Goal: Transaction & Acquisition: Purchase product/service

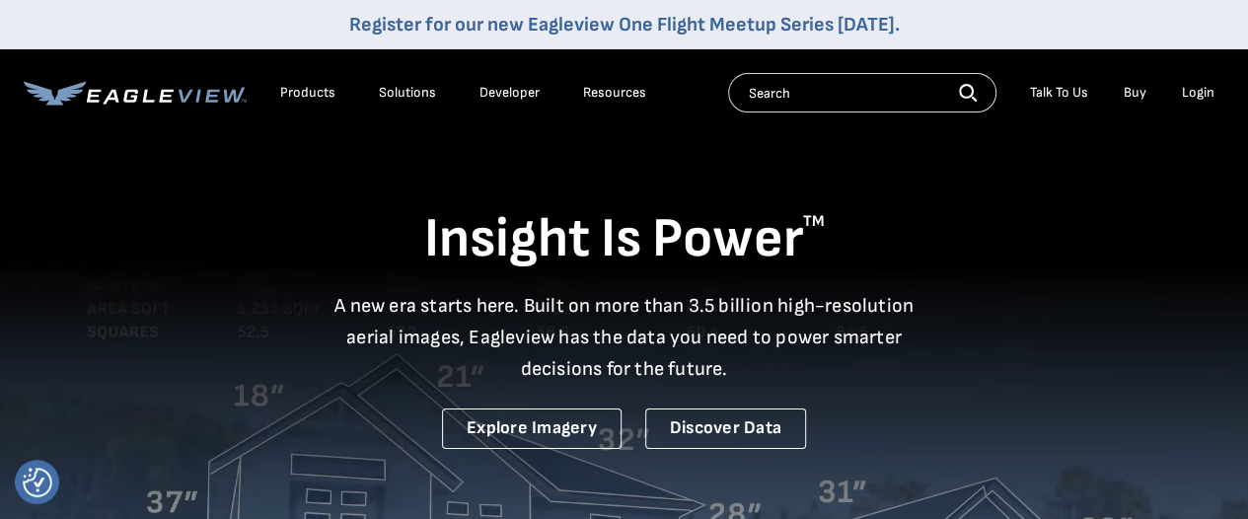
click at [1198, 95] on div "Login" at bounding box center [1198, 93] width 33 height 18
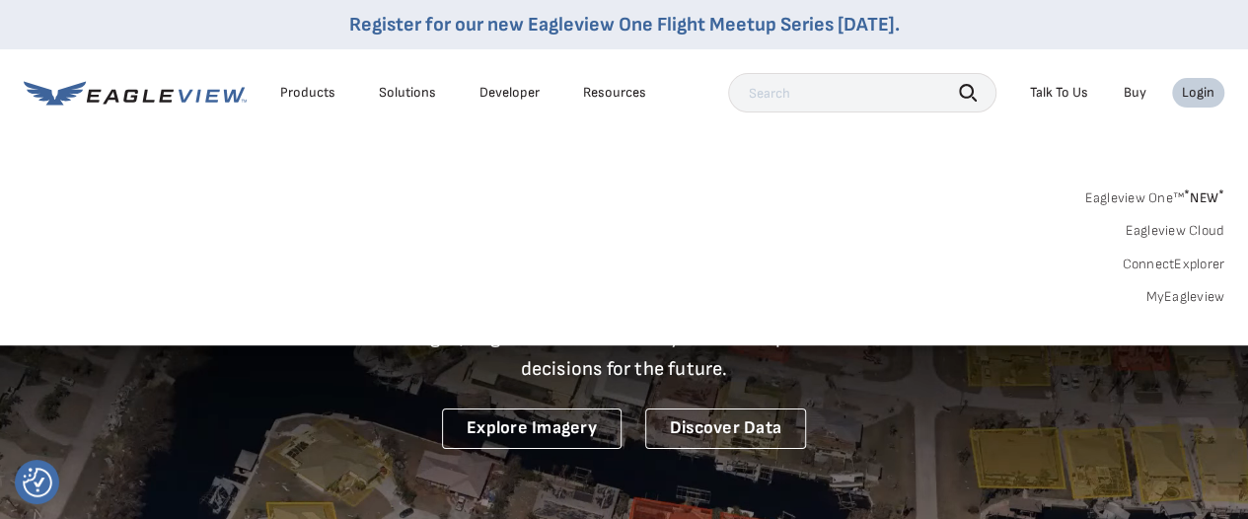
click at [1175, 293] on link "MyEagleview" at bounding box center [1185, 297] width 79 height 18
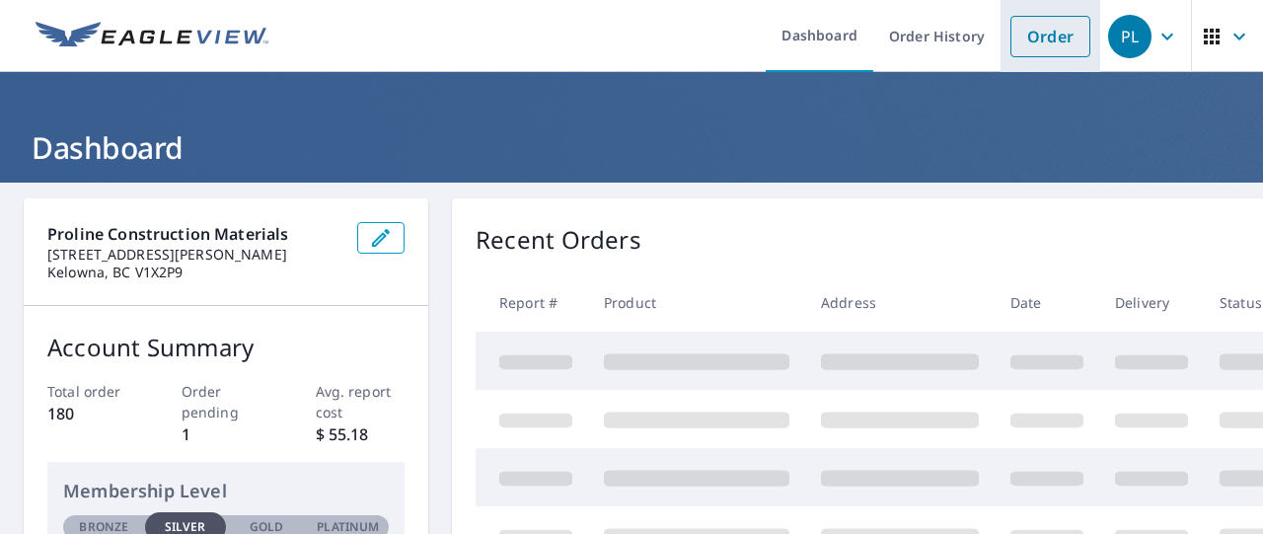
click at [1042, 42] on link "Order" at bounding box center [1050, 36] width 80 height 41
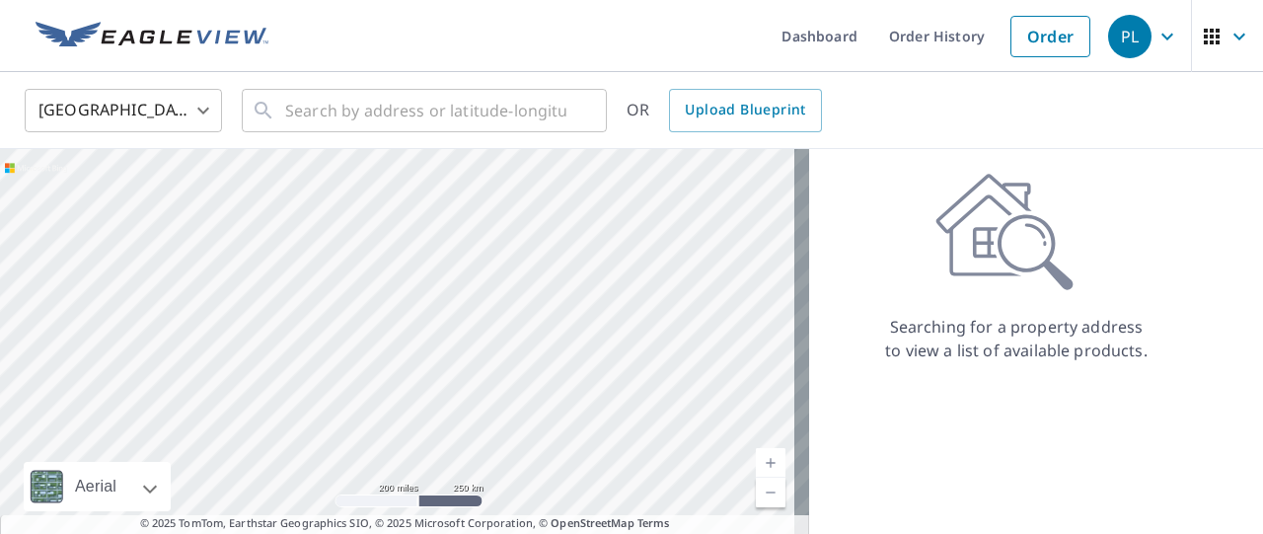
click at [203, 103] on body "PL PL Dashboard Order History Order PL United States US ​ ​ OR Upload Blueprint…" at bounding box center [631, 267] width 1263 height 534
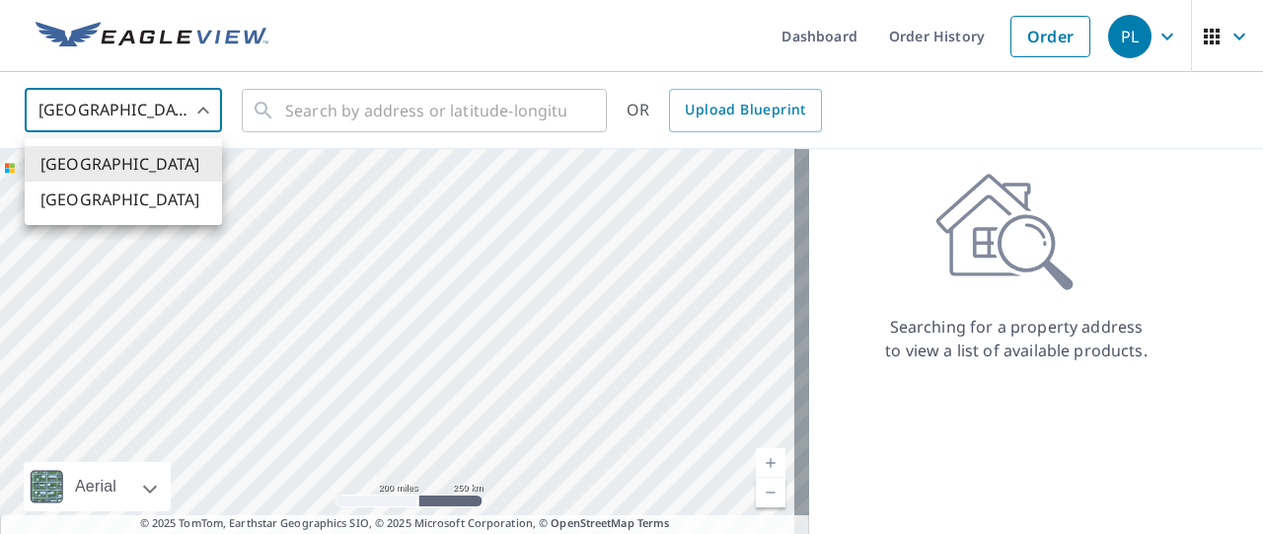
click at [114, 209] on li "[GEOGRAPHIC_DATA]" at bounding box center [123, 200] width 197 height 36
type input "CA"
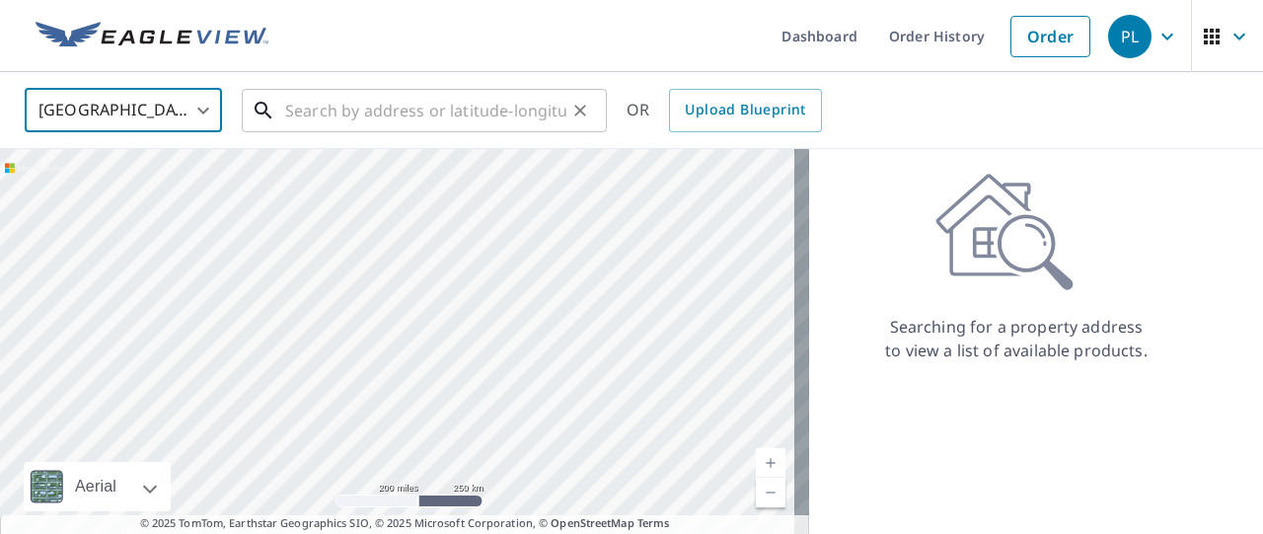
click at [312, 117] on input "text" at bounding box center [425, 110] width 281 height 55
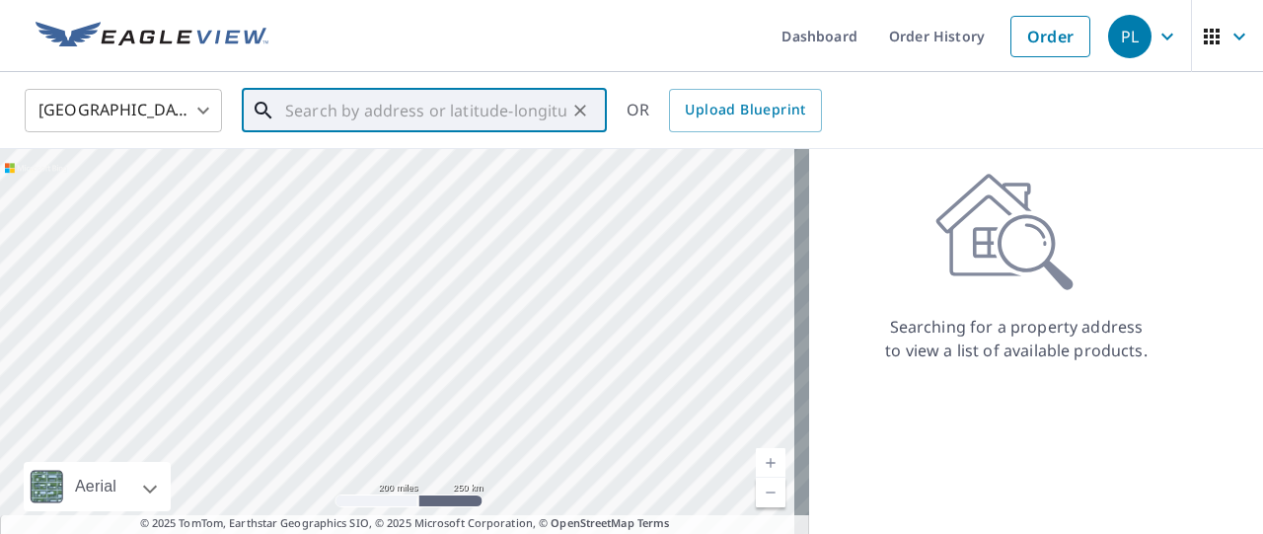
click at [312, 117] on input "text" at bounding box center [425, 110] width 281 height 55
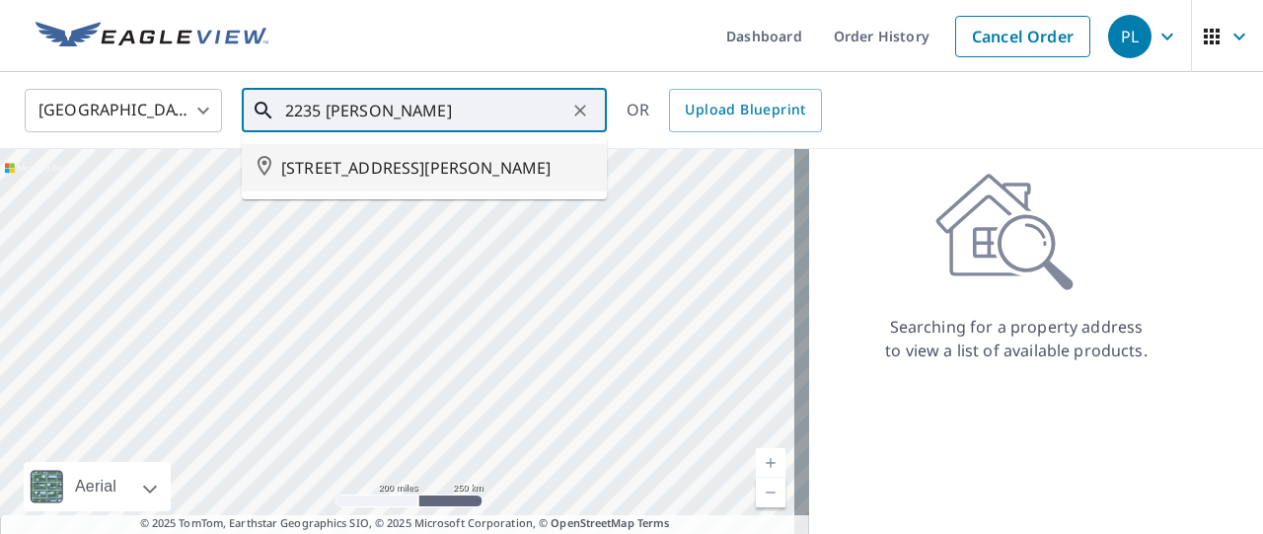
click at [335, 159] on span "2235 BASKIN ST PENTICTON BC V2A8A8" at bounding box center [436, 168] width 310 height 24
type input "2235 BASKIN ST PENTICTON BC V2A8A8"
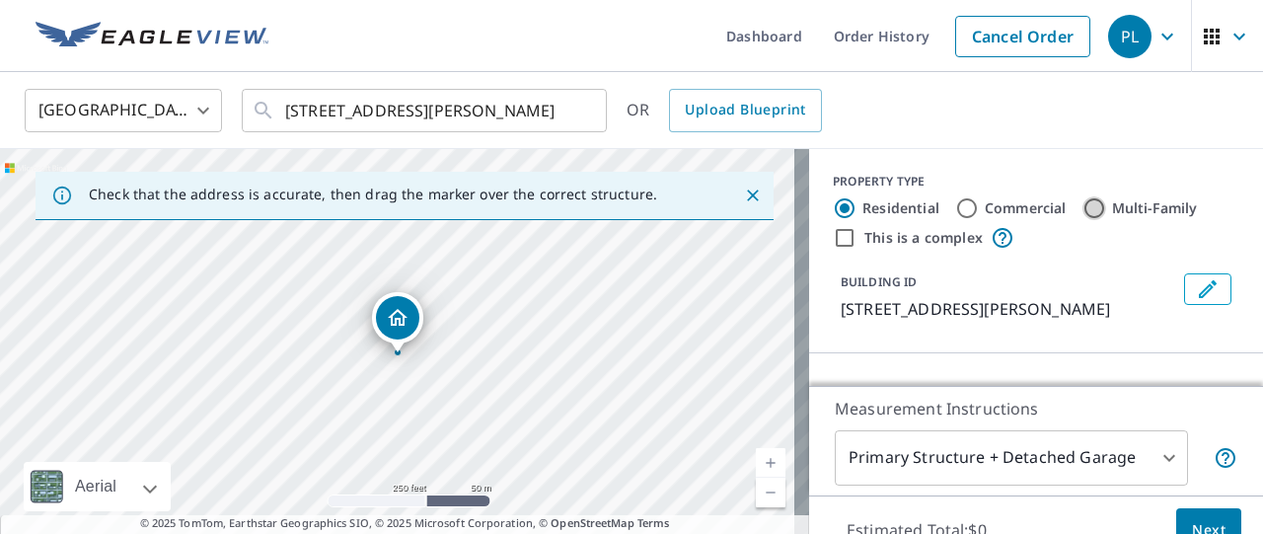
click at [1085, 211] on input "Multi-Family" at bounding box center [1094, 208] width 24 height 24
radio input "true"
type input "2"
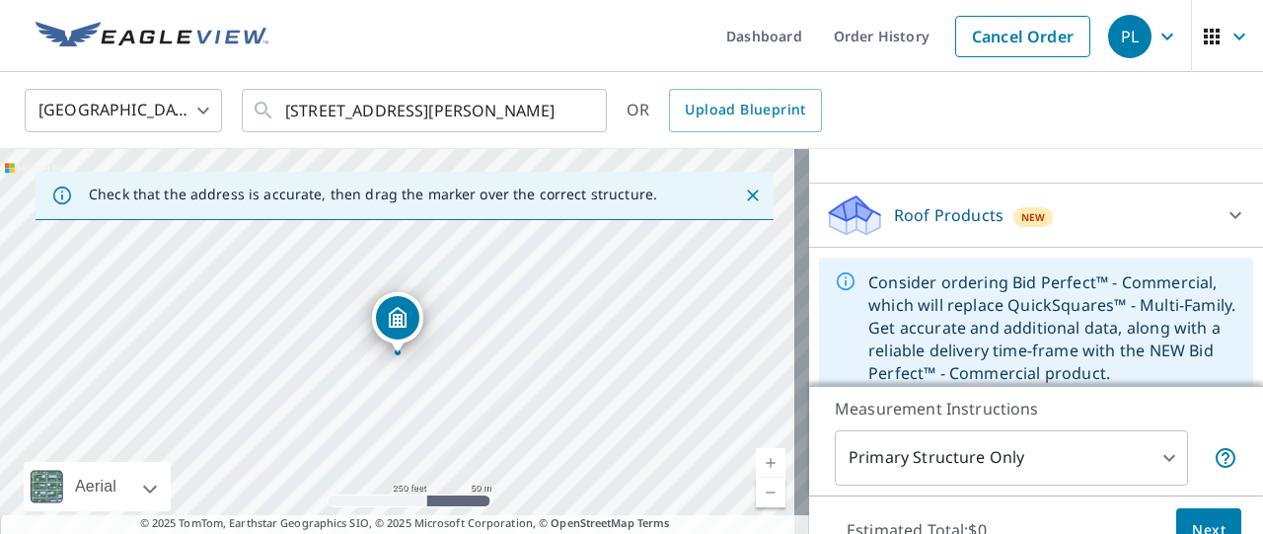
scroll to position [172, 0]
click at [1224, 217] on icon at bounding box center [1236, 213] width 24 height 24
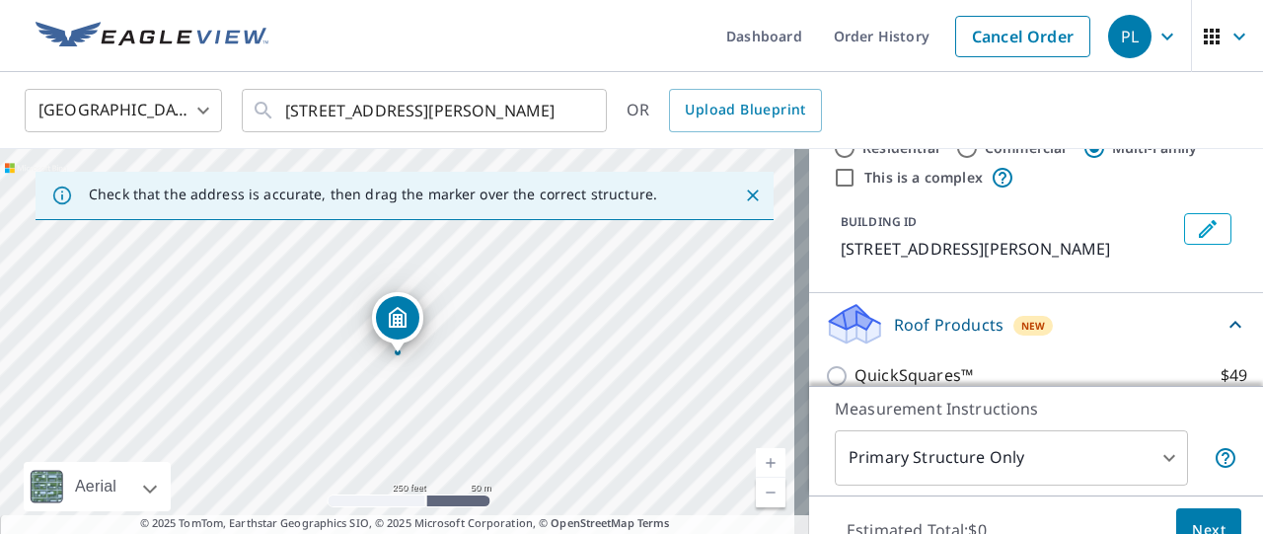
scroll to position [0, 0]
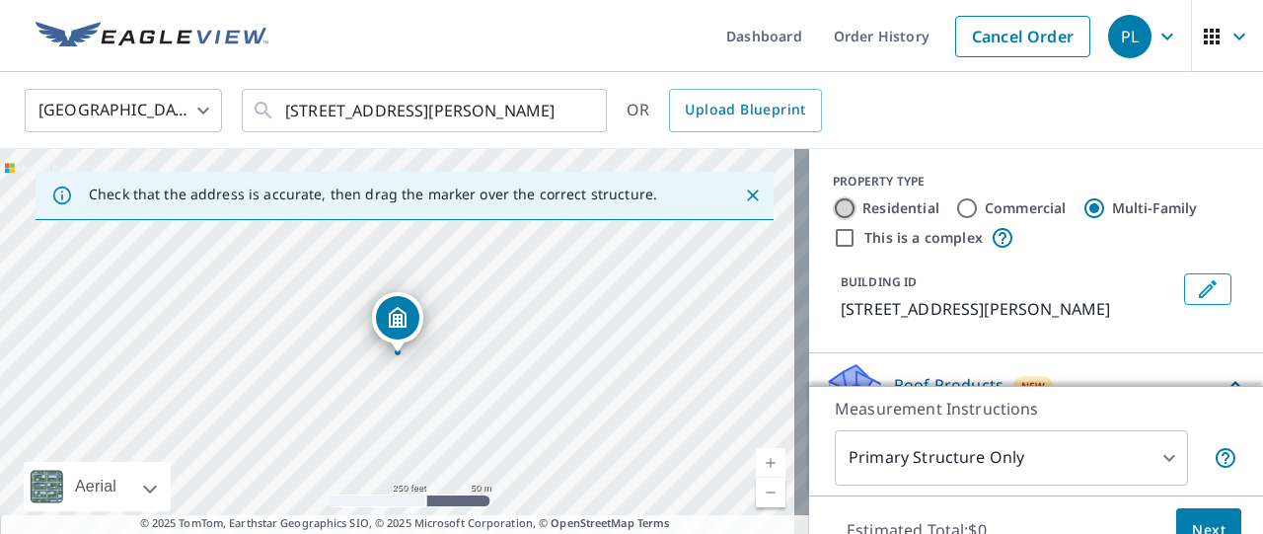
click at [833, 204] on input "Residential" at bounding box center [845, 208] width 24 height 24
radio input "true"
type input "1"
click at [385, 378] on div "2235 BASKIN ST PENTICTON BC V2A8A8" at bounding box center [404, 356] width 809 height 414
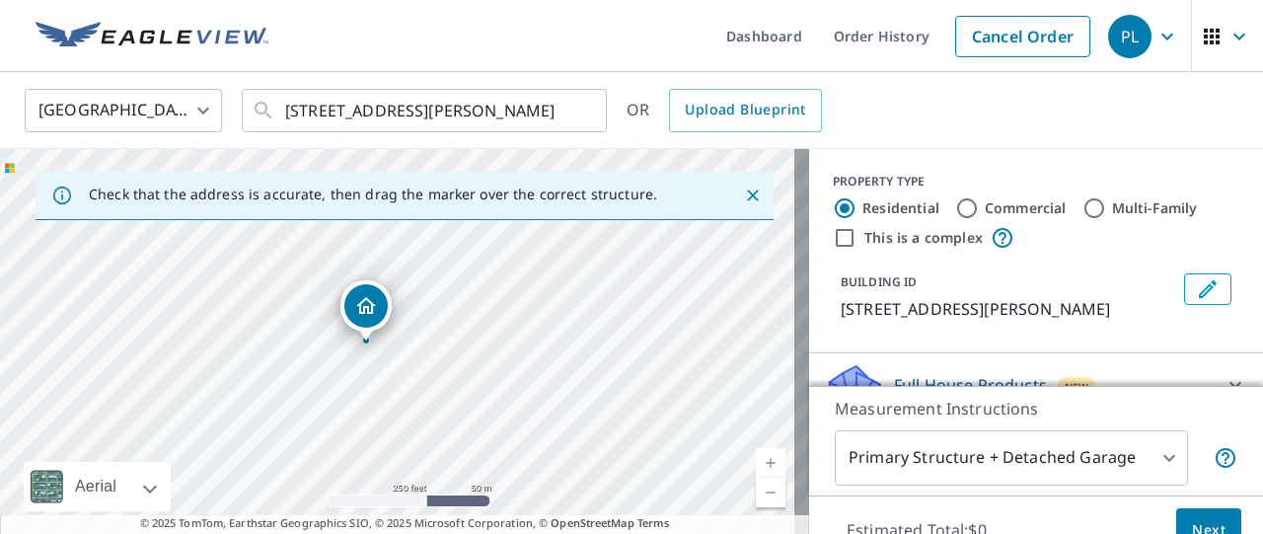
drag, startPoint x: 391, startPoint y: 312, endPoint x: 365, endPoint y: 302, distance: 27.5
click at [955, 208] on input "Commercial" at bounding box center [967, 208] width 24 height 24
radio input "true"
type input "4"
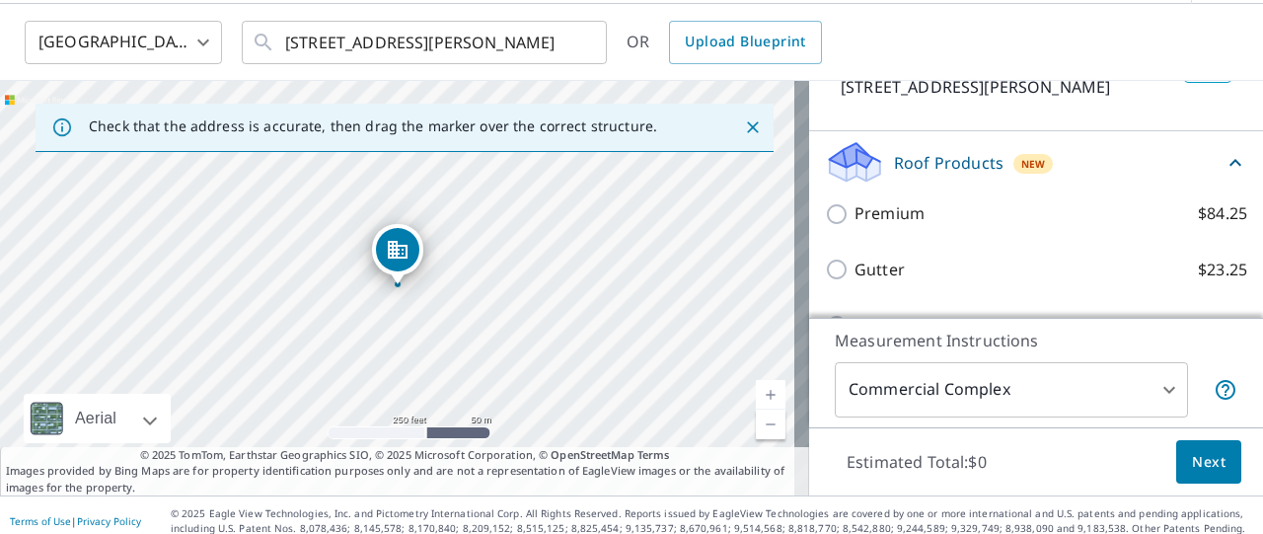
scroll to position [145, 0]
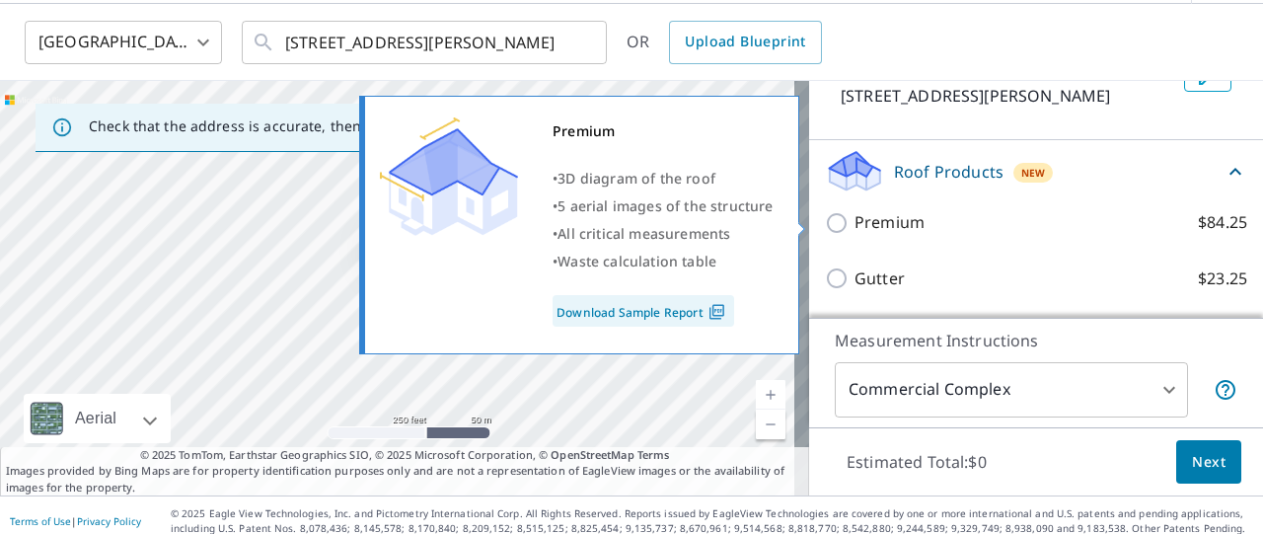
click at [825, 213] on input "Premium $84.25" at bounding box center [840, 223] width 30 height 24
checkbox input "true"
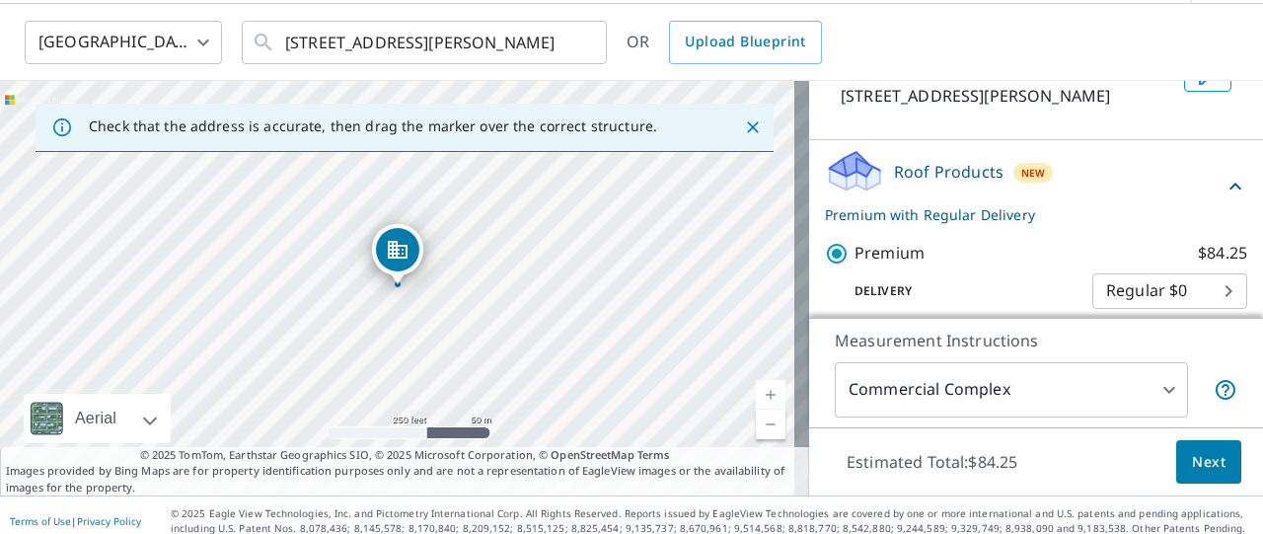
click at [411, 319] on div "2235 BASKIN ST PENTICTON BC V2A8A8" at bounding box center [404, 288] width 809 height 414
click at [436, 255] on div "2235 BASKIN ST PENTICTON BC V2A8A8" at bounding box center [404, 288] width 809 height 414
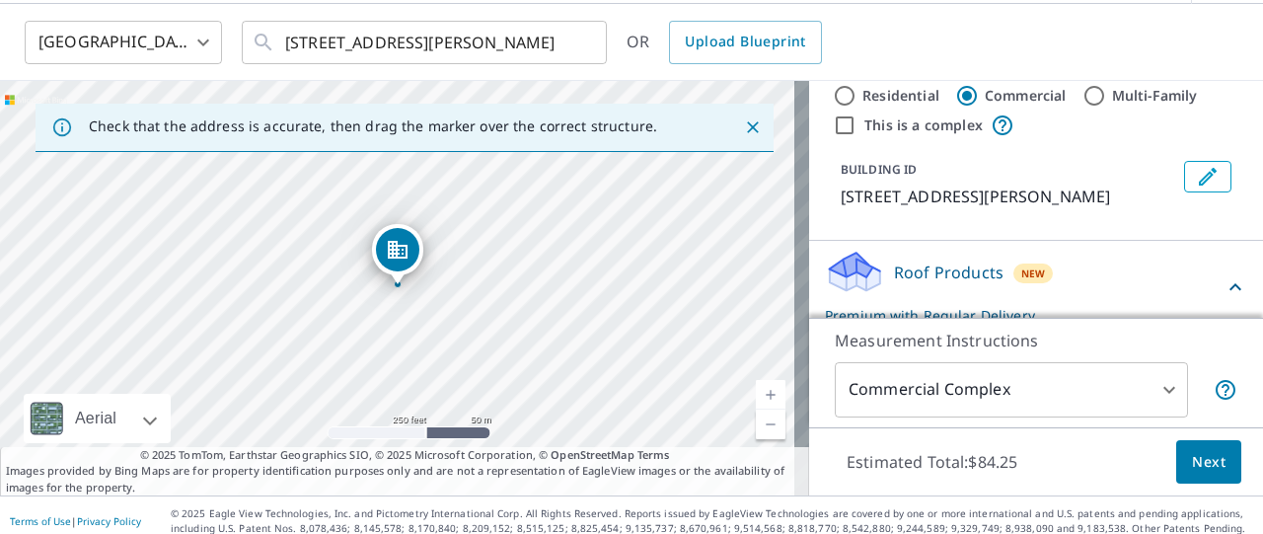
scroll to position [0, 0]
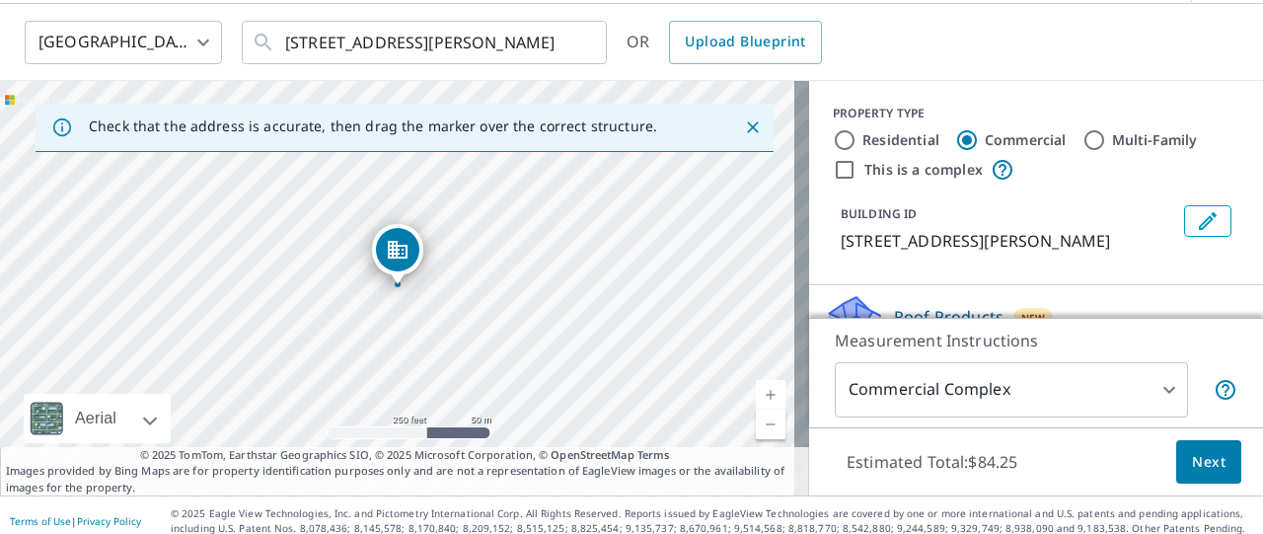
click at [1082, 134] on input "Multi-Family" at bounding box center [1094, 140] width 24 height 24
radio input "true"
click at [1154, 387] on body "PL PL Dashboard Order History Cancel Order PL Canada CA ​ 2235 BASKIN ST PENTIC…" at bounding box center [631, 267] width 1263 height 534
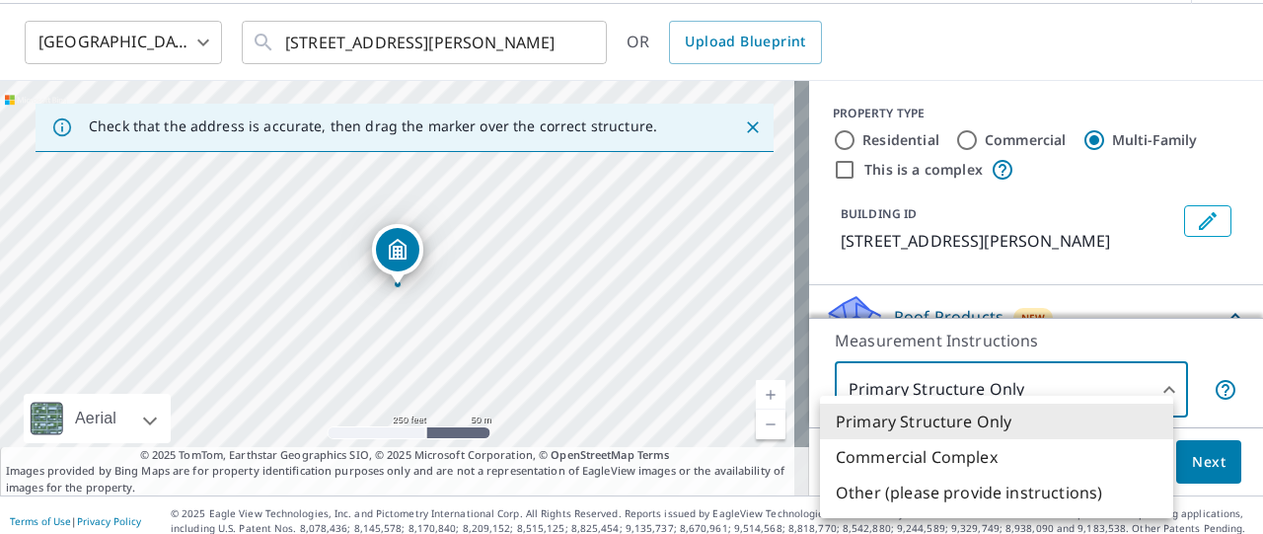
click at [878, 461] on li "Commercial Complex" at bounding box center [996, 457] width 353 height 36
type input "4"
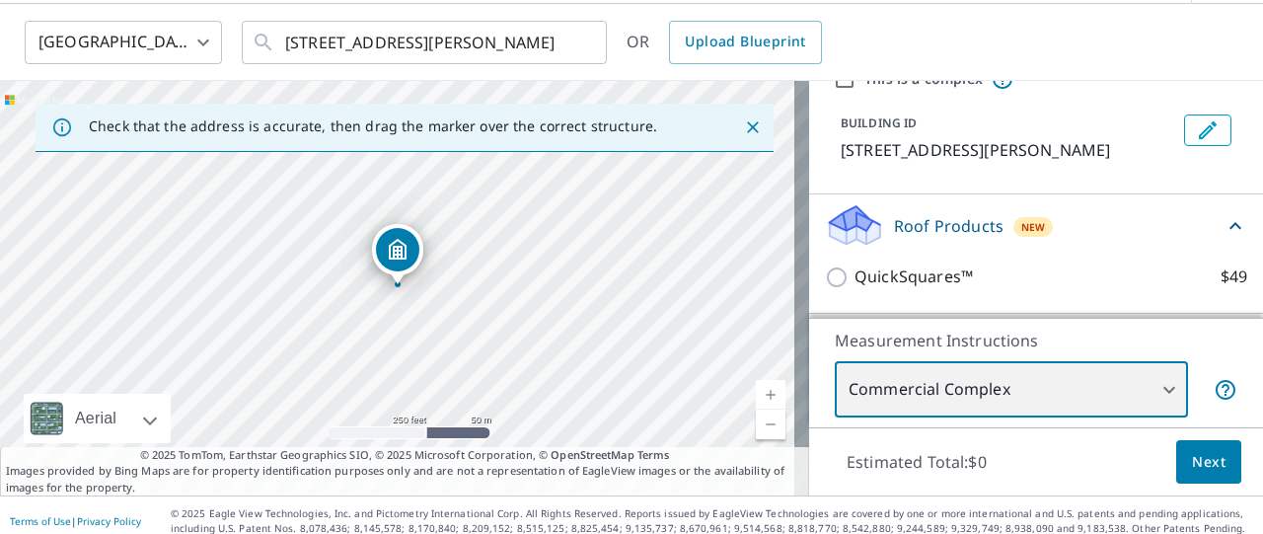
scroll to position [28, 0]
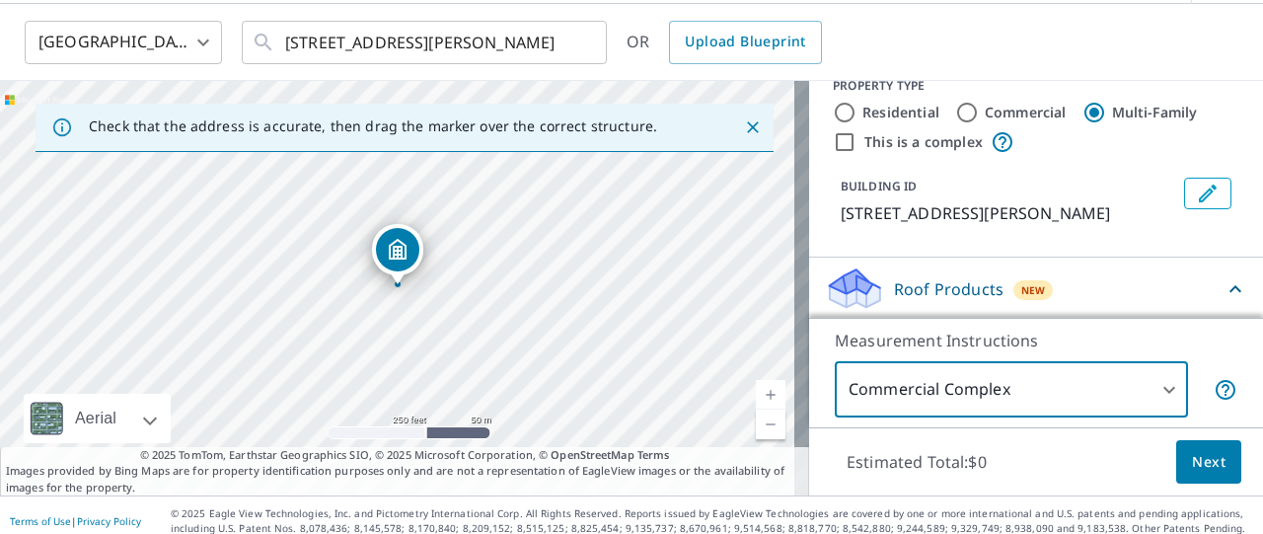
click at [833, 137] on input "This is a complex" at bounding box center [845, 142] width 24 height 24
checkbox input "true"
radio input "true"
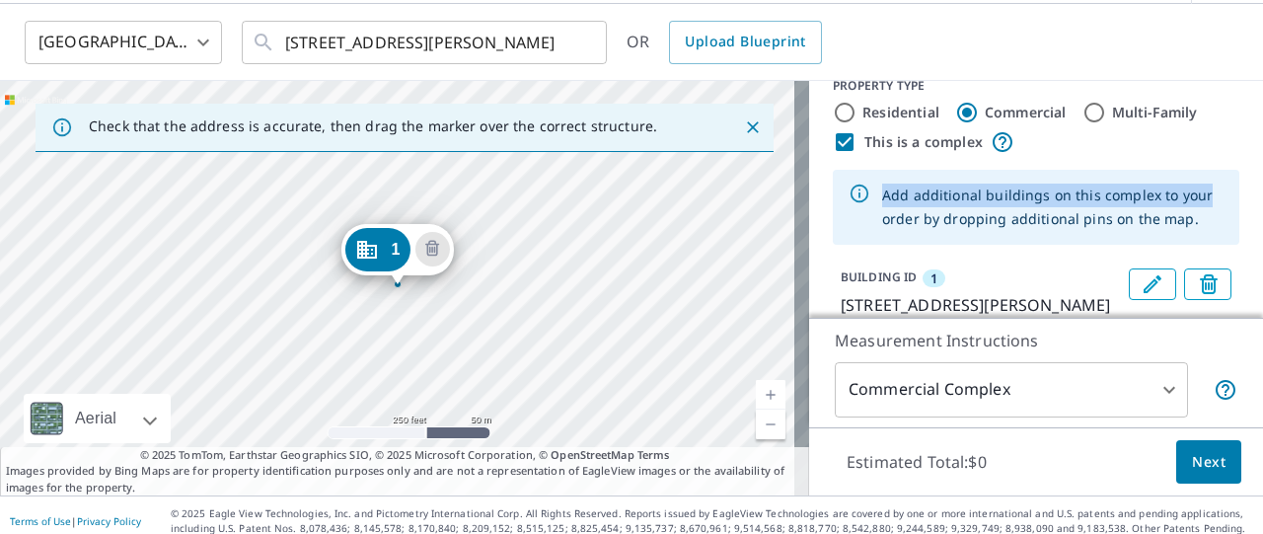
drag, startPoint x: 1231, startPoint y: 137, endPoint x: 1226, endPoint y: 198, distance: 61.4
click at [1226, 198] on div "PROPERTY TYPE Residential Commercial Multi-Family This is a complex Add additio…" at bounding box center [1036, 201] width 454 height 296
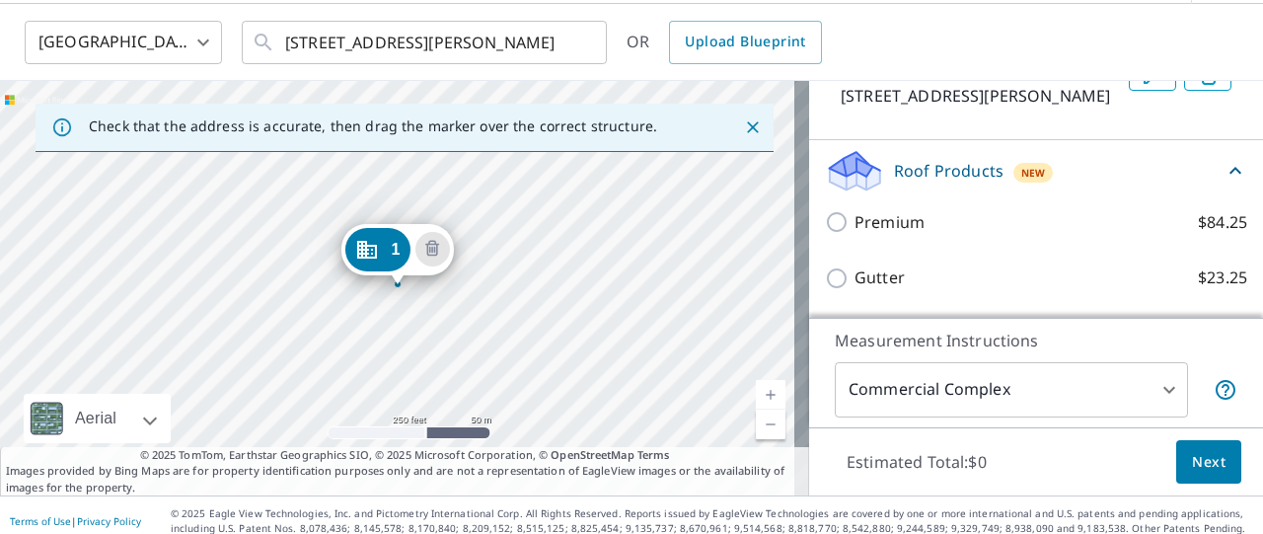
scroll to position [239, 0]
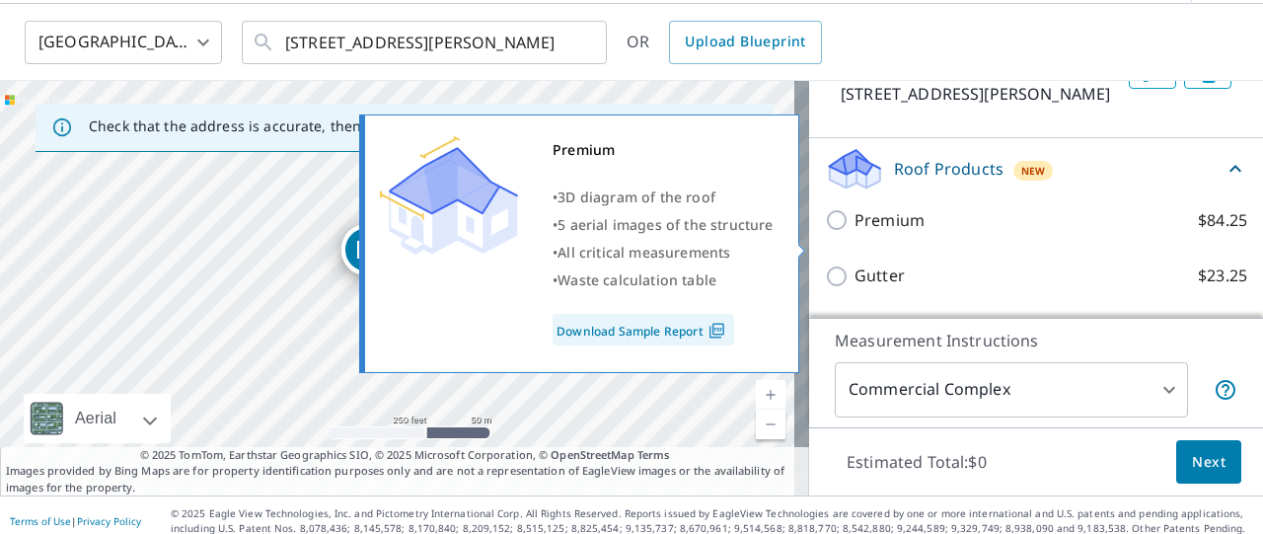
click at [825, 232] on input "Premium $84.25" at bounding box center [840, 220] width 30 height 24
checkbox input "true"
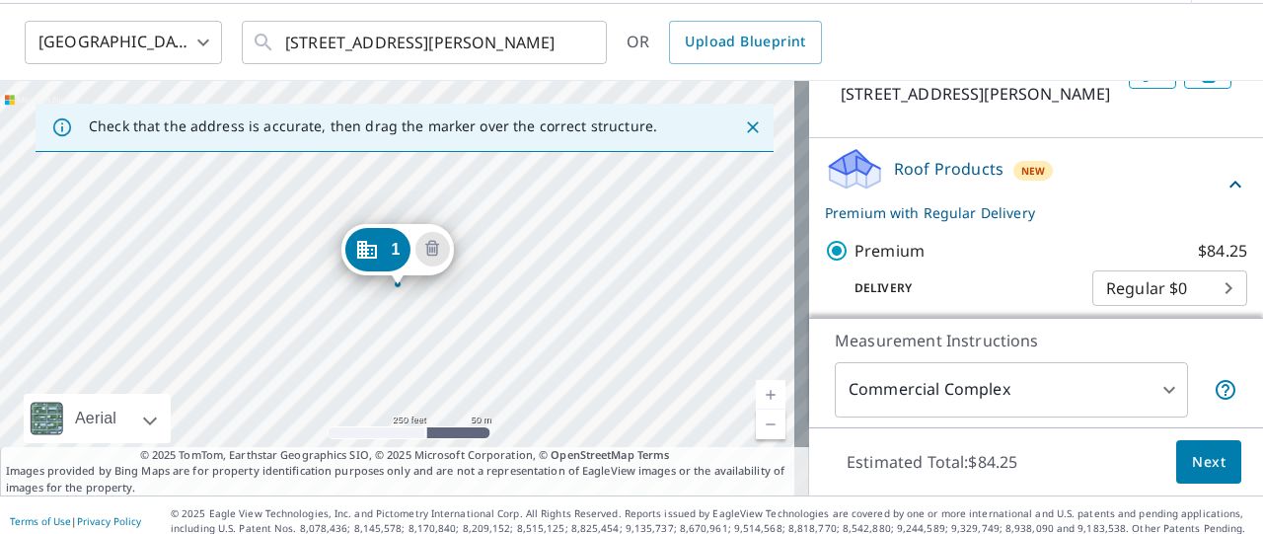
click at [409, 323] on div "1 2235 BASKIN ST PENTICTON BC V2A8A8" at bounding box center [404, 288] width 809 height 414
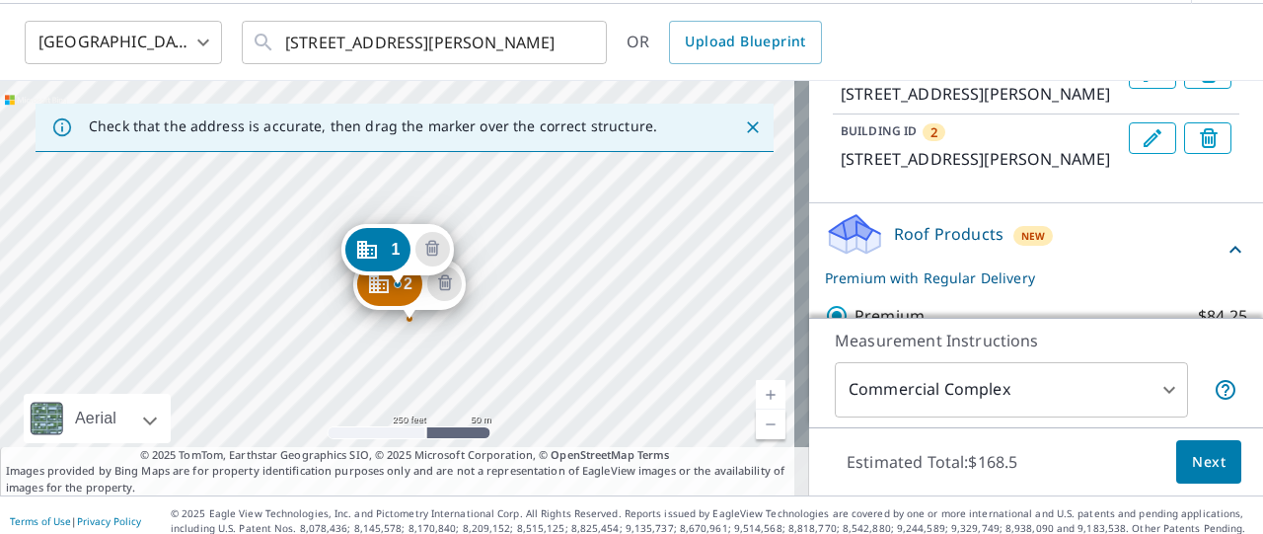
click at [441, 321] on div "2 2235 BASKIN ST PENTICTON BC V2A8A8 1 2235 BASKIN ST PENTICTON BC V2A8A8" at bounding box center [404, 288] width 809 height 414
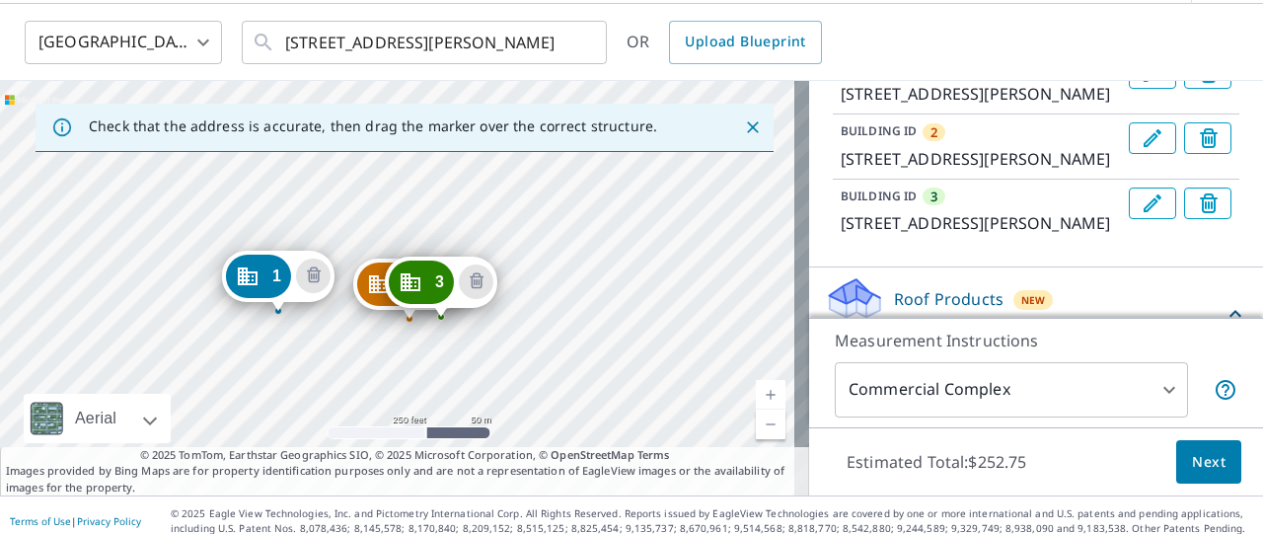
drag, startPoint x: 411, startPoint y: 234, endPoint x: 292, endPoint y: 261, distance: 122.5
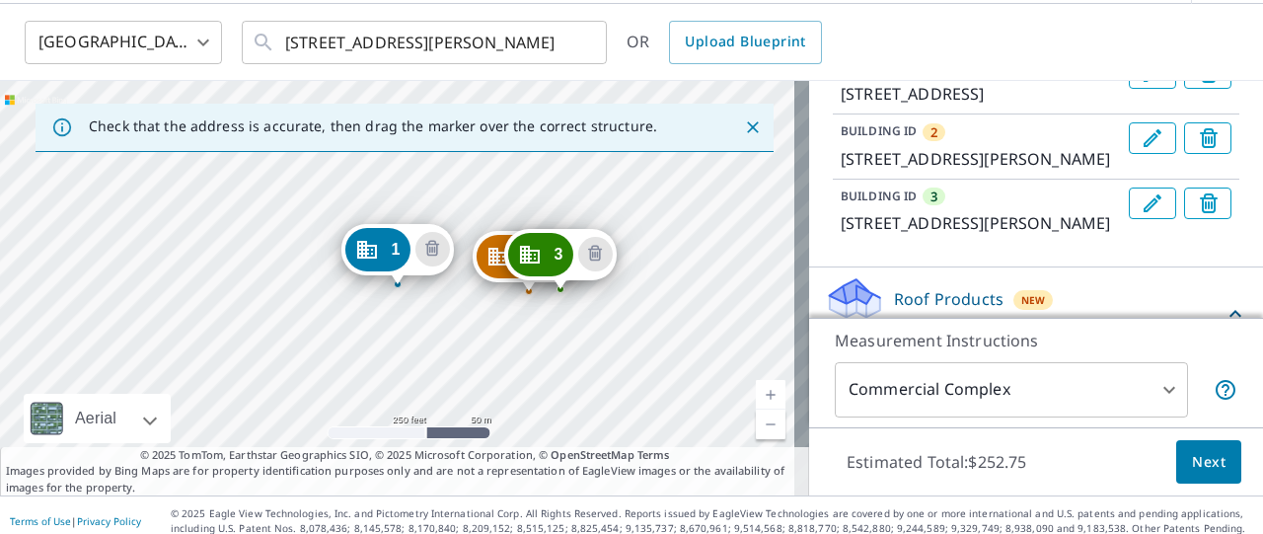
click at [559, 214] on div "2 2235 BASKIN ST PENTICTON BC V2A8A8 3 2235 BASKIN ST PENTICTON BC V2A8A8 1 266…" at bounding box center [404, 288] width 809 height 414
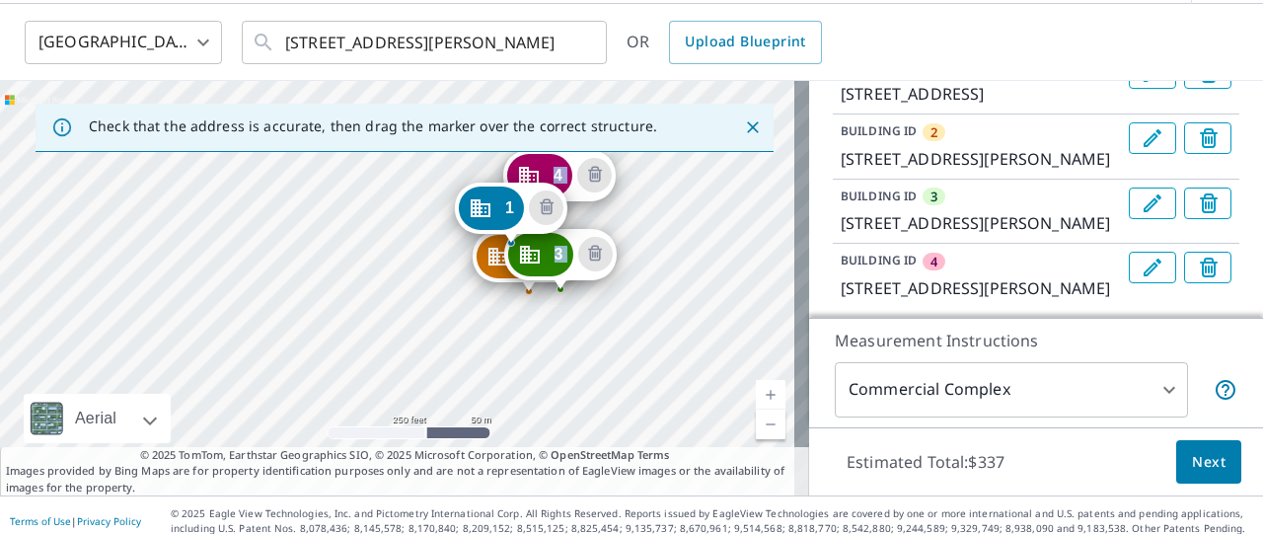
drag, startPoint x: 402, startPoint y: 248, endPoint x: 515, endPoint y: 208, distance: 120.1
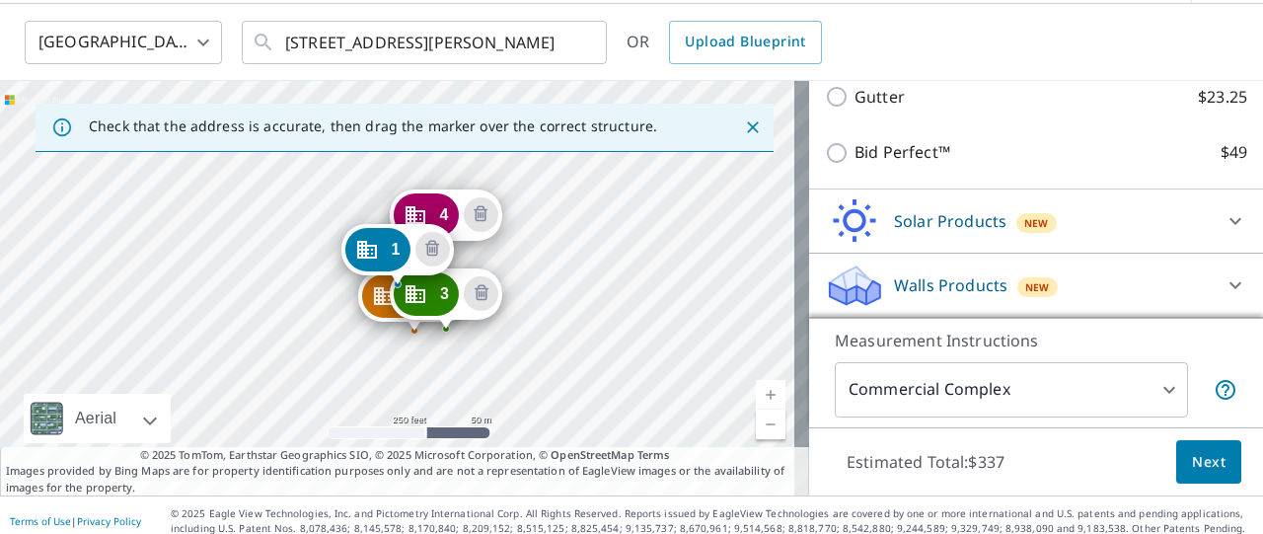
scroll to position [781, 0]
click at [1192, 450] on span "Next" at bounding box center [1209, 462] width 34 height 25
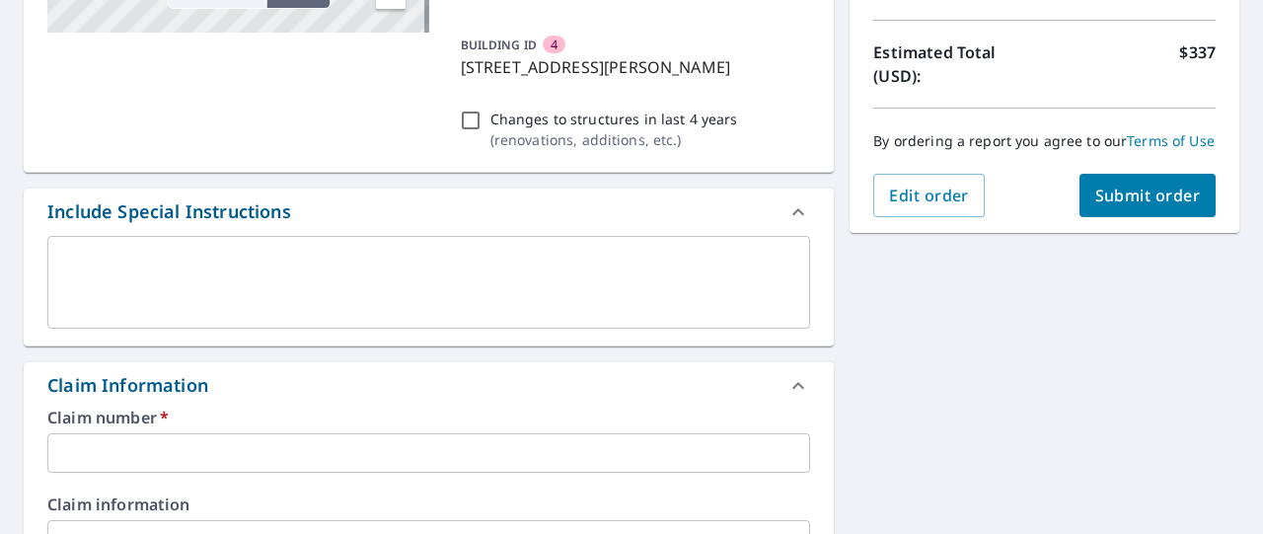
scroll to position [483, 0]
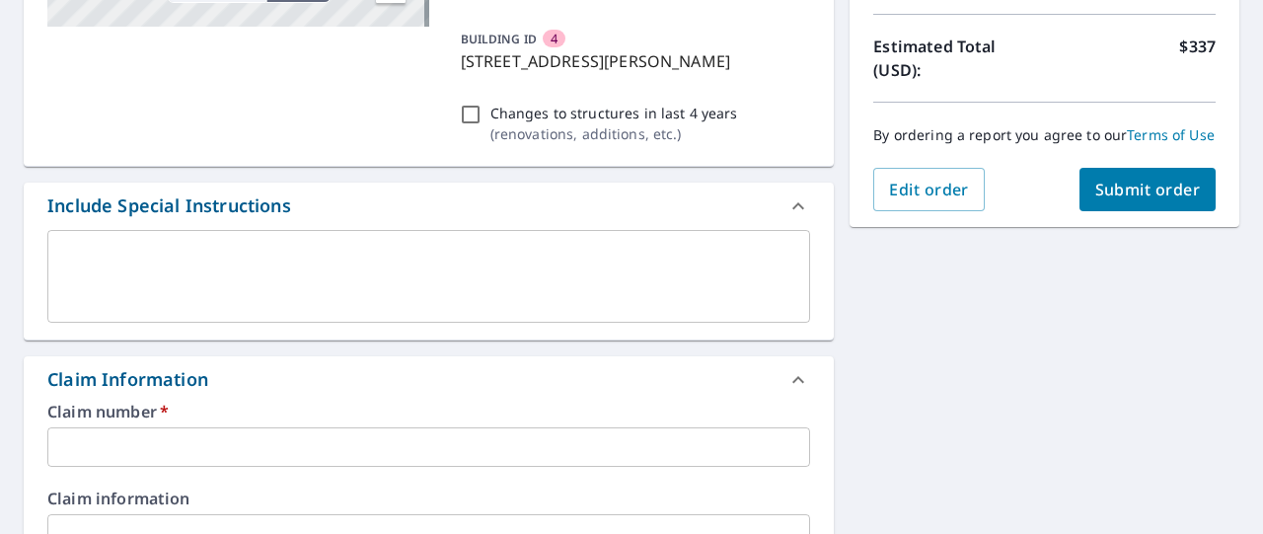
click at [178, 252] on textarea at bounding box center [428, 276] width 735 height 56
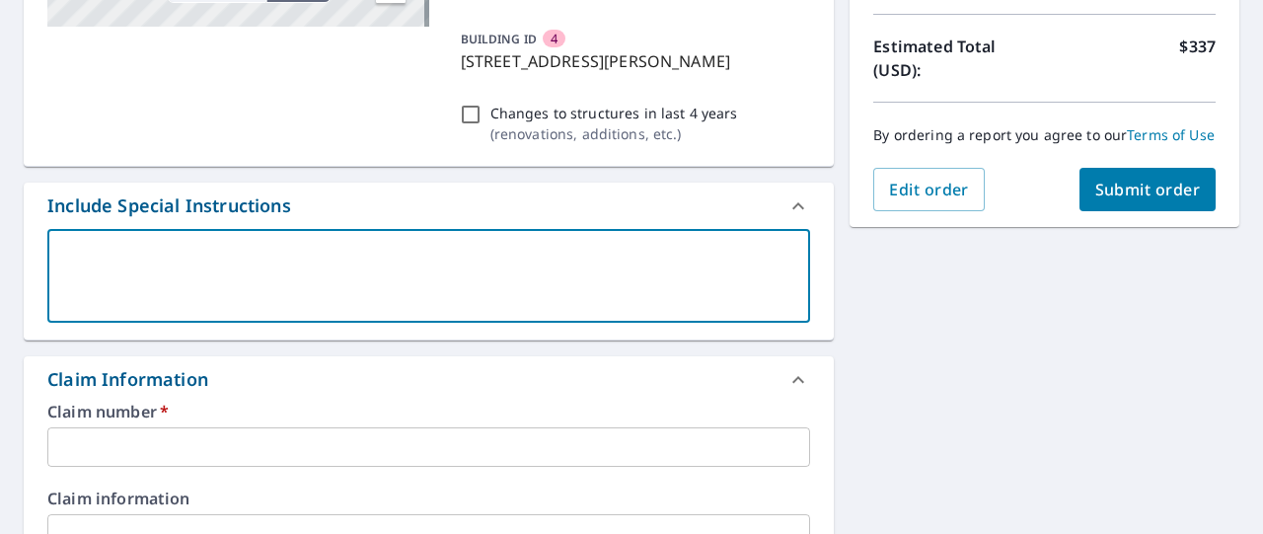
type textarea "W"
type textarea "x"
type textarea "We"
type textarea "x"
type textarea "Web"
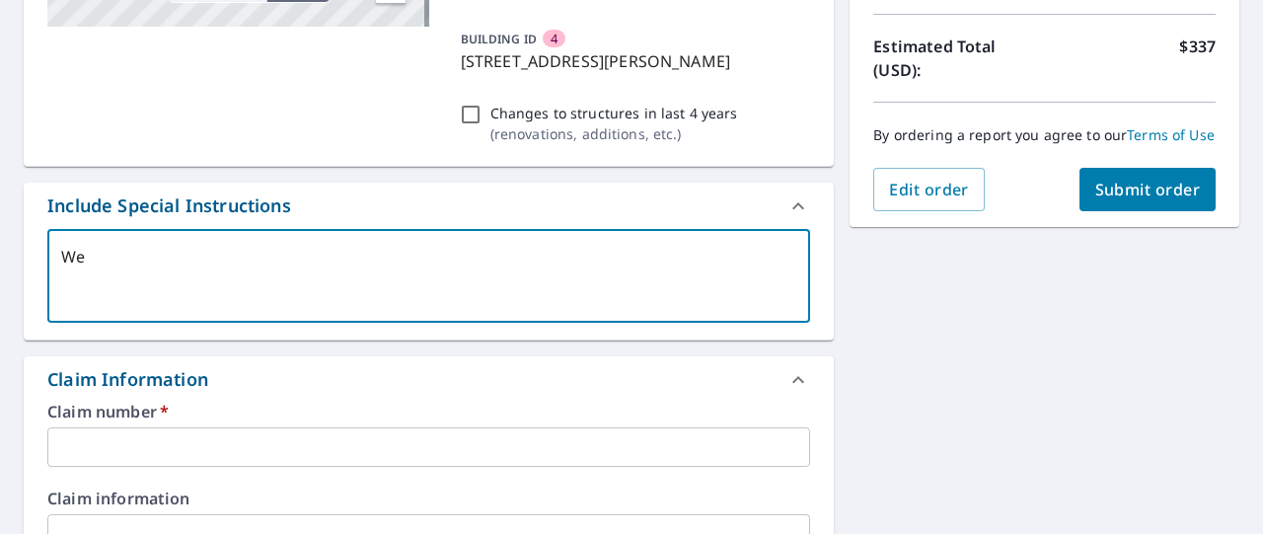
type textarea "x"
type textarea "Web"
type textarea "x"
type textarea "Web 2"
type textarea "x"
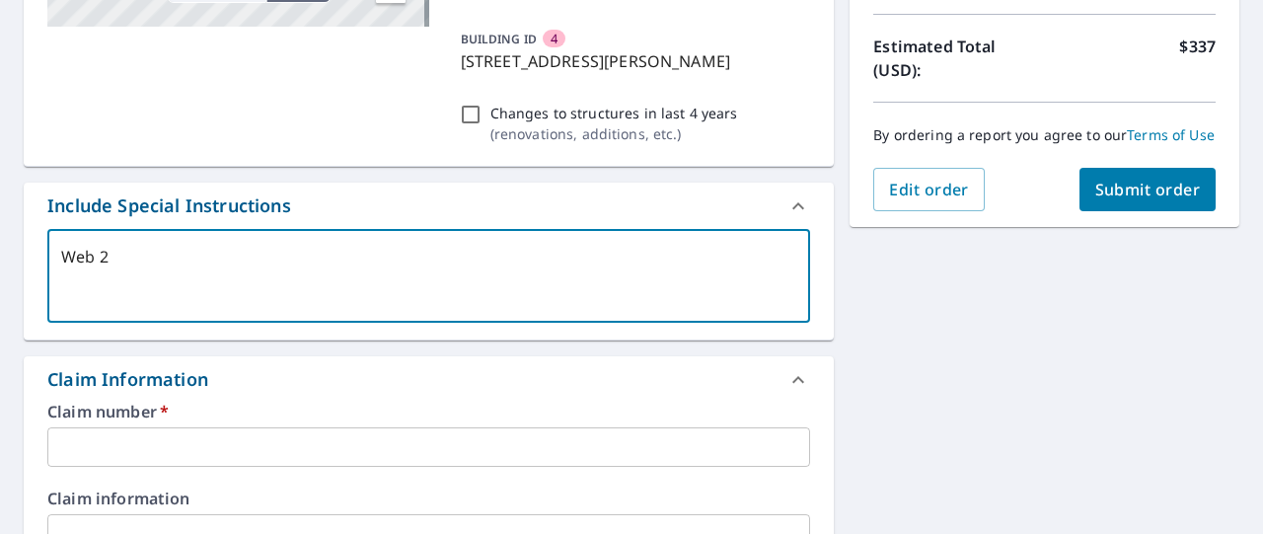
type textarea "Web 22"
type textarea "x"
type textarea "Web 223"
type textarea "x"
type textarea "Web 2235"
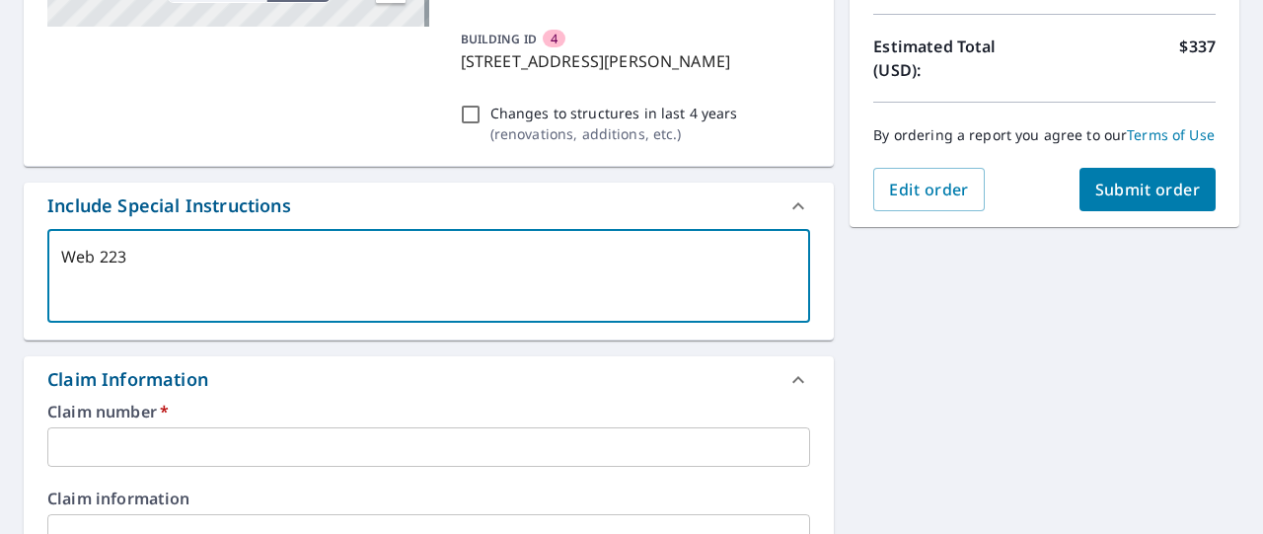
type textarea "x"
type textarea "Web 2235"
type textarea "x"
type textarea "Web 2235 b"
type textarea "x"
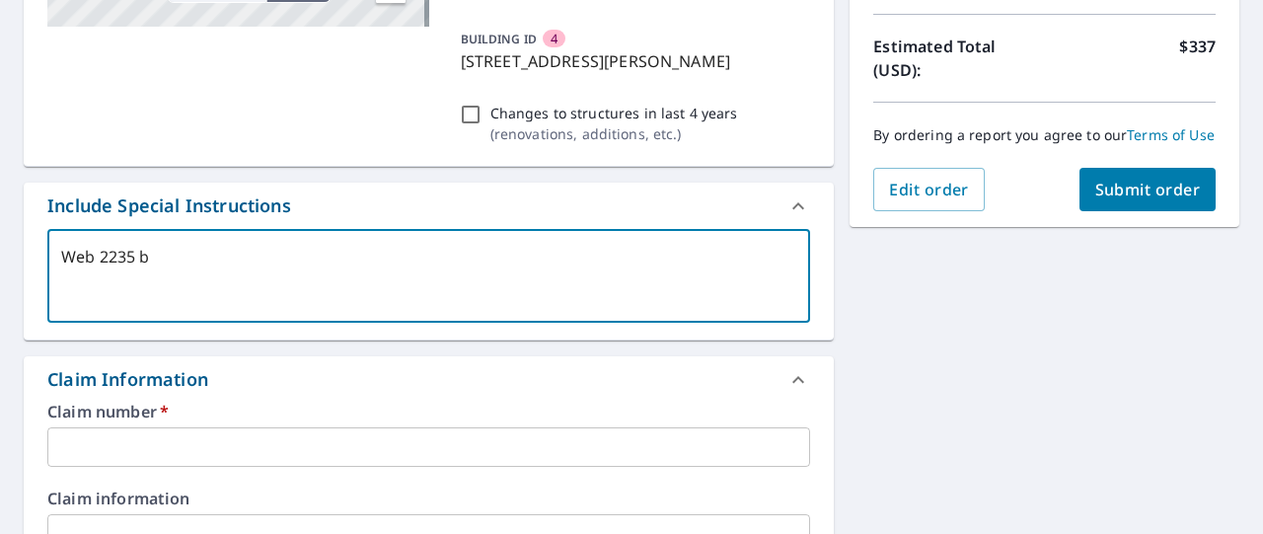
type textarea "Web 2235 ba"
type textarea "x"
type textarea "Web 2235 bas"
type textarea "x"
type textarea "Web 2235 bask"
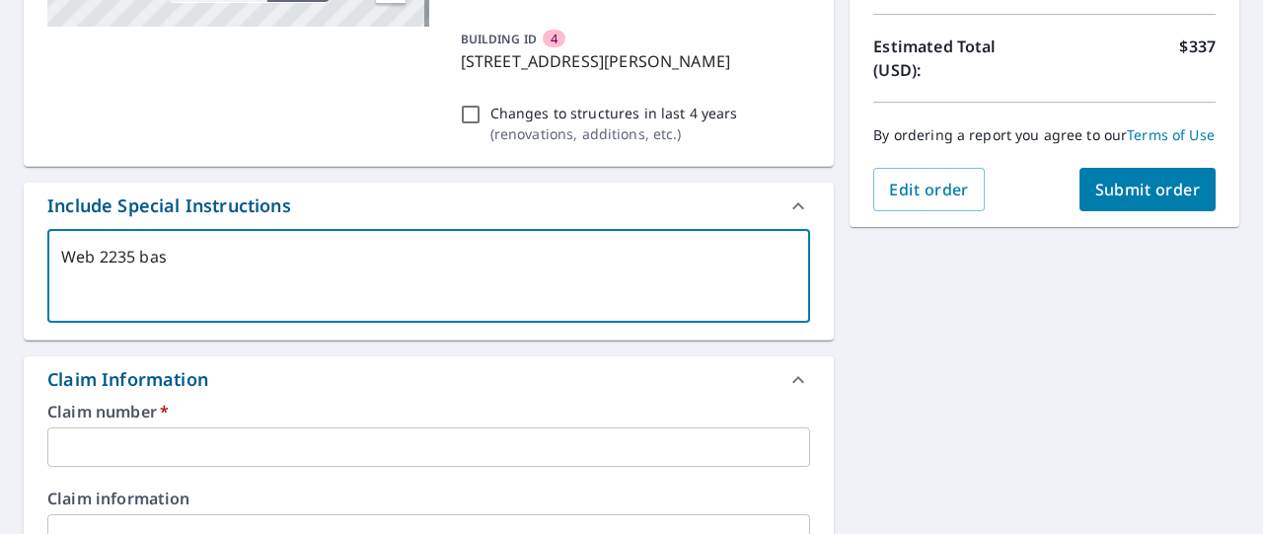
type textarea "x"
type textarea "Web 2235 baski"
type textarea "x"
type textarea "Web 2235 baskin"
type textarea "x"
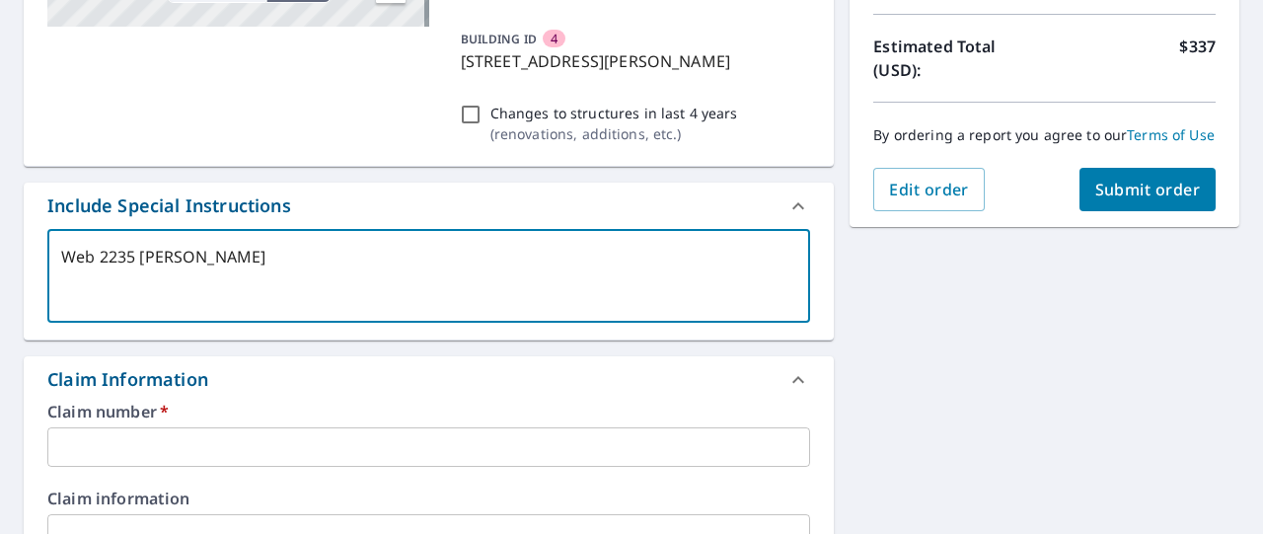
type textarea "Web 2235 baskin"
type textarea "x"
type textarea "Web 2235 baskin 4"
type textarea "x"
type textarea "Web 2235 baskin 4"
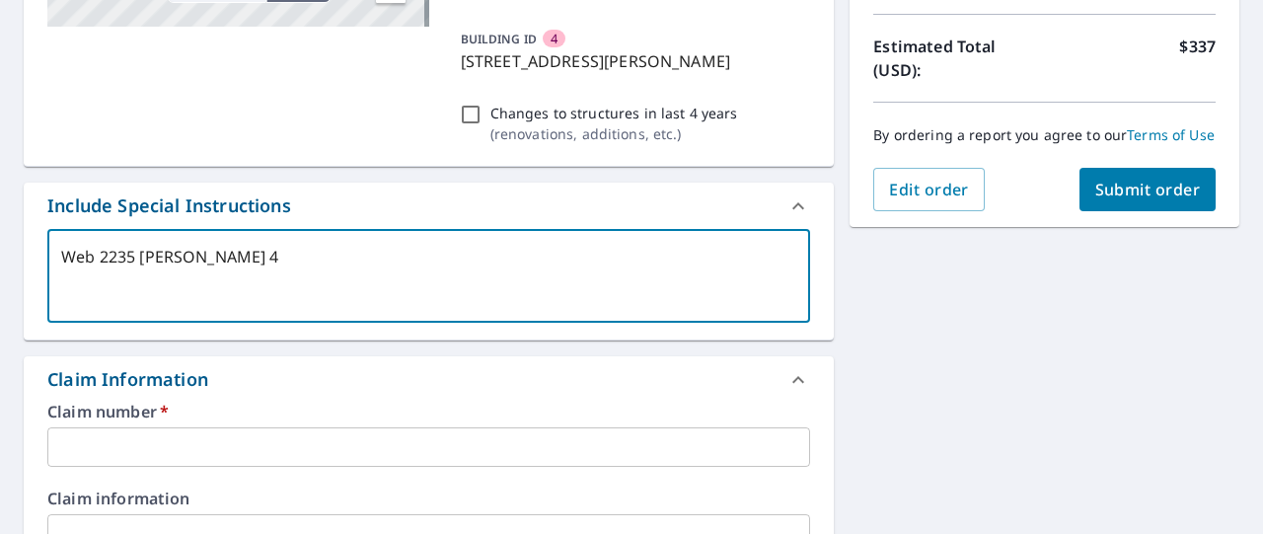
type textarea "x"
type textarea "Web 2235 baskin 4 U"
type textarea "x"
type textarea "Web 2235 baskin 4 Un"
type textarea "x"
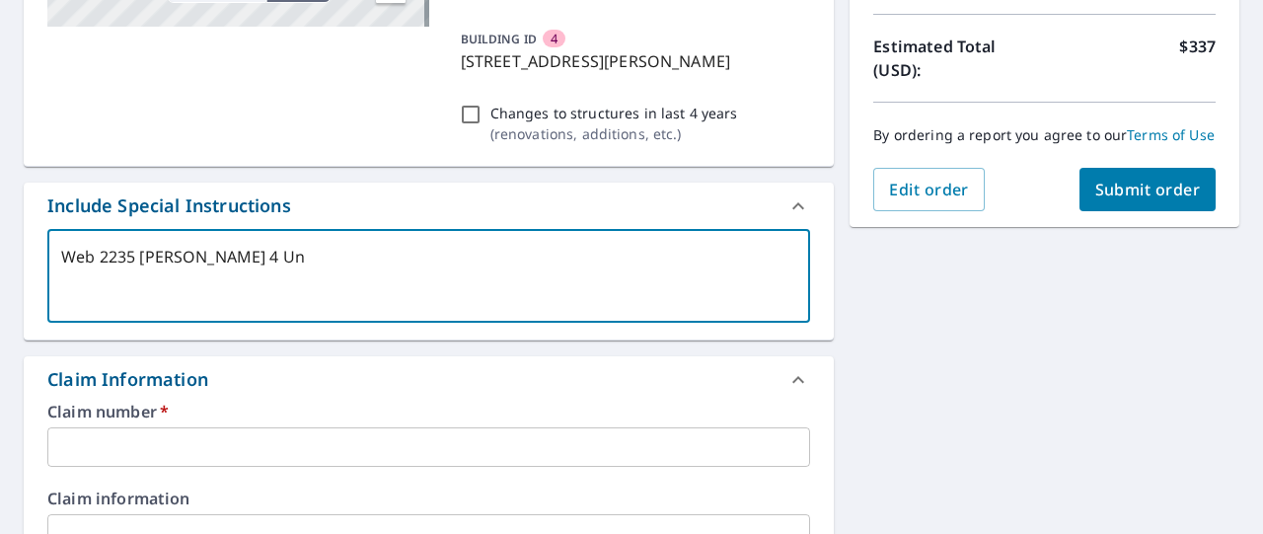
type textarea "Web 2235 baskin 4 Uni"
type textarea "x"
type textarea "Web 2235 baskin 4 Unit"
type textarea "x"
type textarea "Web 2235 baskin 4 Units"
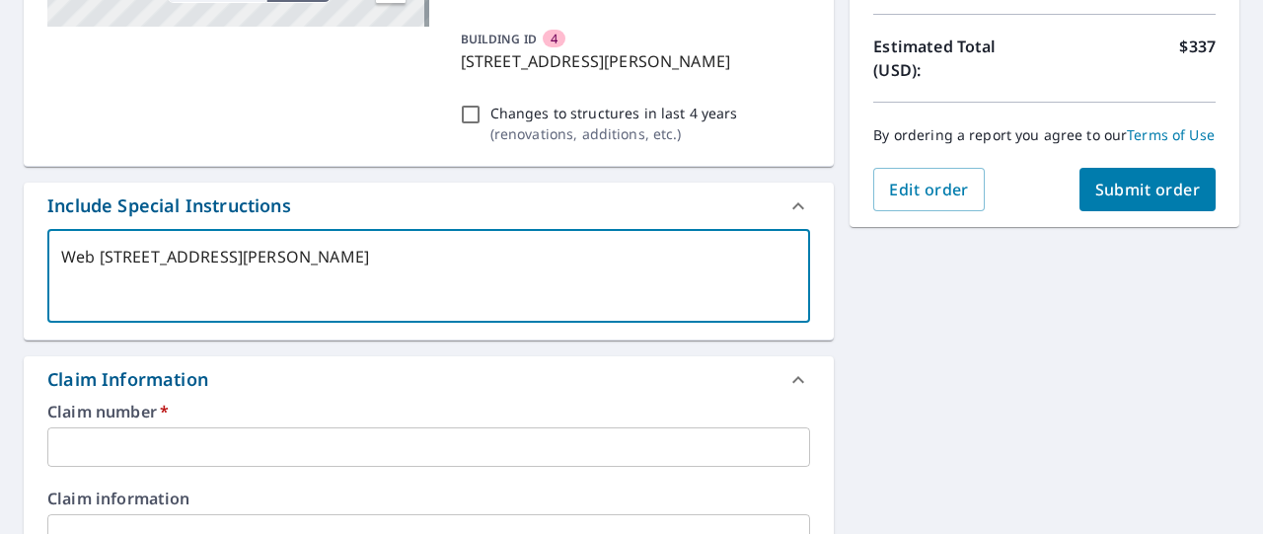
type textarea "x"
click at [150, 259] on textarea "Web 2235 baskin 4 Units" at bounding box center [428, 276] width 735 height 56
type textarea "Web 2235 askin 4 Units"
type textarea "x"
type textarea "Web 2235 Baskin 4 Units"
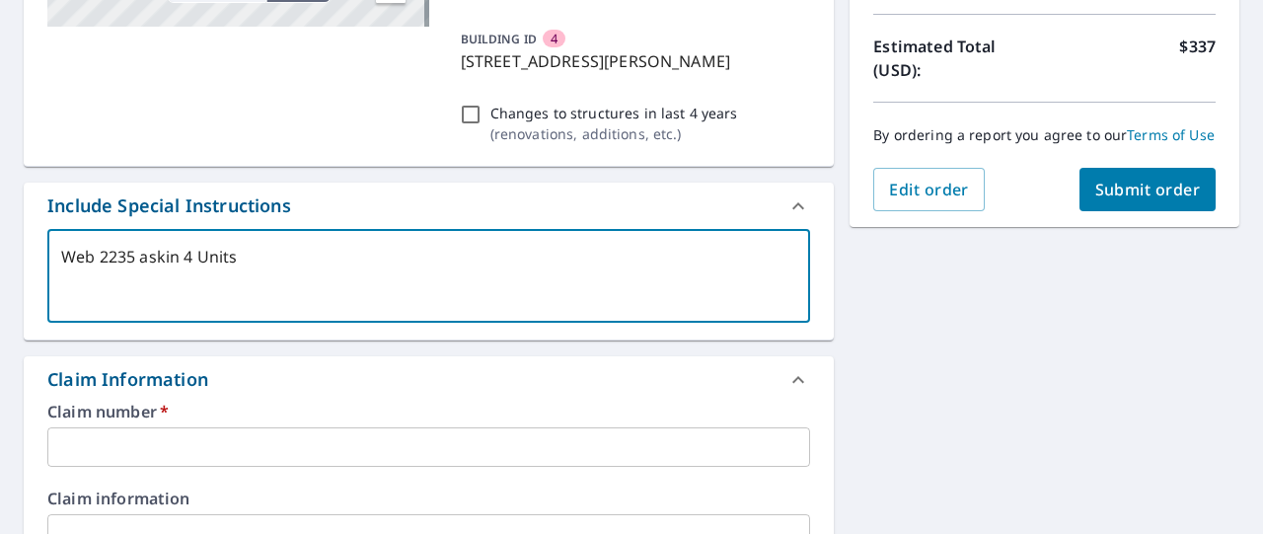
type textarea "x"
type textarea "Web 2235 Baskin 4 Units"
click at [107, 445] on input "text" at bounding box center [428, 446] width 763 height 39
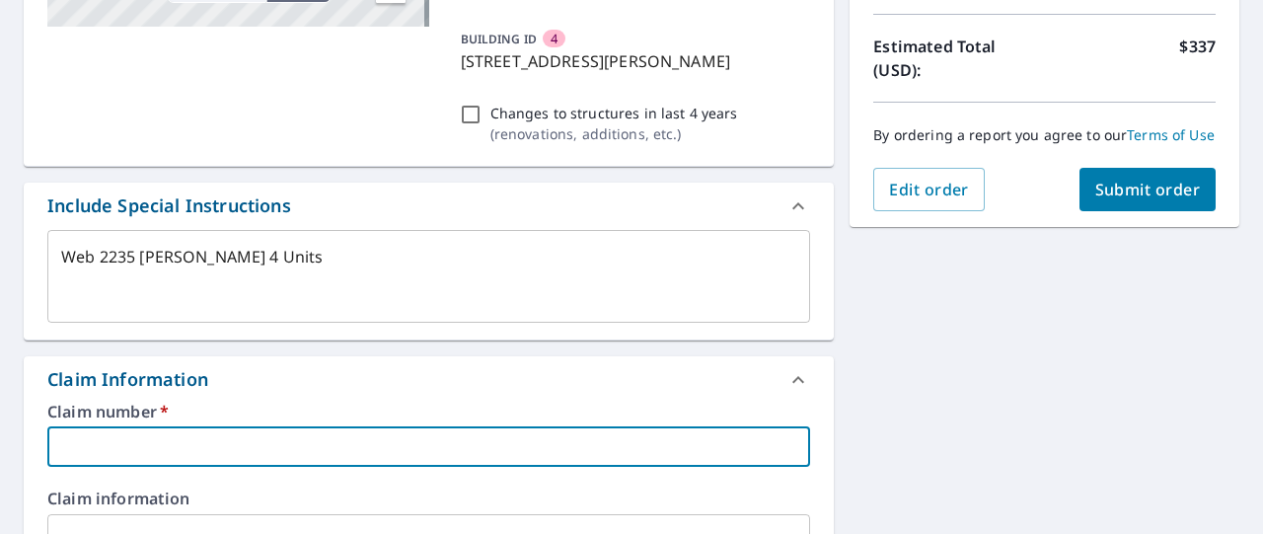
type textarea "x"
type input "W"
type textarea "x"
type input "We"
type textarea "x"
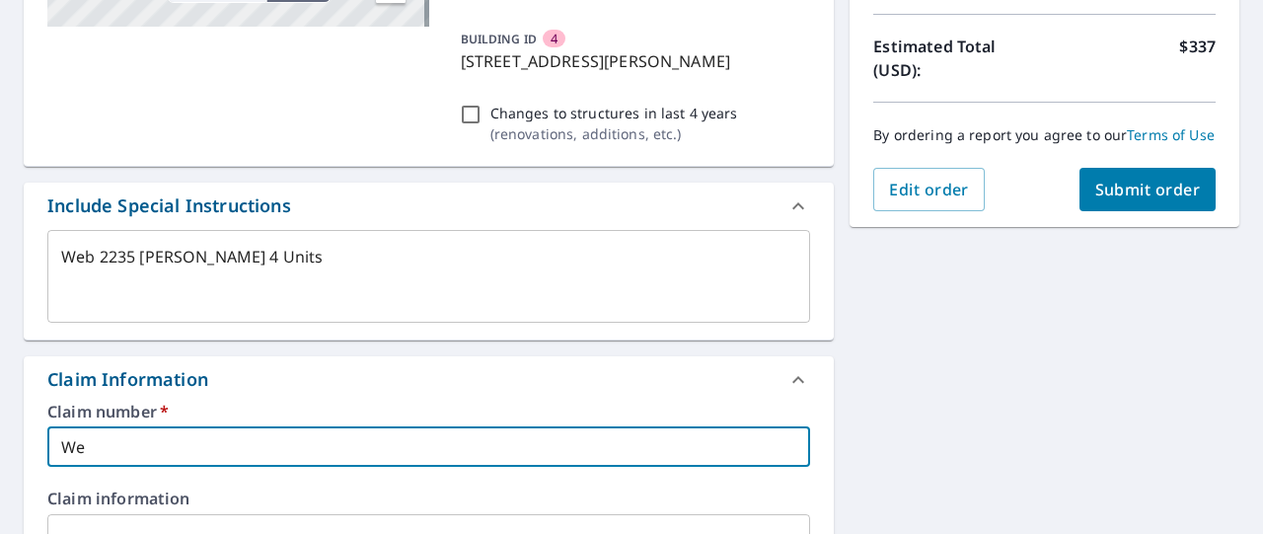
type input "Web"
type textarea "x"
type input "Web"
type textarea "x"
type input "Web 2"
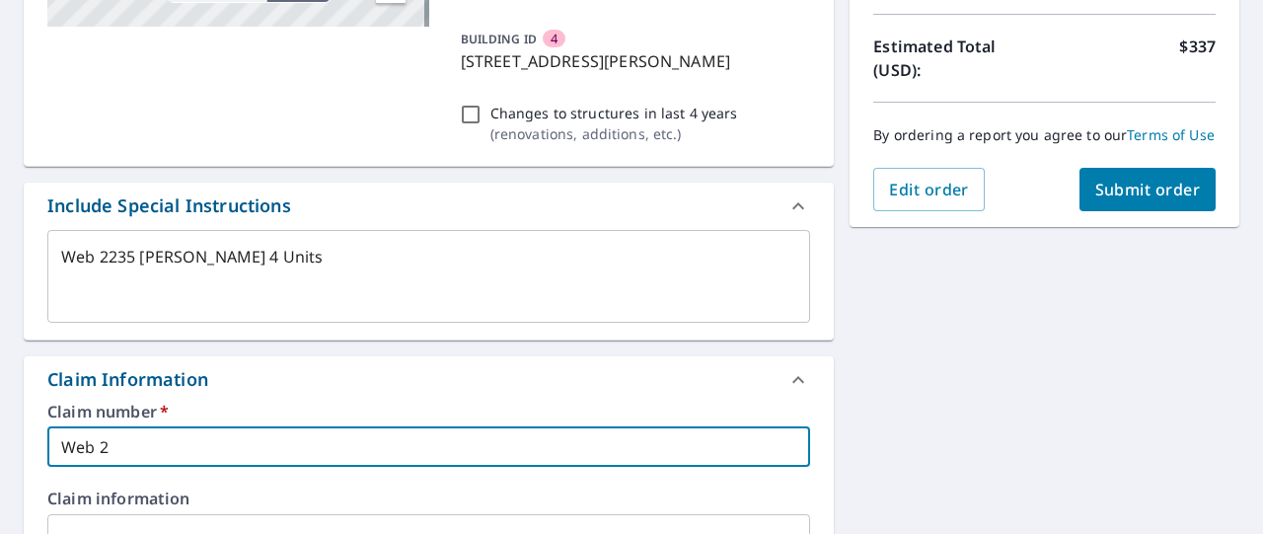
type textarea "x"
type input "Web 22"
type textarea "x"
type input "Web 223"
type textarea "x"
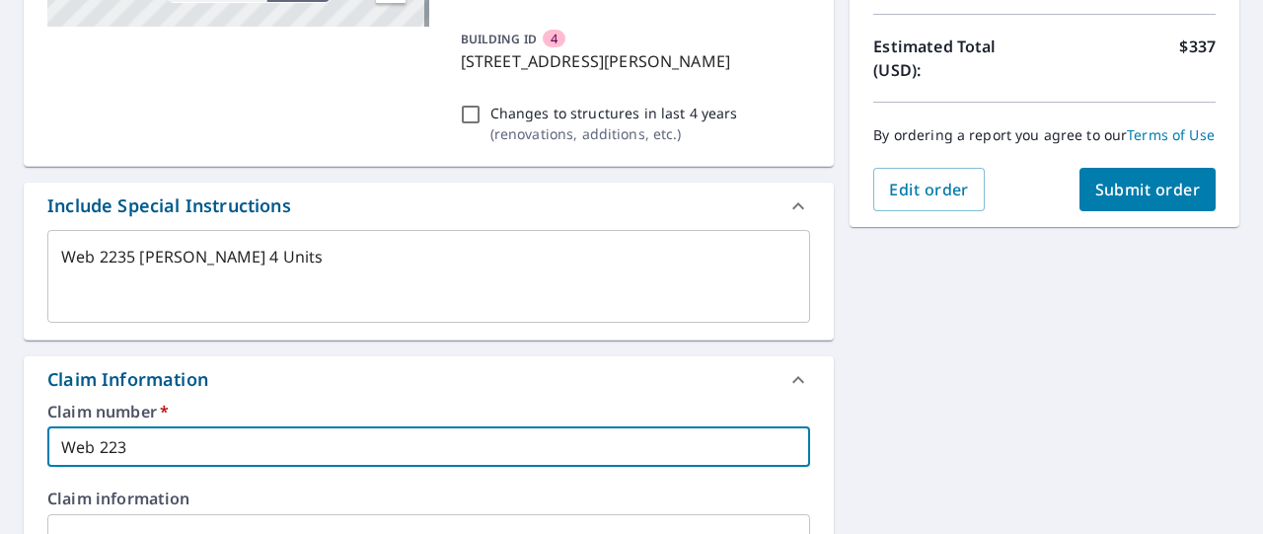
type input "Web 2235"
type textarea "x"
type input "Web 2235"
type textarea "x"
type input "Web 2235 B"
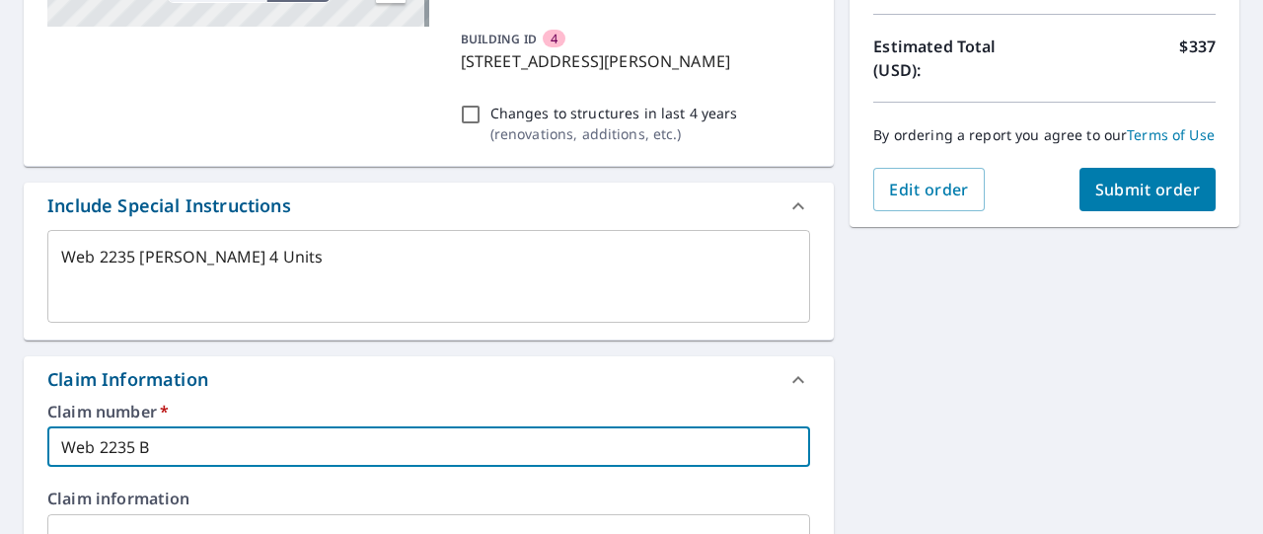
type textarea "x"
type input "Web 2235 Ba"
type textarea "x"
type input "Web 2235 Bas"
type textarea "x"
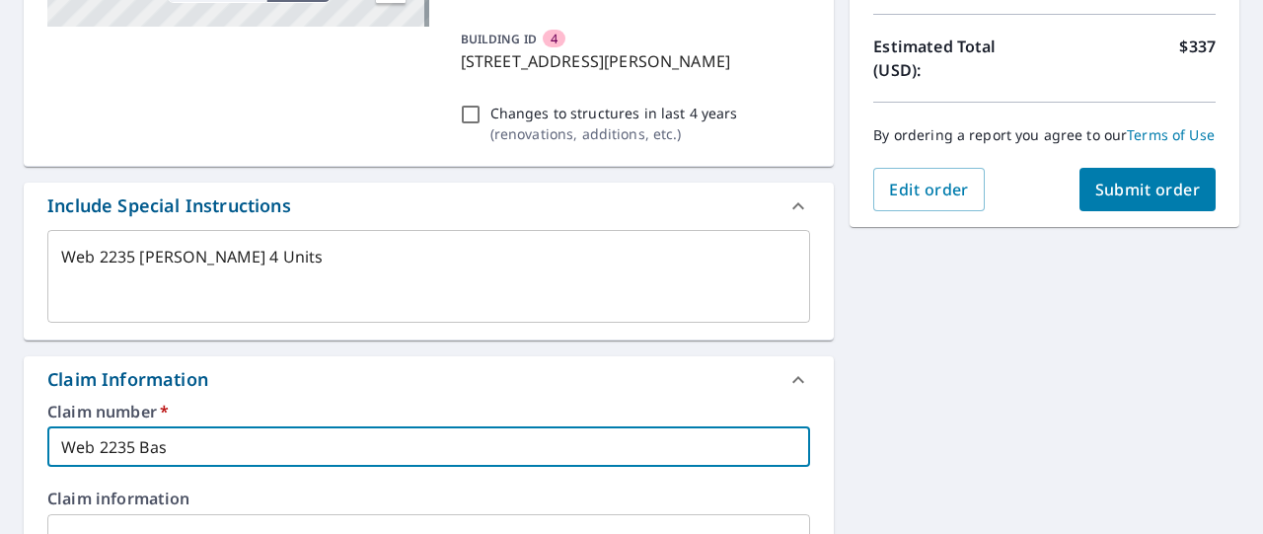
type input "Web 2235 Bask"
type textarea "x"
type input "Web 2235 Baski"
type textarea "x"
type input "Web 2235 Baskin"
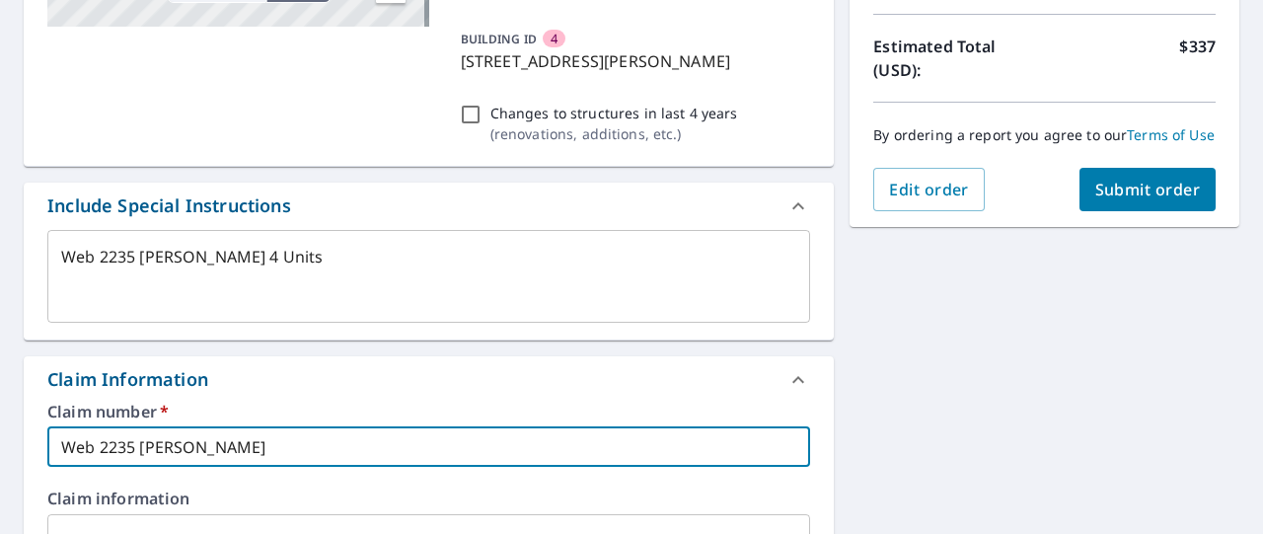
type textarea "x"
type input "Web 2235 Baskin"
type textarea "x"
type input "Web 2235 Baskin 4"
type textarea "x"
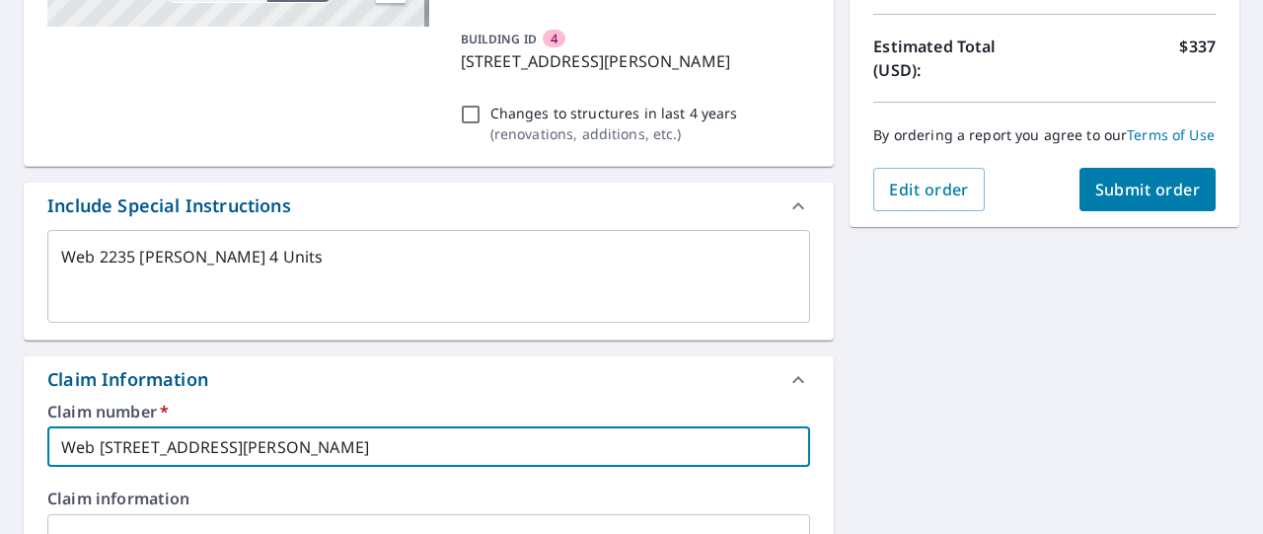
type input "Web 2235 Baskin 4"
type textarea "x"
type input "Web 2235 Baskin 4 u"
type textarea "x"
type input "Web 2235 Baskin 4 un"
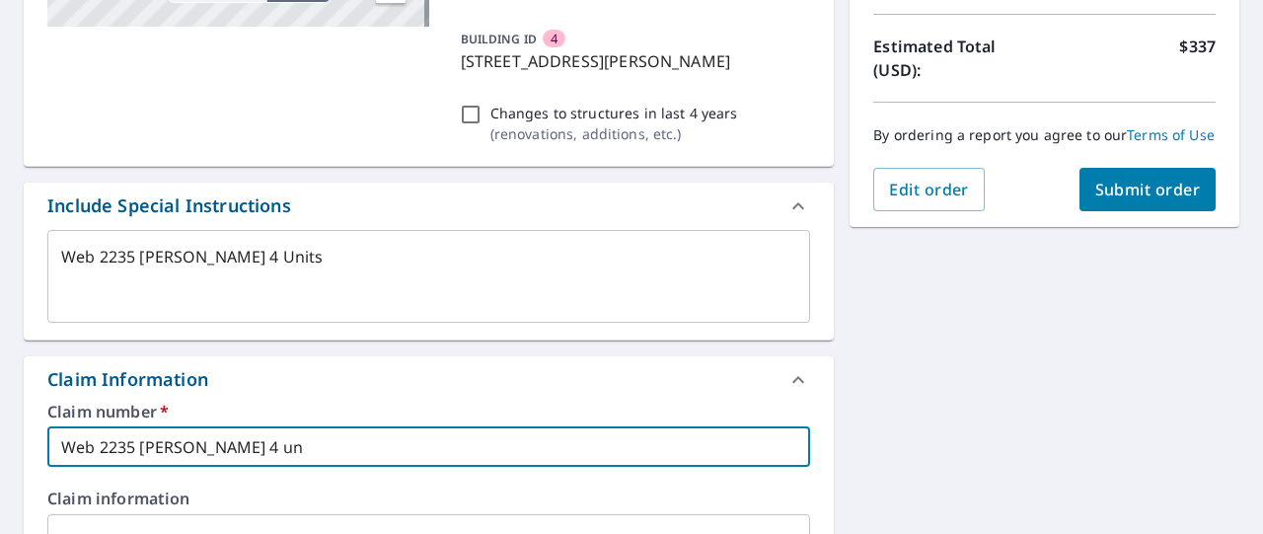
type textarea "x"
type input "Web 2235 Baskin 4 uni"
type textarea "x"
type input "Web 2235 Baskin 4 unit"
type textarea "x"
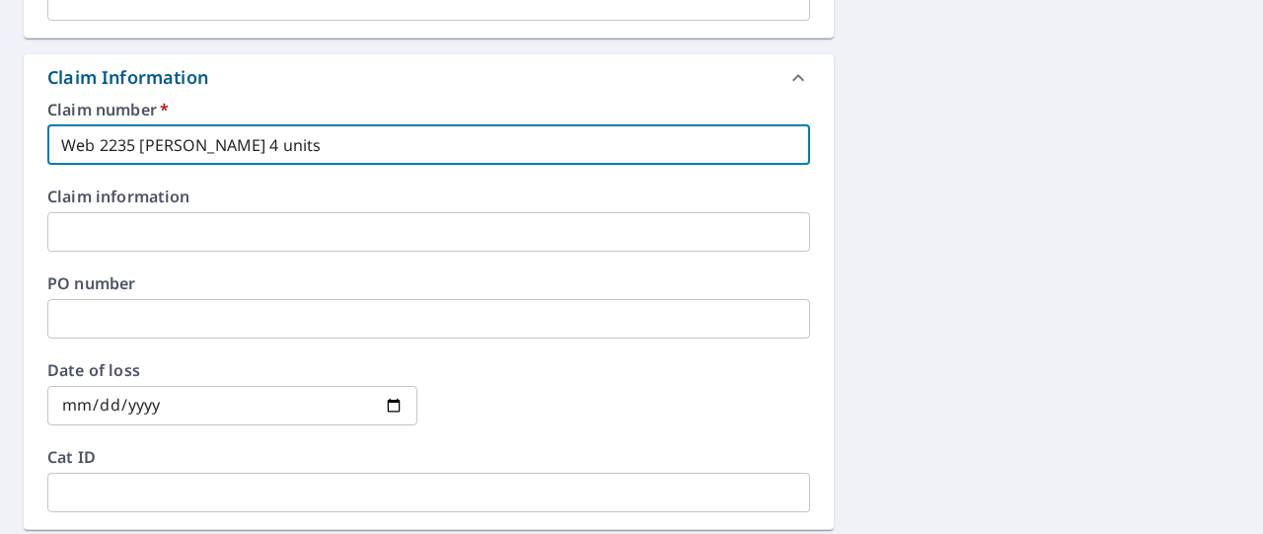
scroll to position [805, 0]
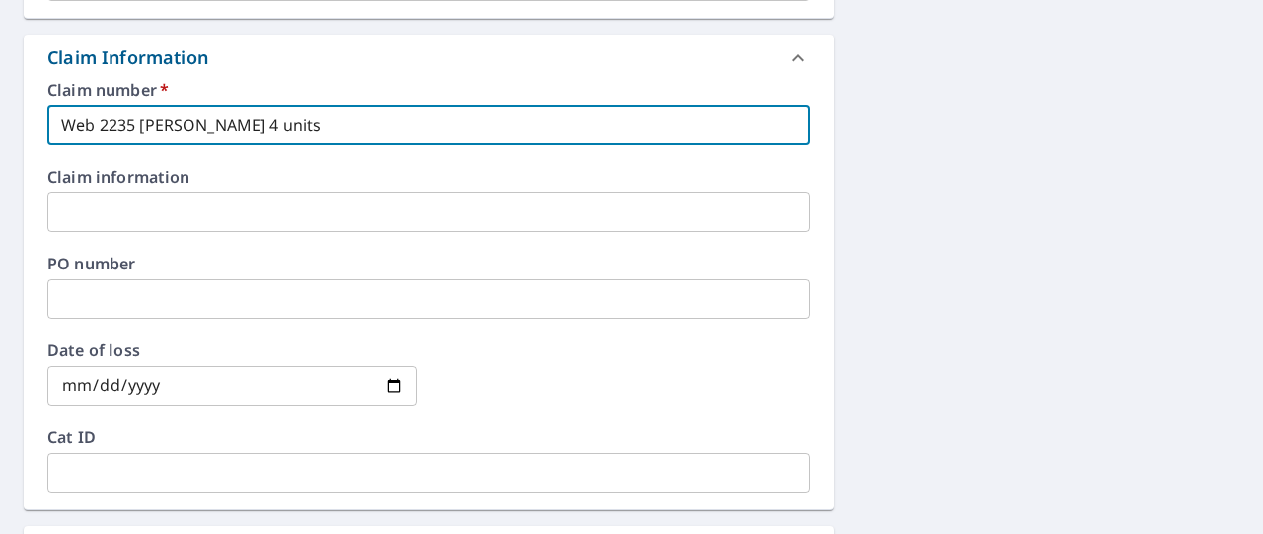
type input "Web 2235 Baskin 4 units"
click at [195, 210] on input "text" at bounding box center [428, 211] width 763 height 39
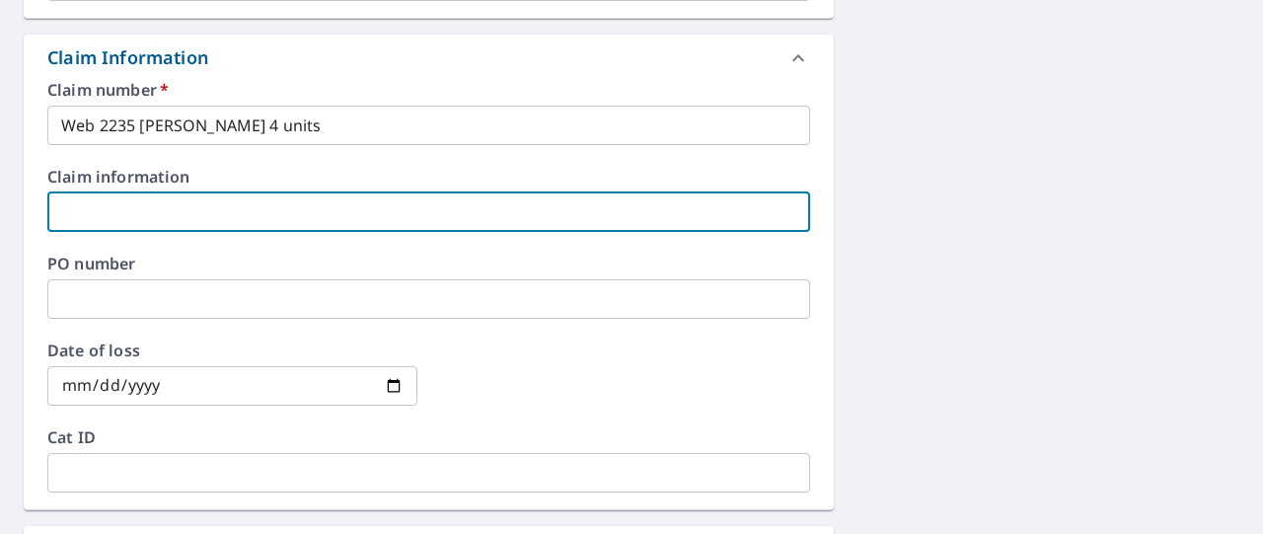
type textarea "x"
type input "W"
type textarea "x"
type input "We"
type textarea "x"
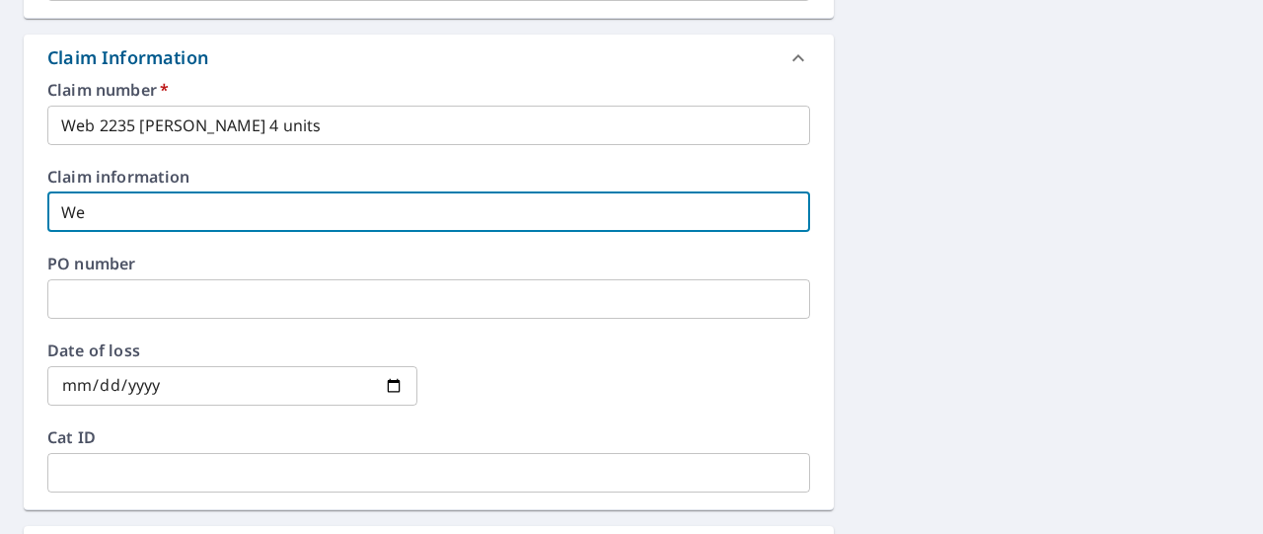
type input "Web"
type textarea "x"
type input "Web"
type textarea "x"
type input "Web 2"
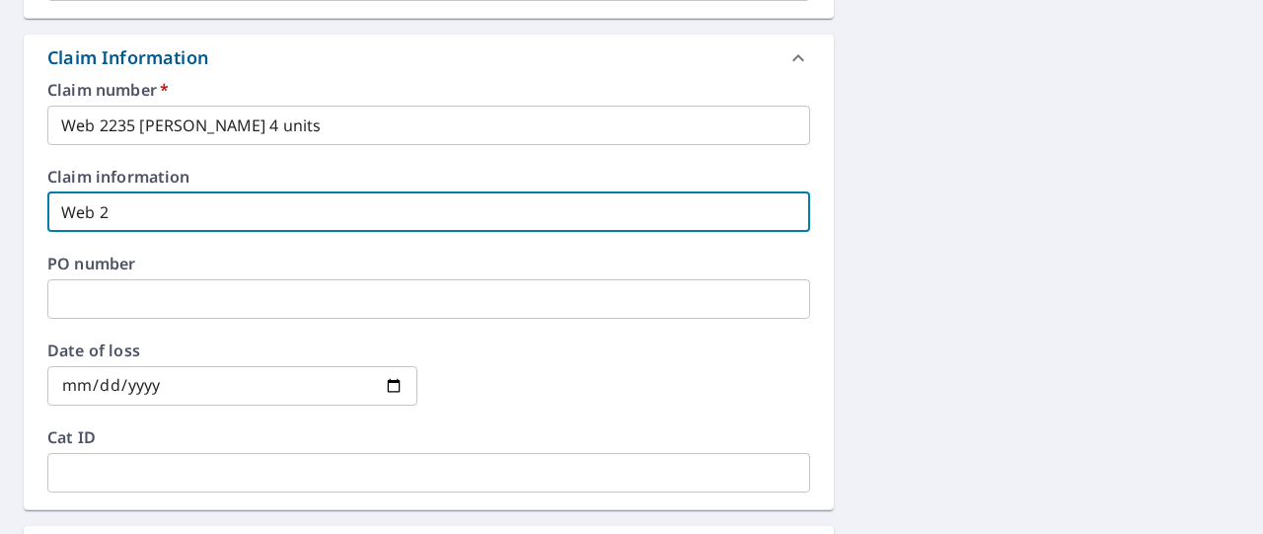
type textarea "x"
type input "Web 22"
type textarea "x"
type input "Web 223"
type textarea "x"
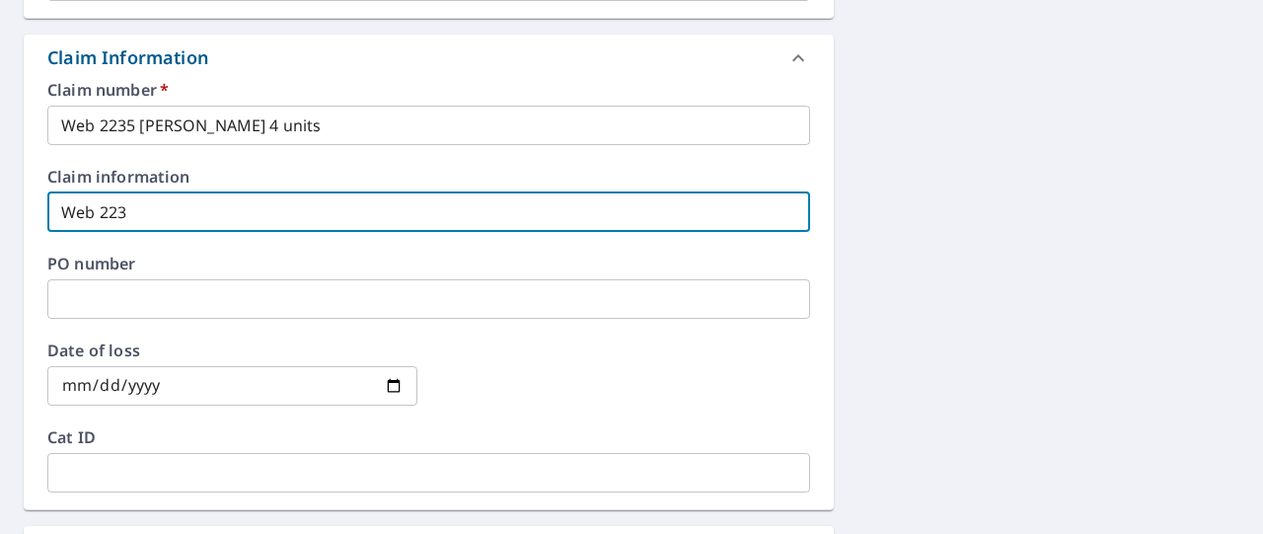
type input "Web 2235"
type textarea "x"
type input "Web 2235 BV"
type textarea "x"
type input "Web 2235 BVa"
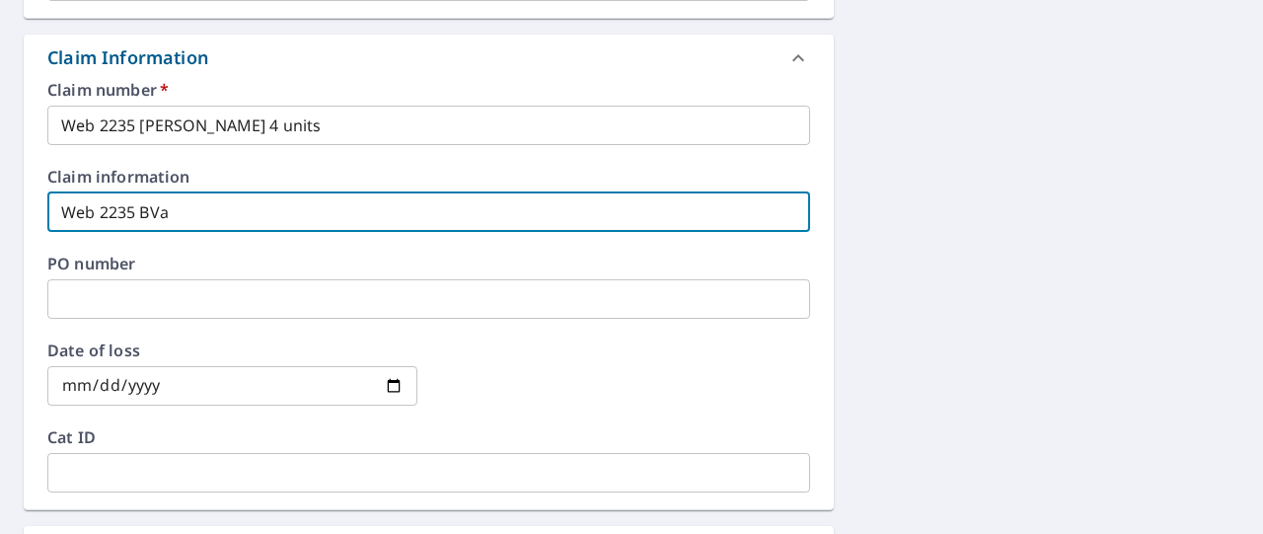
type textarea "x"
type input "Web 2235 BVas"
type textarea "x"
type input "Web 2235 BVask"
type textarea "x"
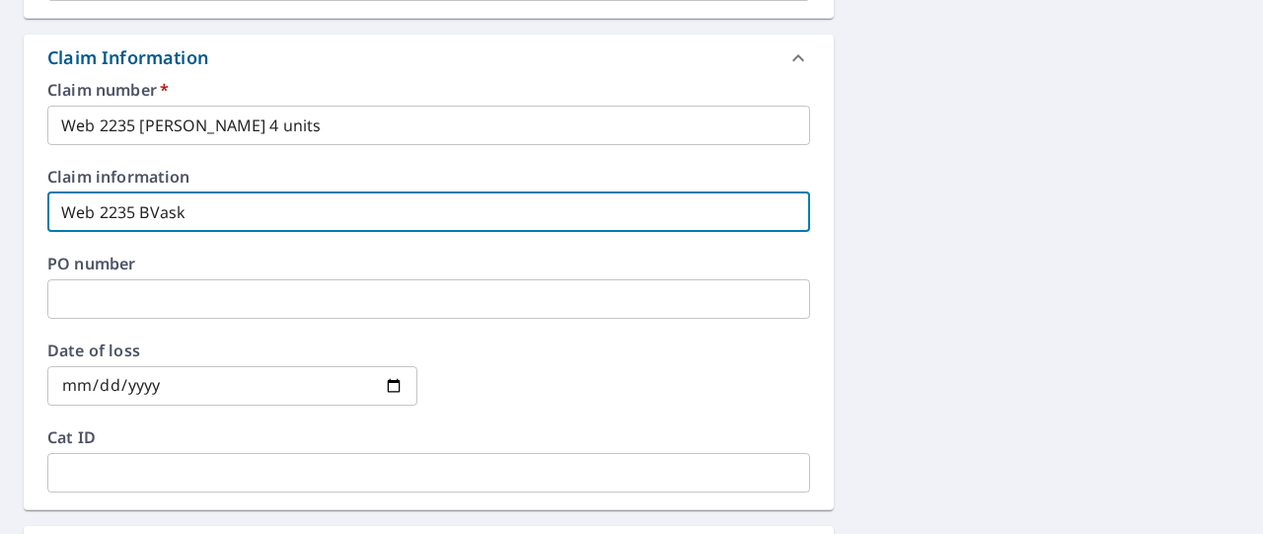
type input "Web 2235 BVaski"
type textarea "x"
type input "Web 2235 BVaskin"
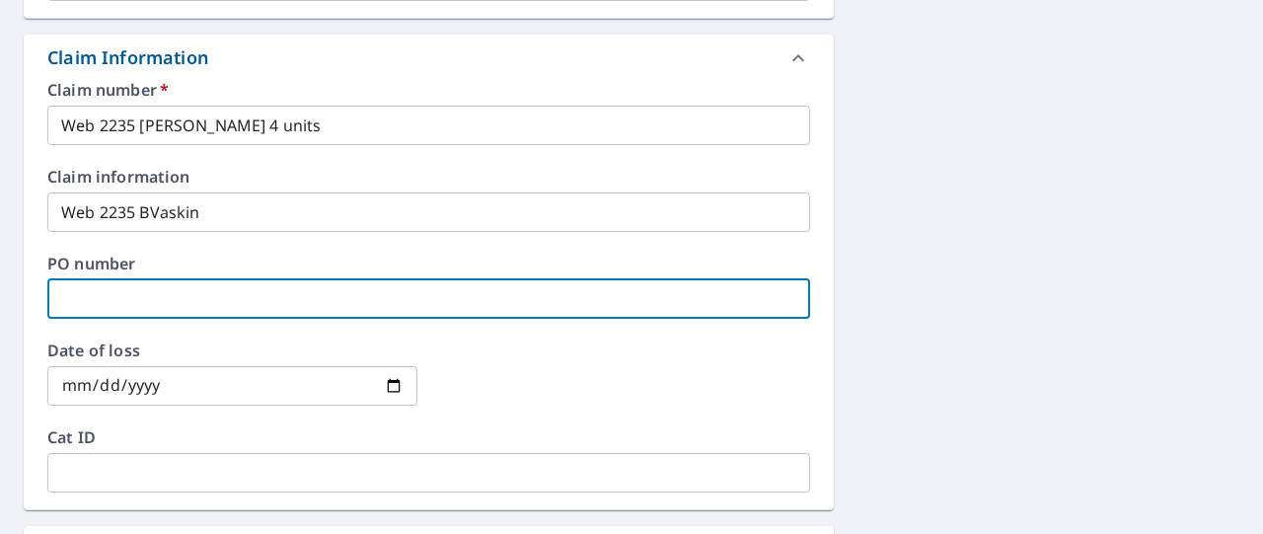
click at [87, 309] on input "text" at bounding box center [428, 298] width 763 height 39
type textarea "x"
type input "W"
type textarea "x"
type input "We"
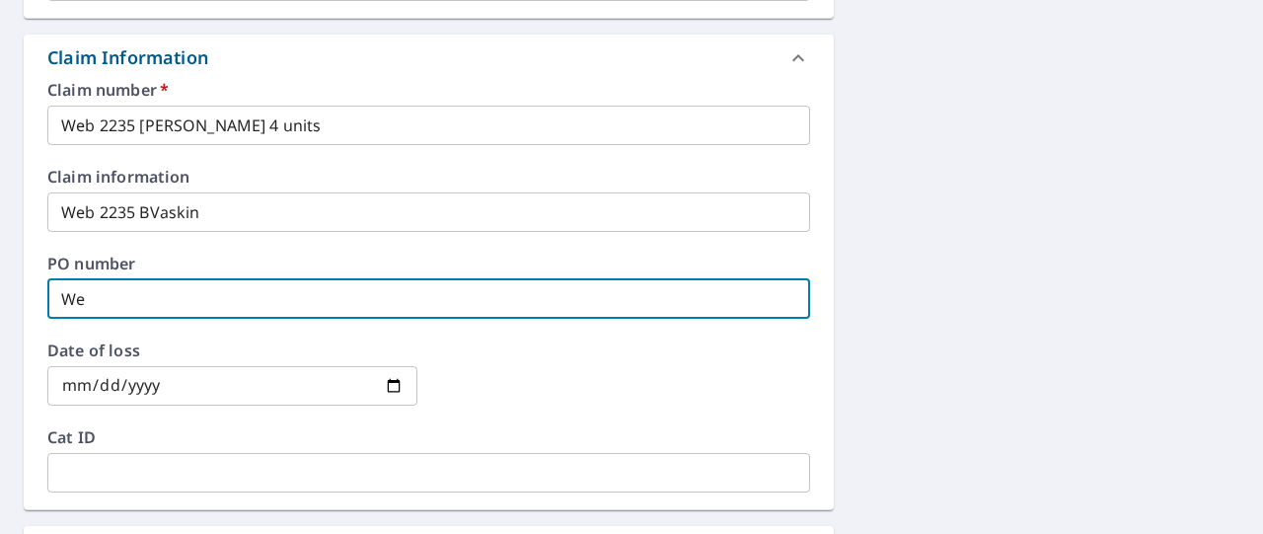
type textarea "x"
type input "Web"
type textarea "x"
type input "Web"
type textarea "x"
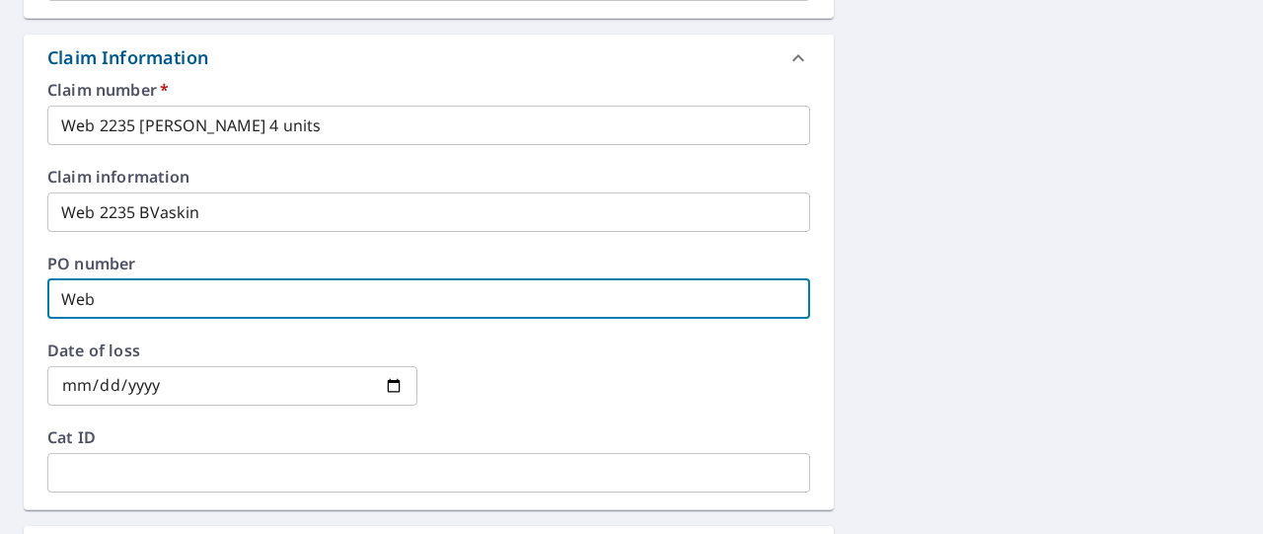
type input "Web 2"
type textarea "x"
type input "Web 22"
type textarea "x"
type input "Web 223"
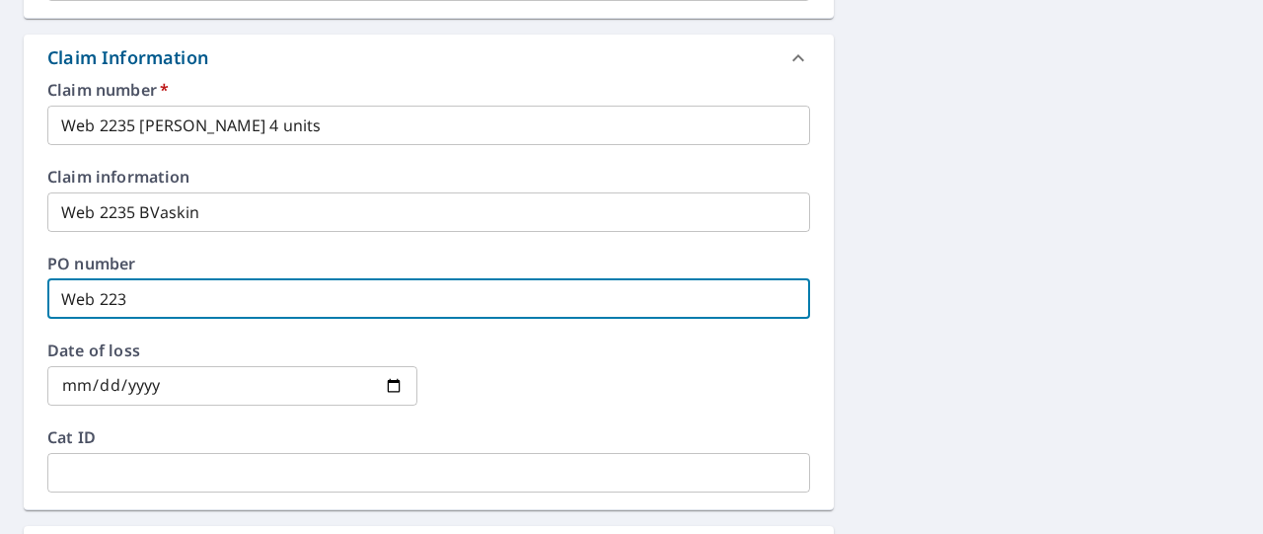
type textarea "x"
type input "Web 2235"
type textarea "x"
type input "Web 2235"
type textarea "x"
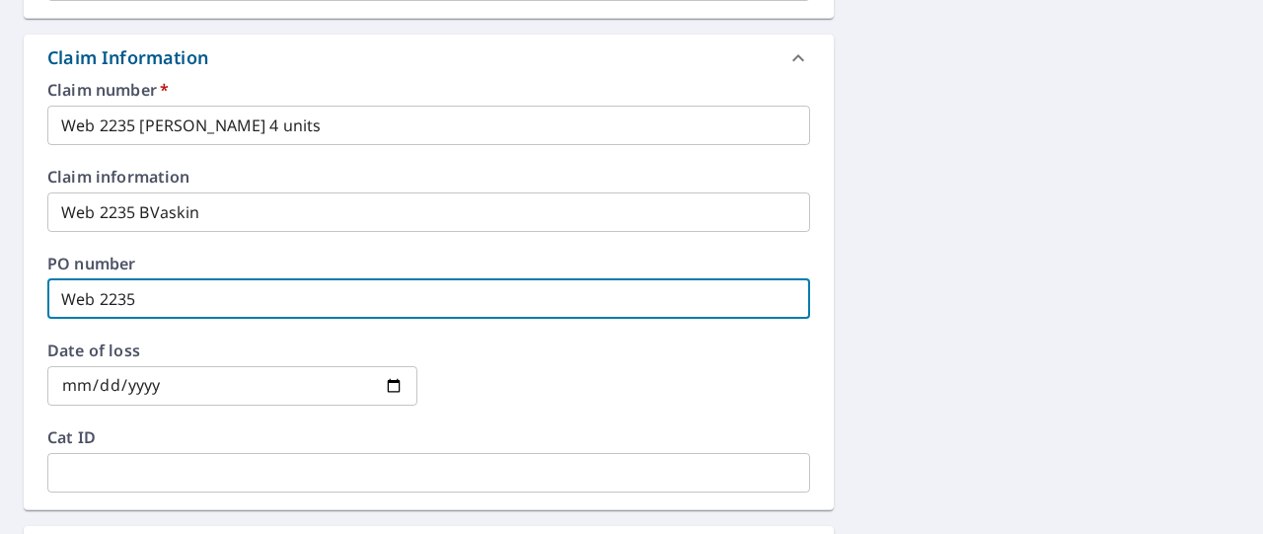
type input "Web 2235 B"
type textarea "x"
type input "Web 2235 Ba"
type textarea "x"
type input "Web 2235 Bas"
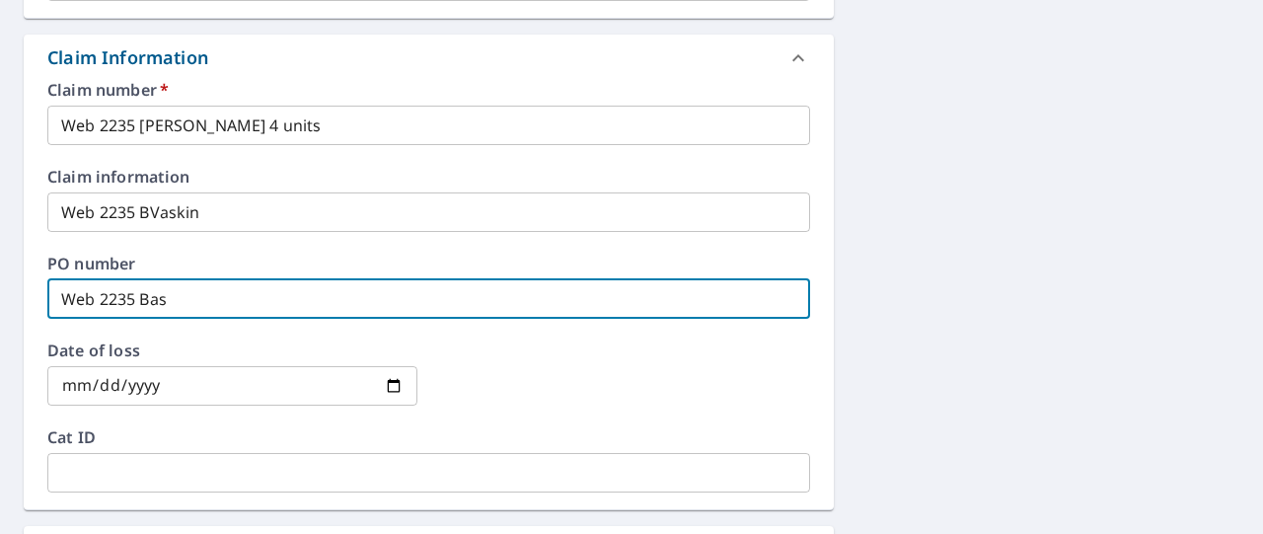
type textarea "x"
type input "Web 2235 Bask"
type textarea "x"
type input "Web 2235 Baski"
type textarea "x"
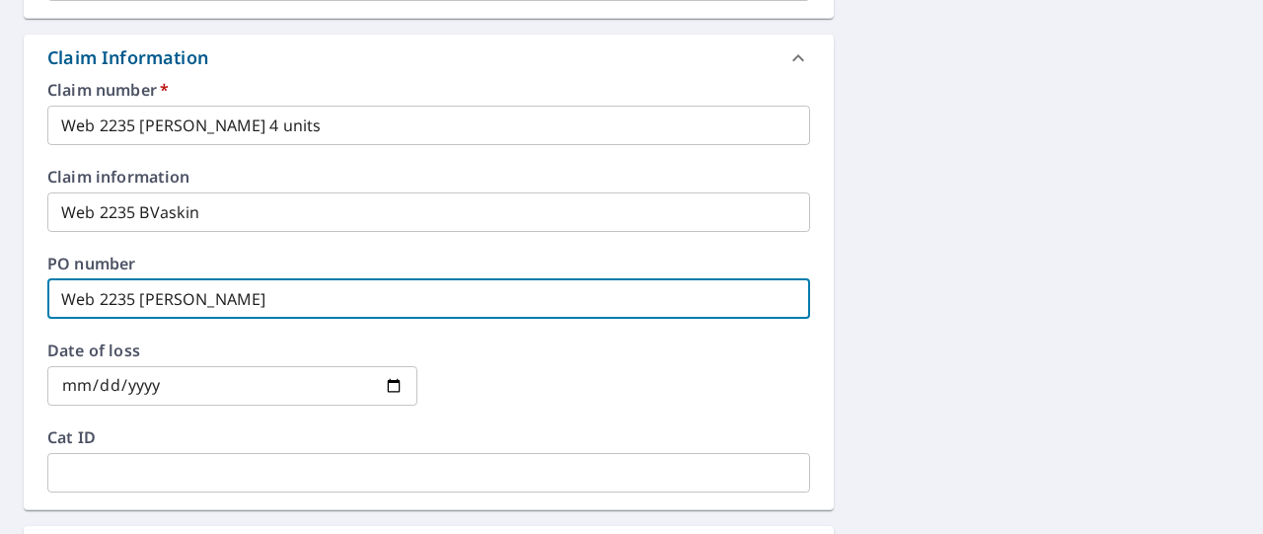
type input "Web 2235 Baskin"
click at [90, 378] on input "date" at bounding box center [232, 385] width 370 height 39
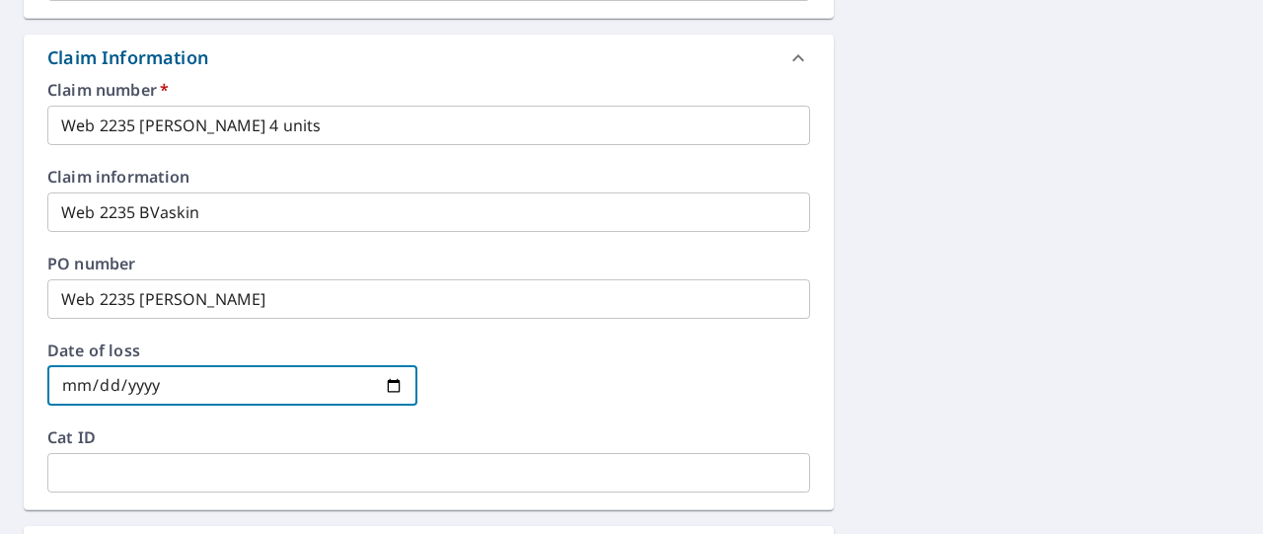
type input "0002-10-08"
type textarea "x"
type input "0020-10-08"
type textarea "x"
type input "0202-10-08"
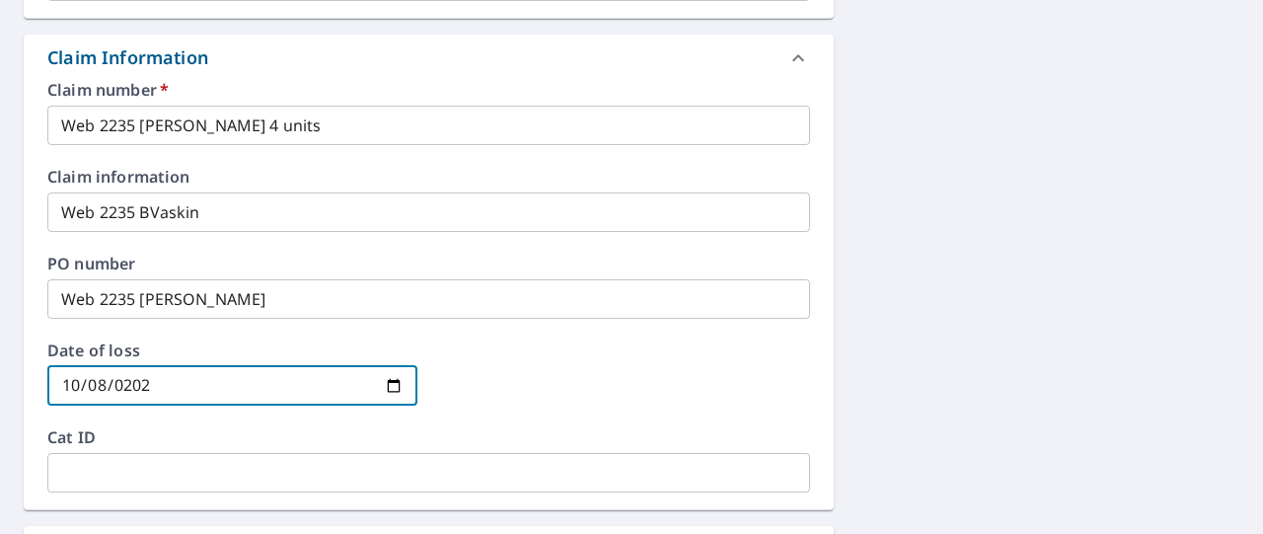
type textarea "x"
type input "2025-10-08"
click at [89, 465] on input "text" at bounding box center [428, 472] width 763 height 39
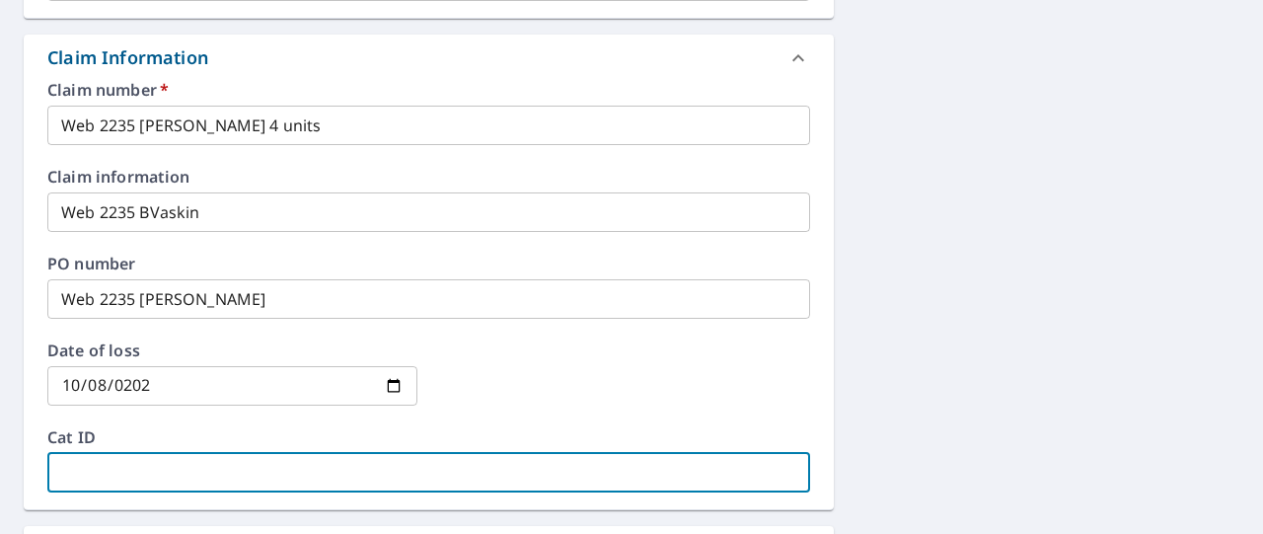
type textarea "x"
type input "W"
type textarea "x"
type input "We"
type textarea "x"
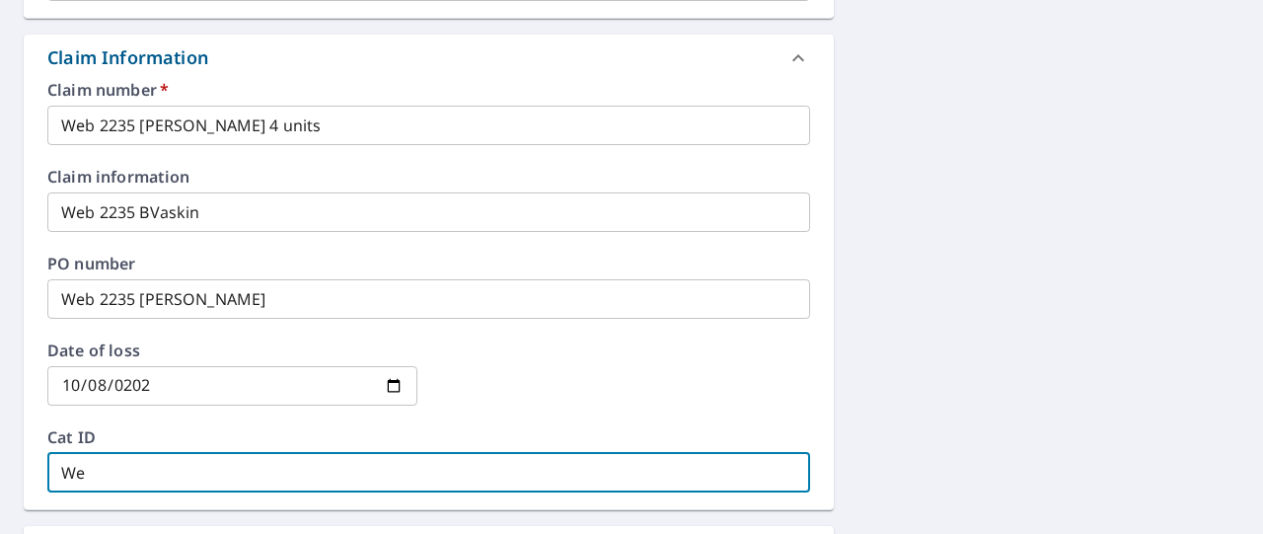
type input "Web"
type textarea "x"
type input "Web"
type textarea "x"
type input "Web 2"
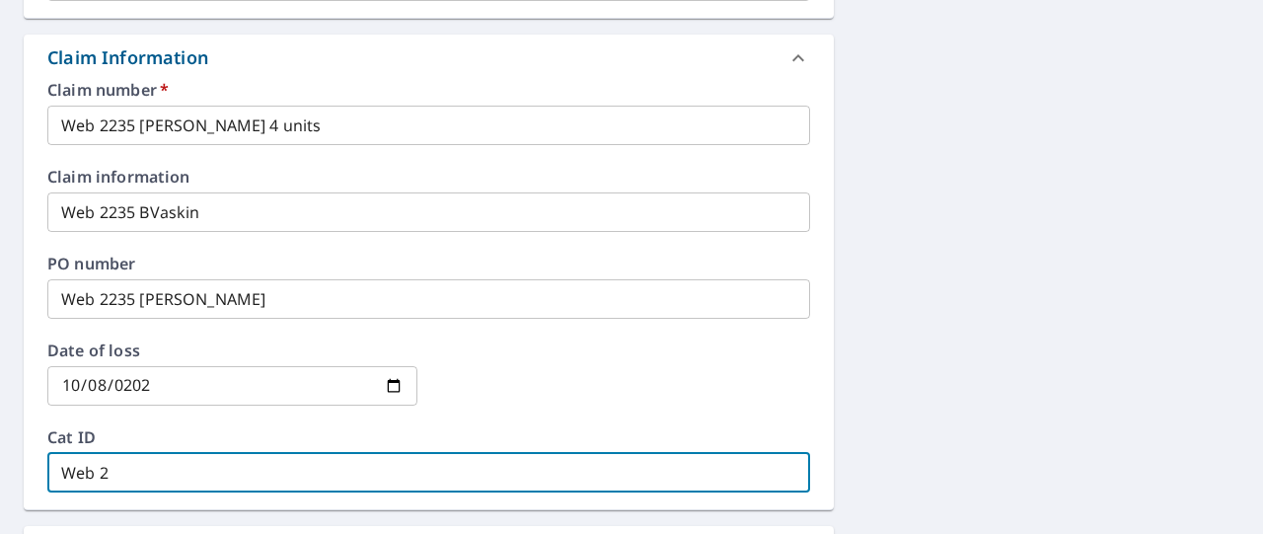
type textarea "x"
type input "Web 22"
type textarea "x"
type input "Web 223"
type textarea "x"
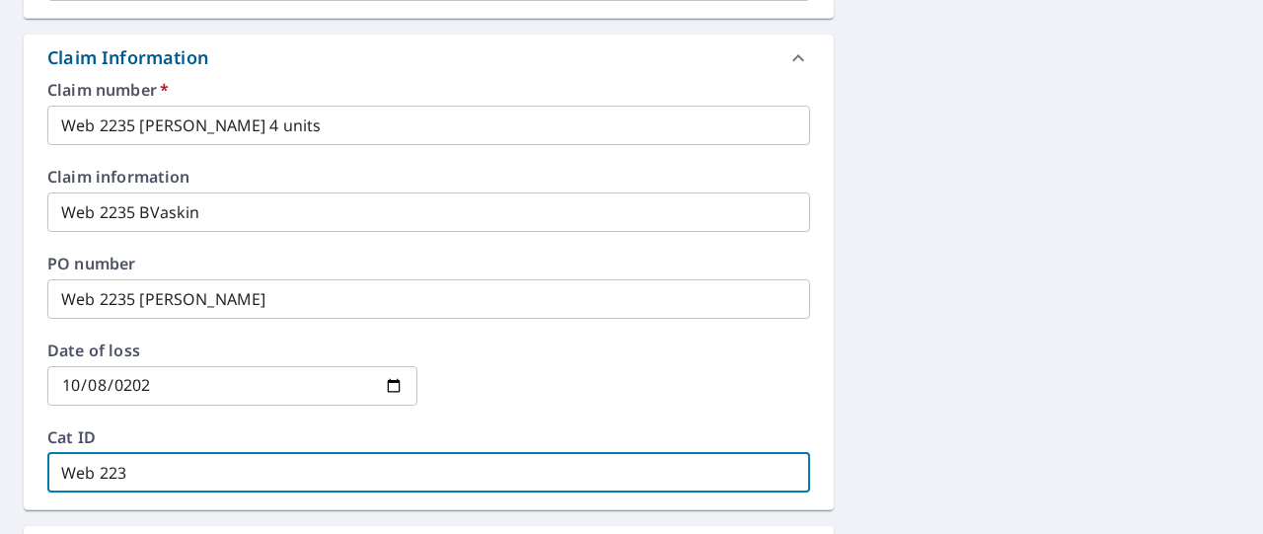
type input "Web 2235"
type textarea "x"
type input "Web 2235"
type textarea "x"
type input "Web 2235 B"
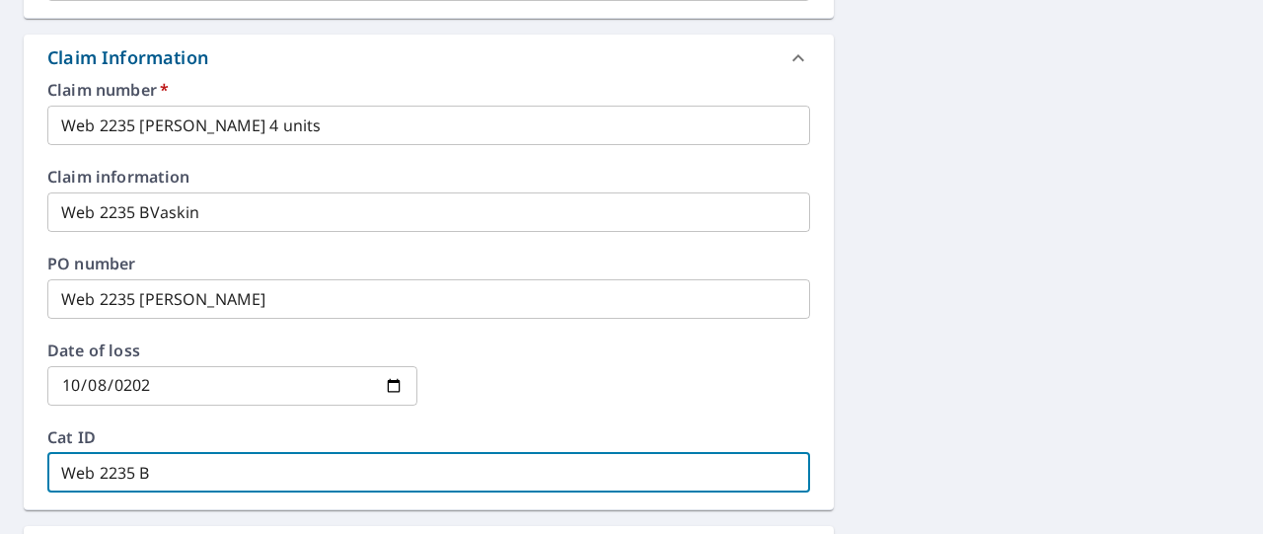
type textarea "x"
type input "Web 2235 Ba"
type textarea "x"
type input "Web 2235 Bas"
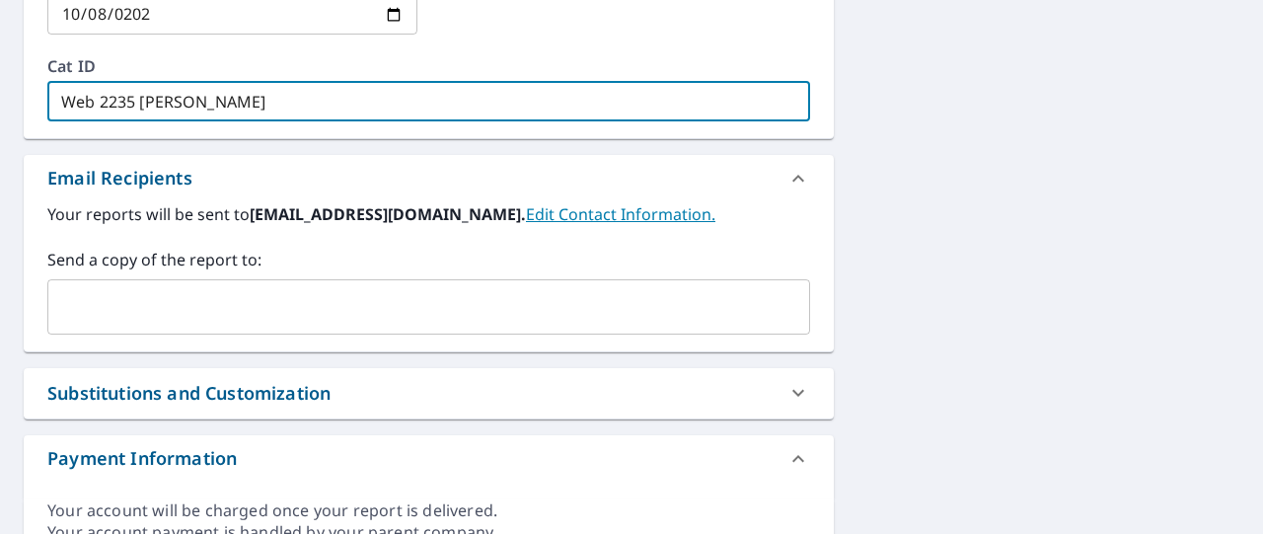
scroll to position [1179, 0]
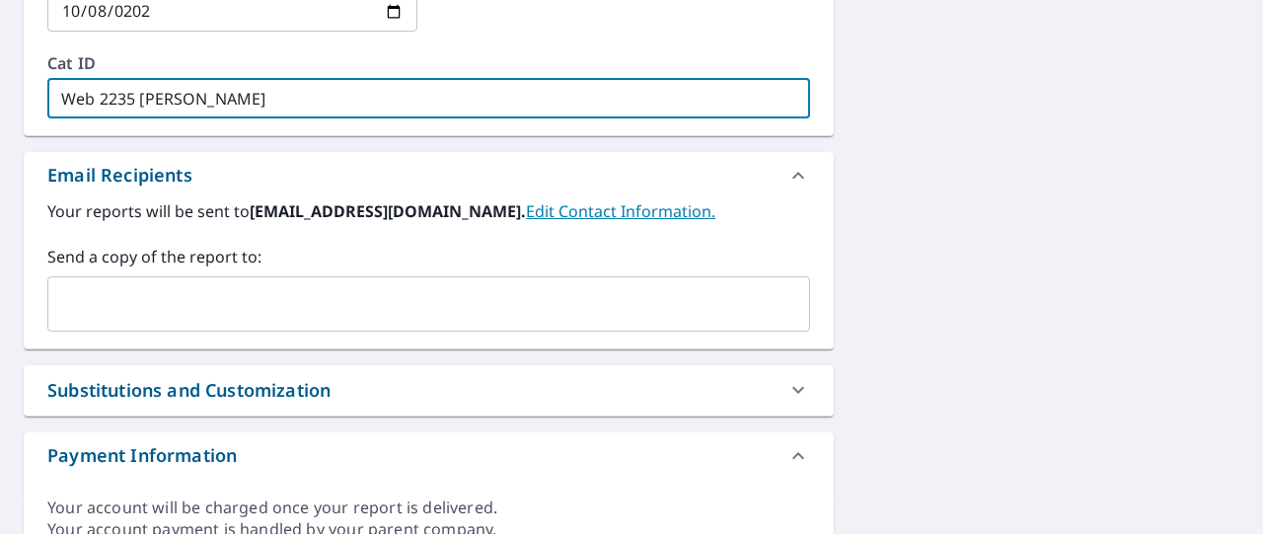
click at [150, 285] on input "text" at bounding box center [413, 303] width 715 height 37
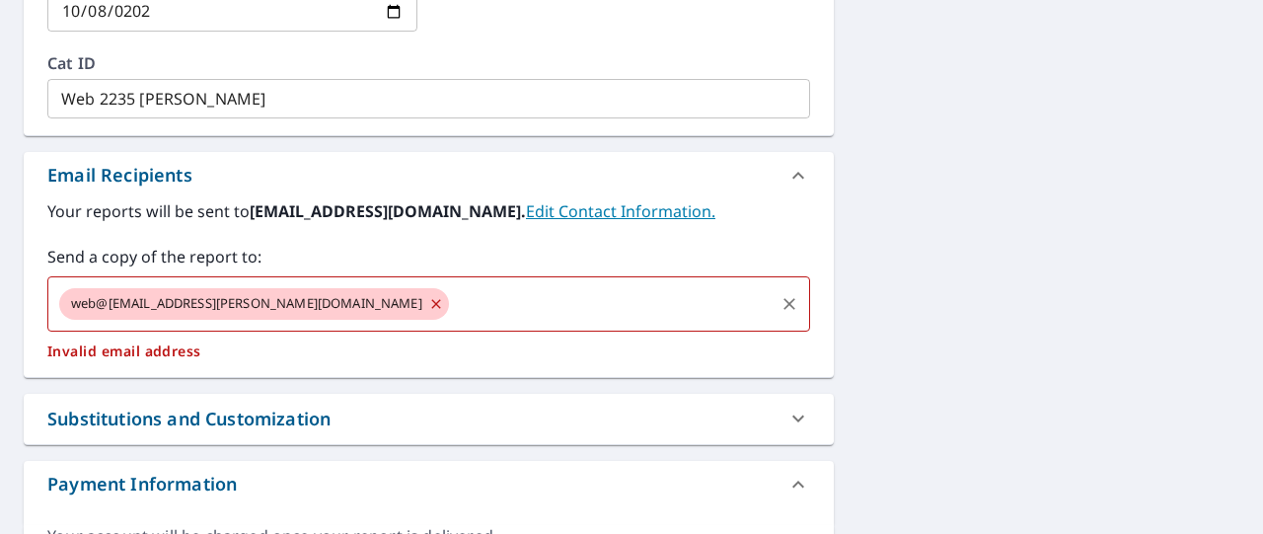
click at [452, 290] on input "text" at bounding box center [612, 303] width 321 height 37
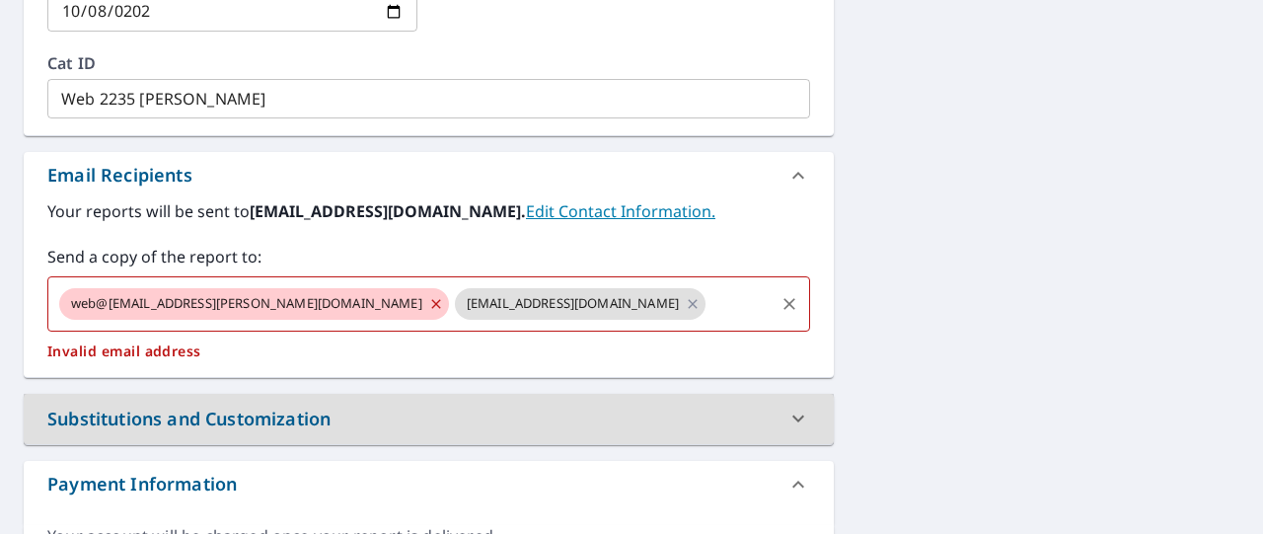
click at [708, 293] on input "text" at bounding box center [739, 303] width 63 height 37
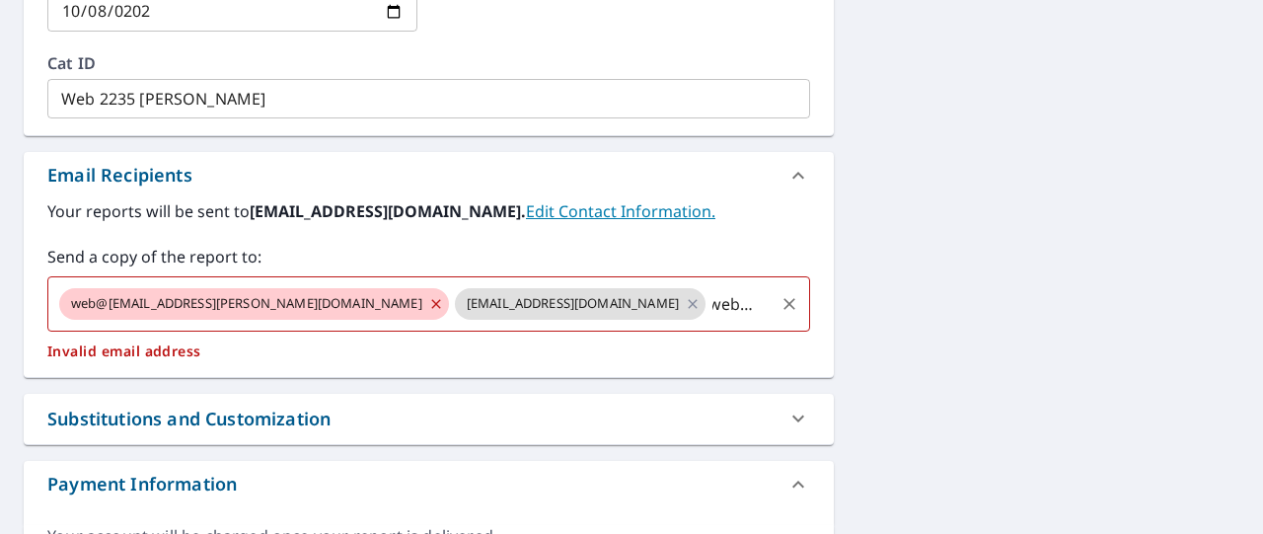
scroll to position [0, 12]
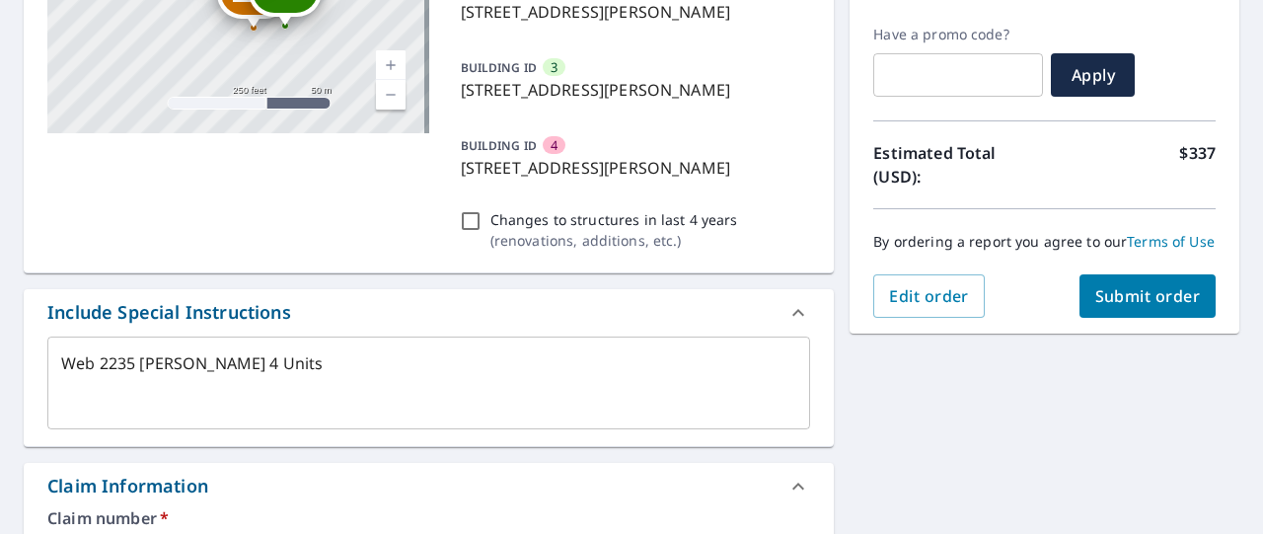
scroll to position [380, 0]
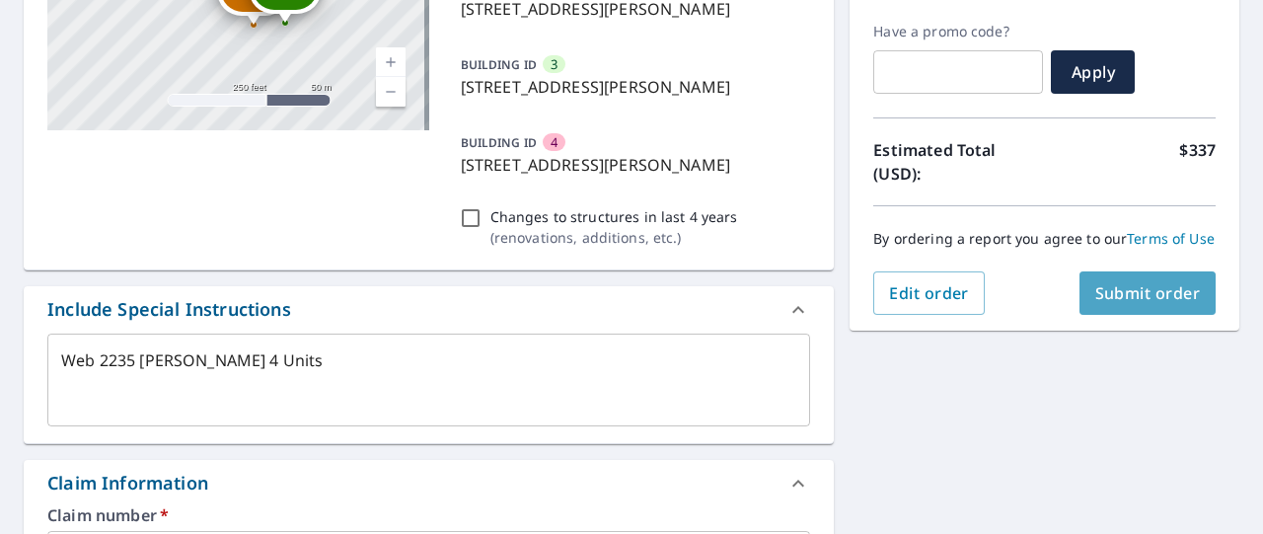
click at [1111, 304] on span "Submit order" at bounding box center [1148, 293] width 106 height 22
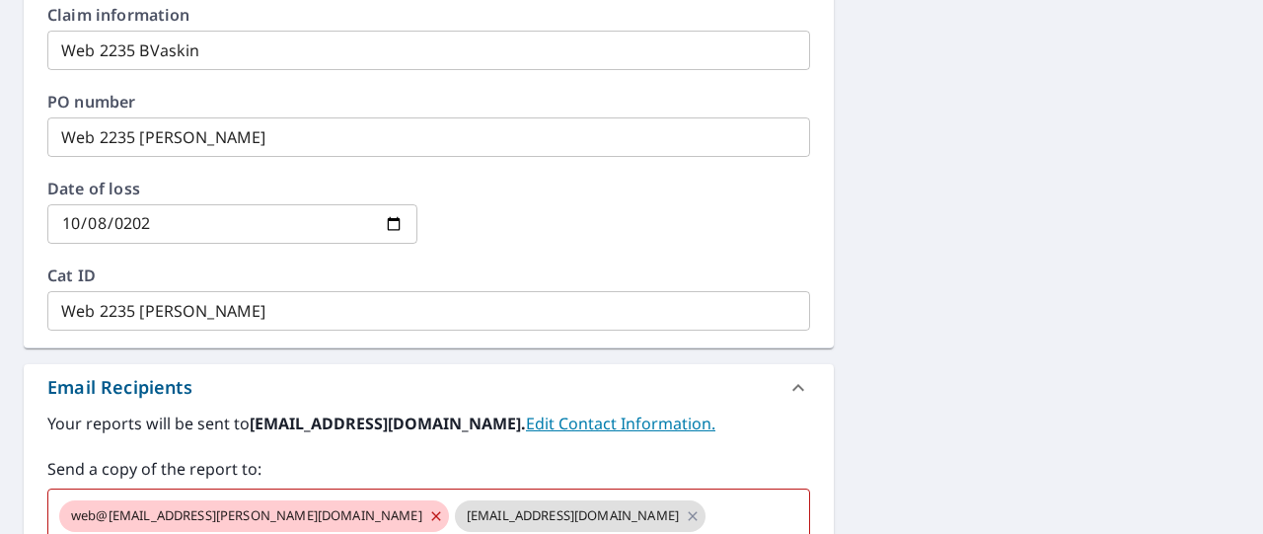
scroll to position [1014, 0]
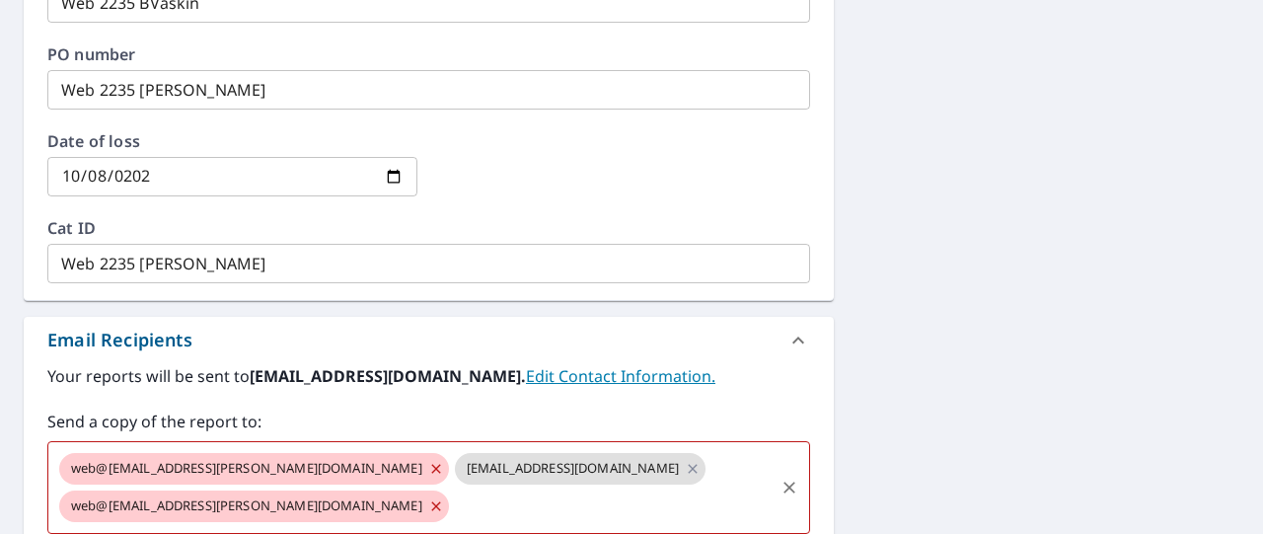
click at [428, 465] on icon at bounding box center [436, 469] width 16 height 22
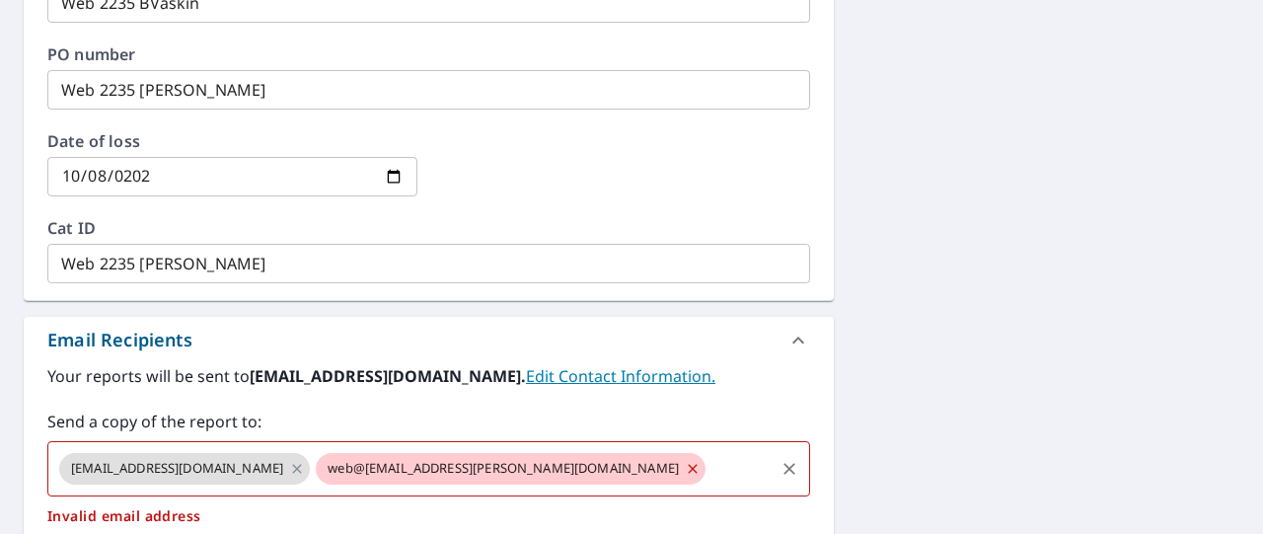
click at [685, 465] on icon at bounding box center [693, 469] width 16 height 22
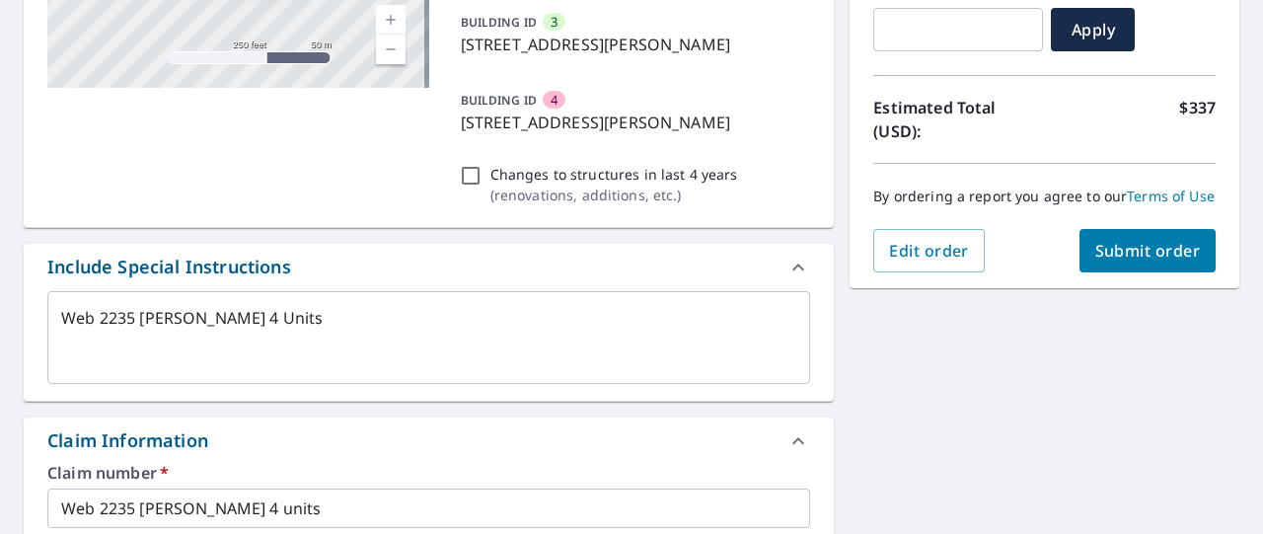
scroll to position [424, 0]
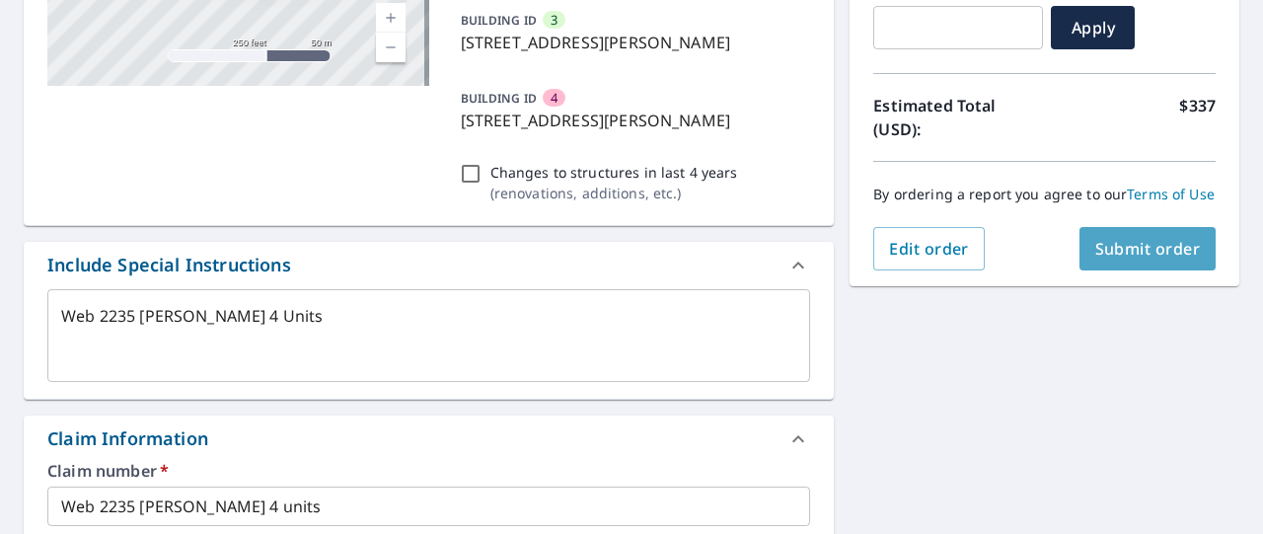
click at [1119, 260] on span "Submit order" at bounding box center [1148, 249] width 106 height 22
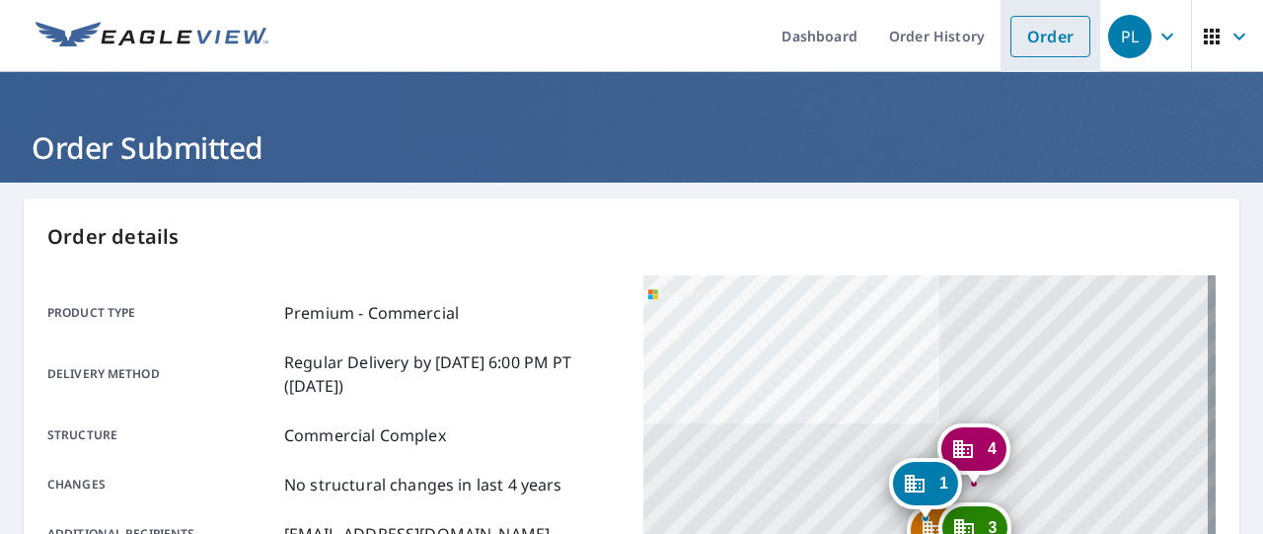
click at [1018, 33] on link "Order" at bounding box center [1050, 36] width 80 height 41
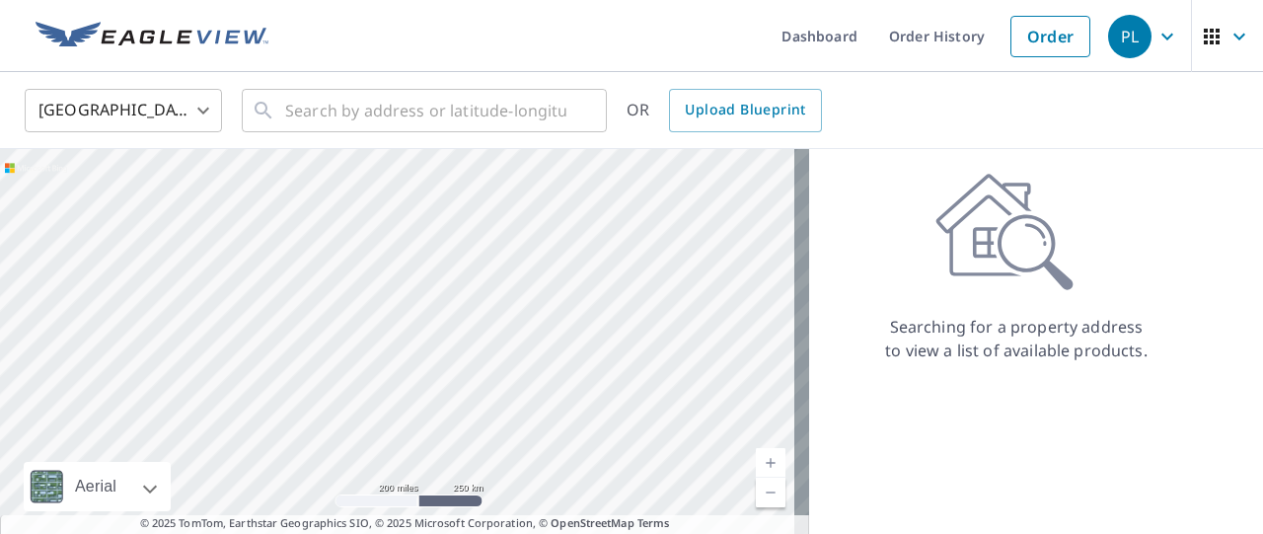
click at [201, 118] on body "PL PL Dashboard Order History Order PL United States US ​ ​ OR Upload Blueprint…" at bounding box center [631, 267] width 1263 height 534
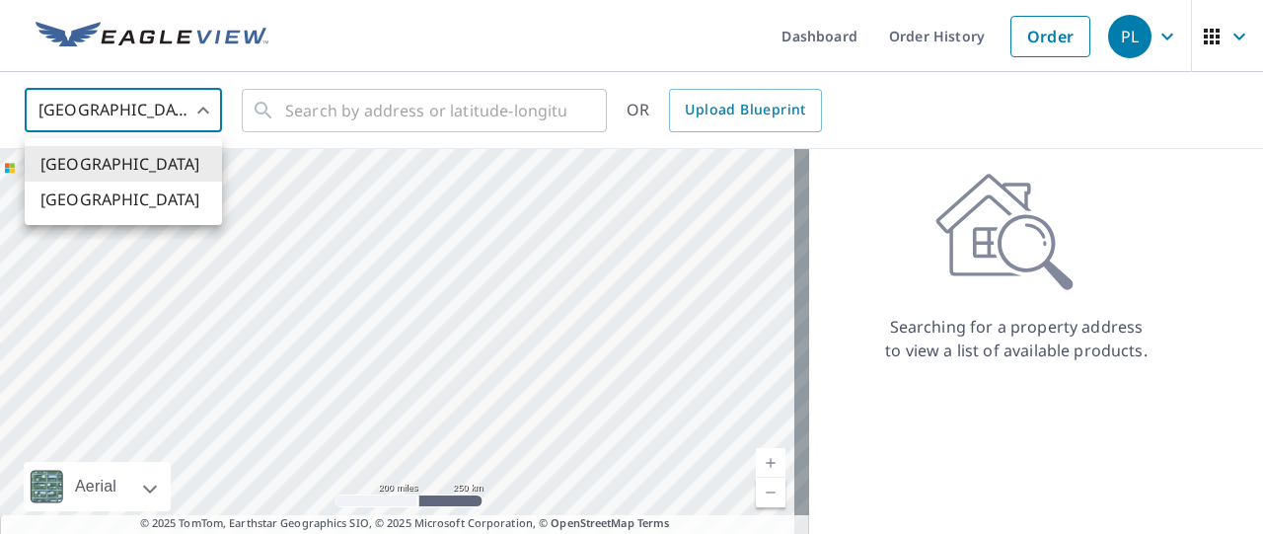
click at [107, 219] on ul "United States Canada" at bounding box center [123, 181] width 197 height 87
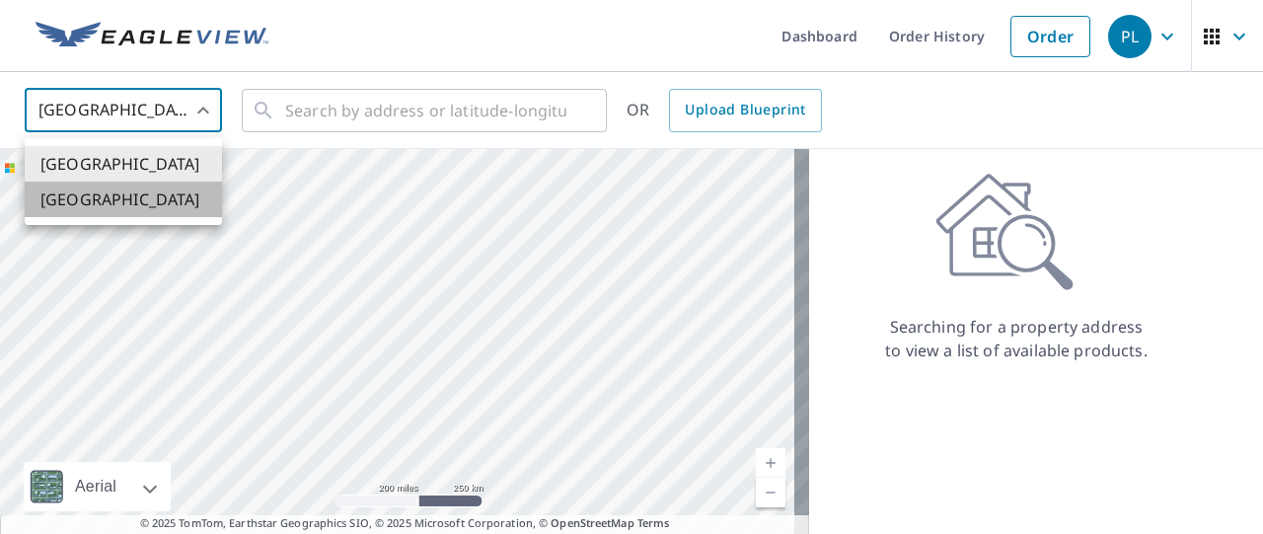
click at [99, 205] on li "[GEOGRAPHIC_DATA]" at bounding box center [123, 200] width 197 height 36
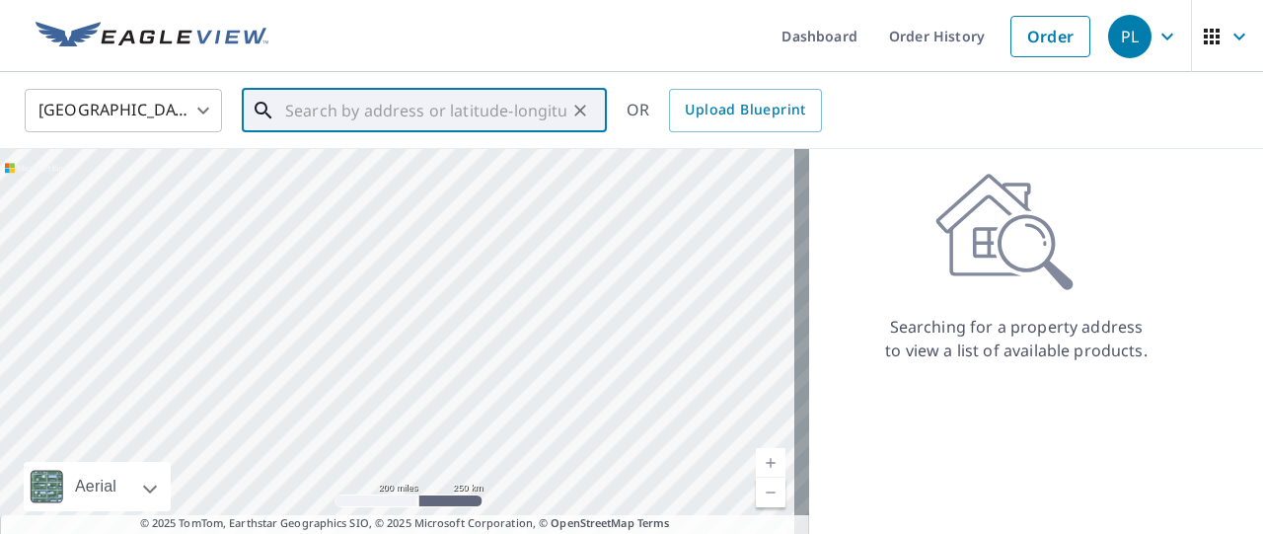
click at [395, 118] on input "text" at bounding box center [425, 110] width 281 height 55
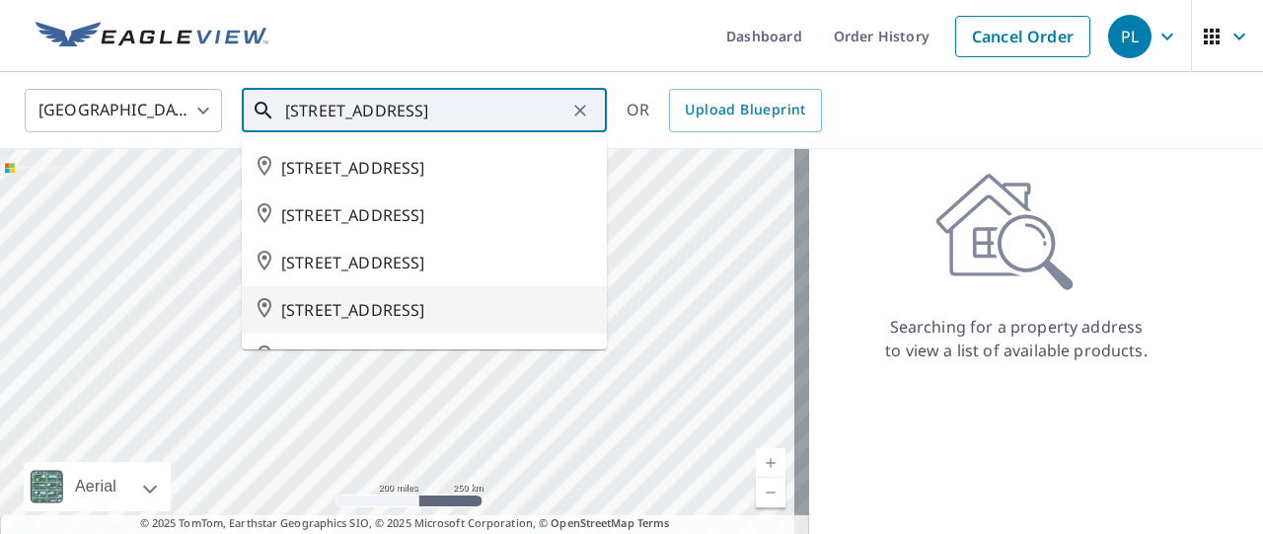
click at [397, 322] on span "469 YOUNG ST PENTICTON BC V2A5S9" at bounding box center [436, 310] width 310 height 24
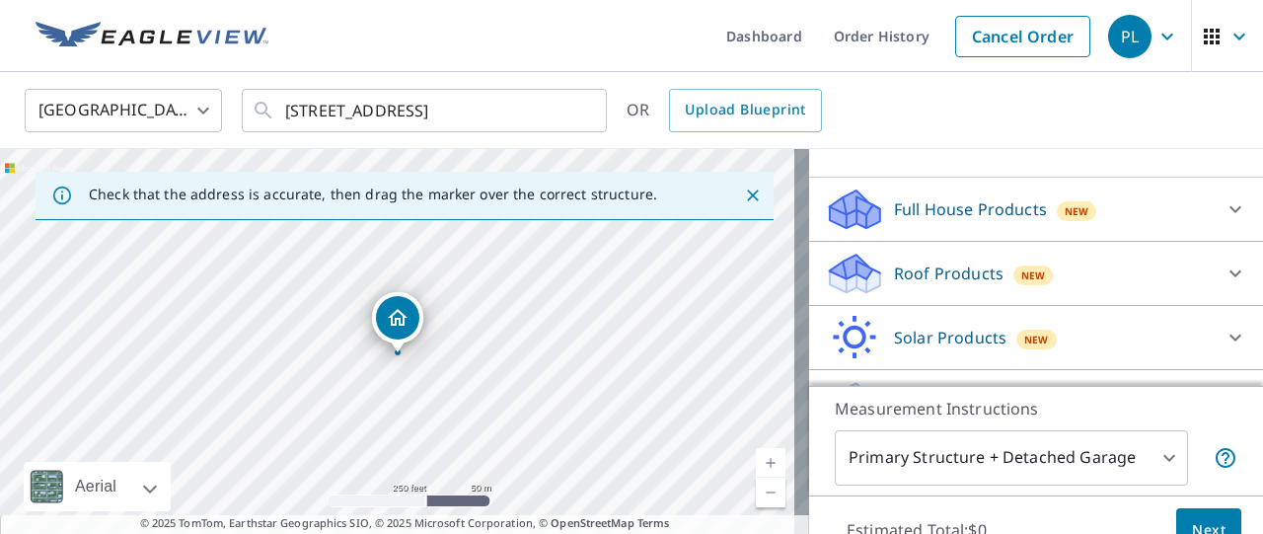
scroll to position [184, 0]
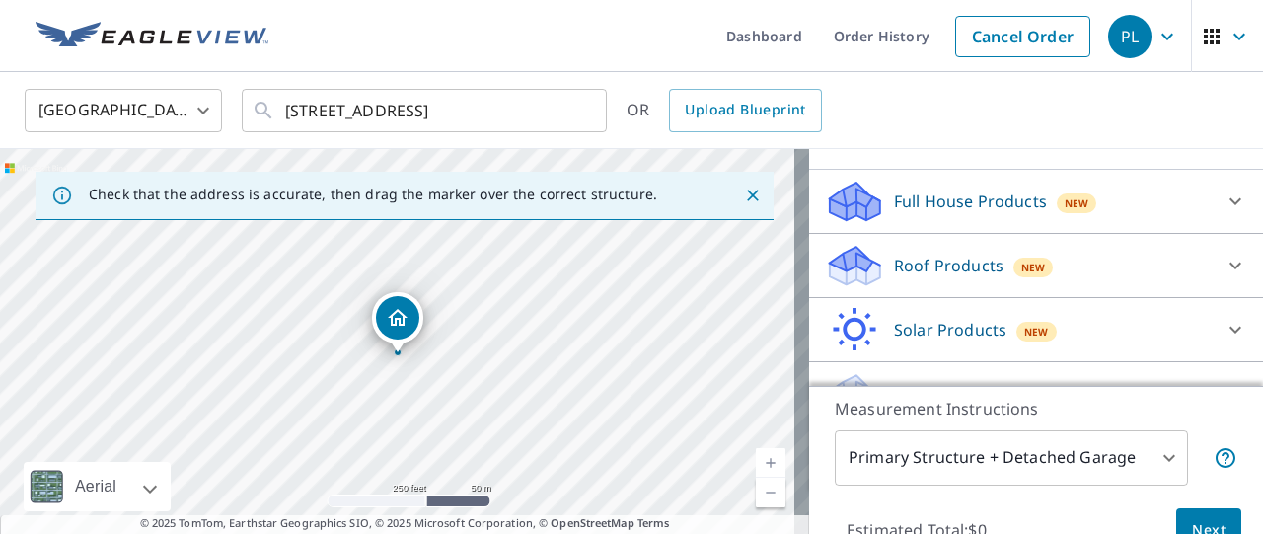
click at [1224, 258] on icon at bounding box center [1236, 266] width 24 height 24
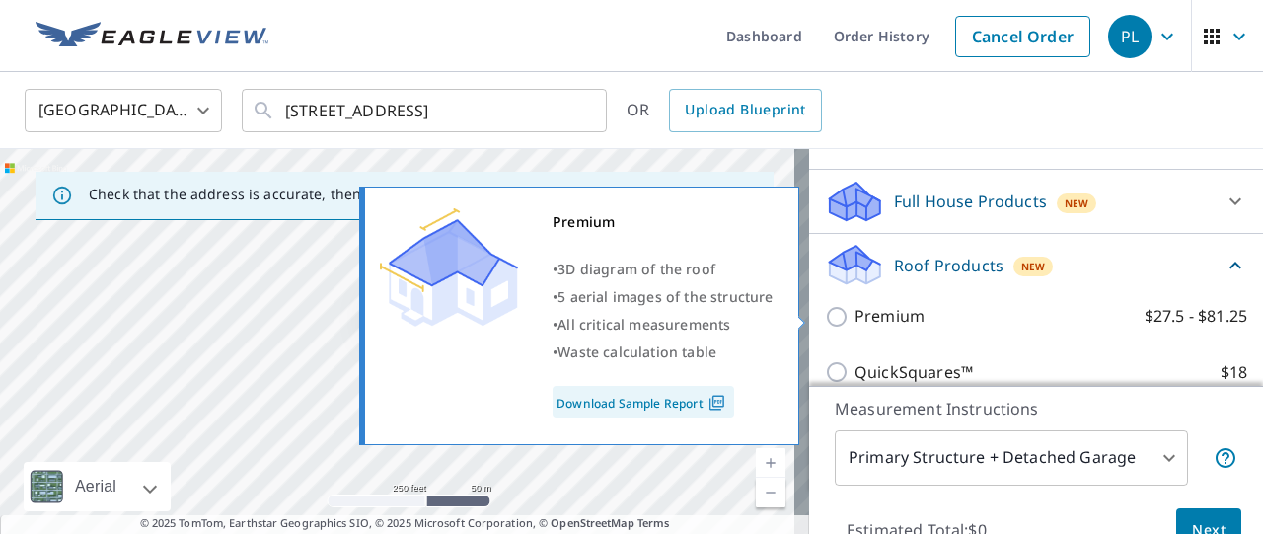
click at [825, 319] on input "Premium $27.5 - $81.25" at bounding box center [840, 317] width 30 height 24
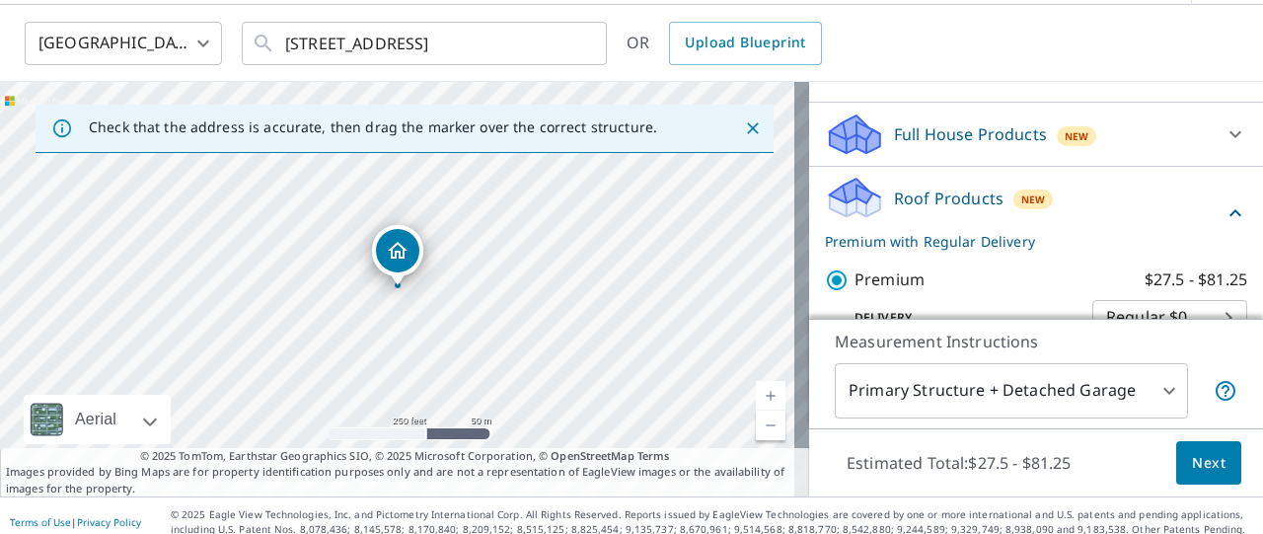
scroll to position [79, 0]
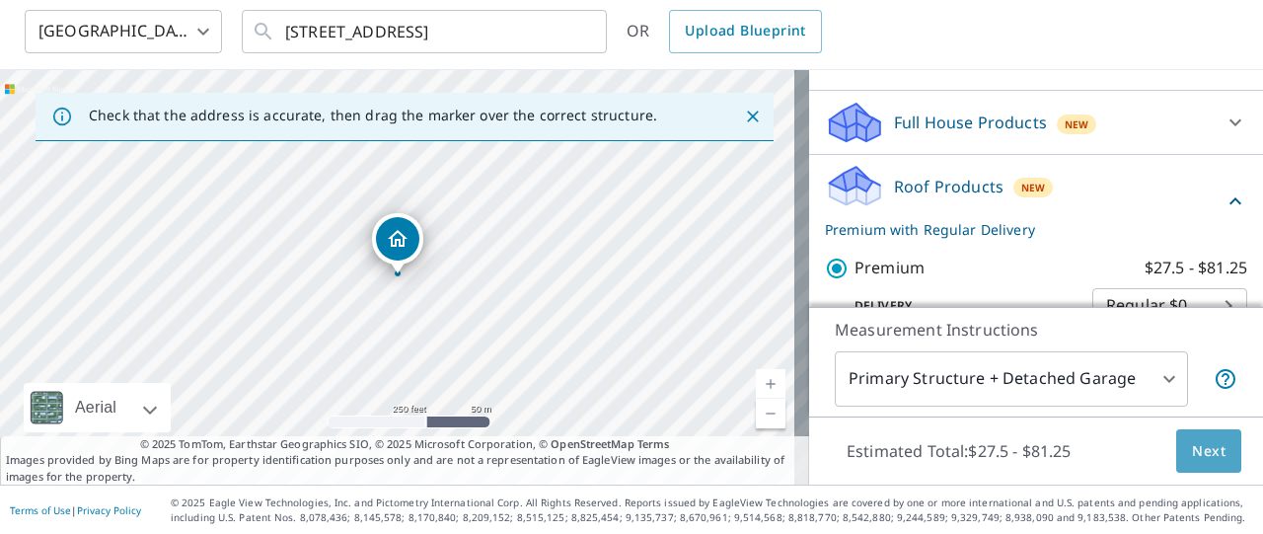
click at [1194, 445] on span "Next" at bounding box center [1209, 451] width 34 height 25
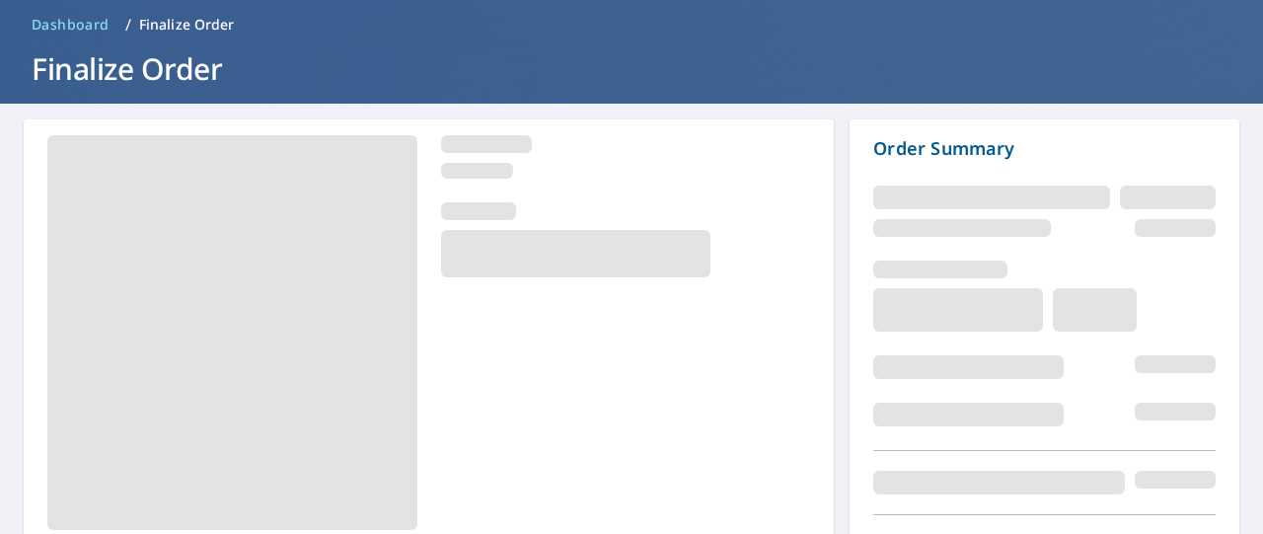
scroll to position [189, 0]
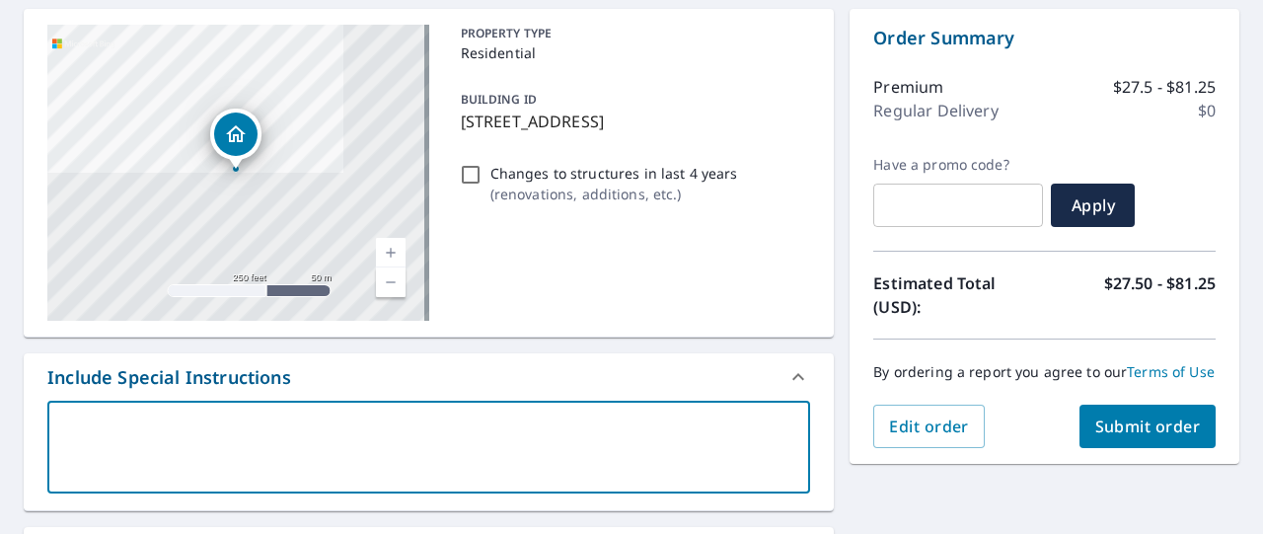
click at [144, 420] on textarea at bounding box center [428, 447] width 735 height 56
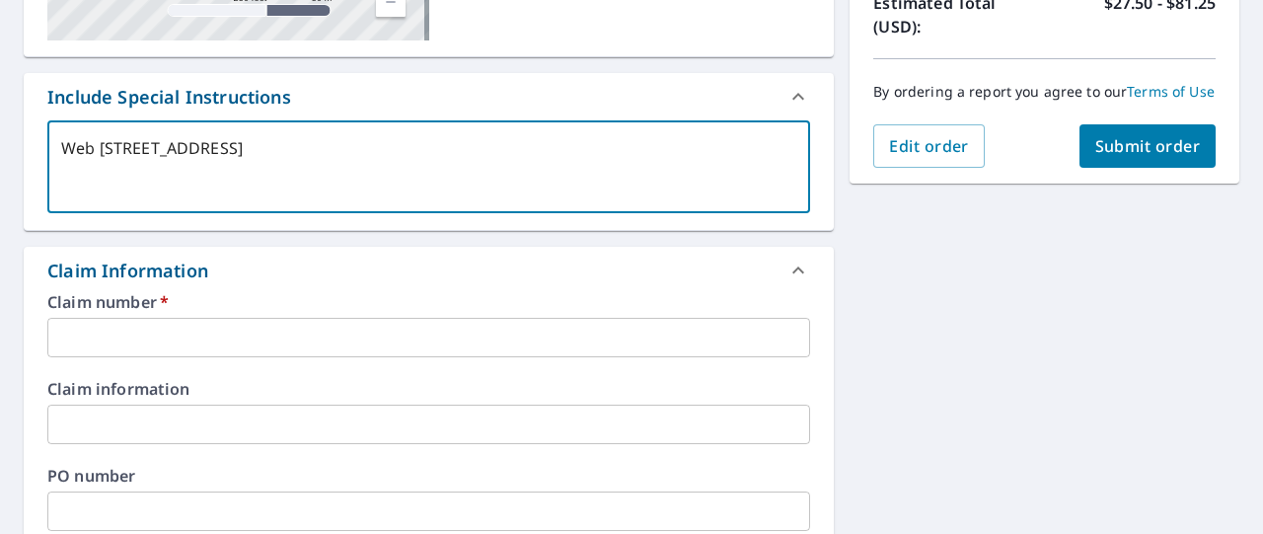
scroll to position [479, 0]
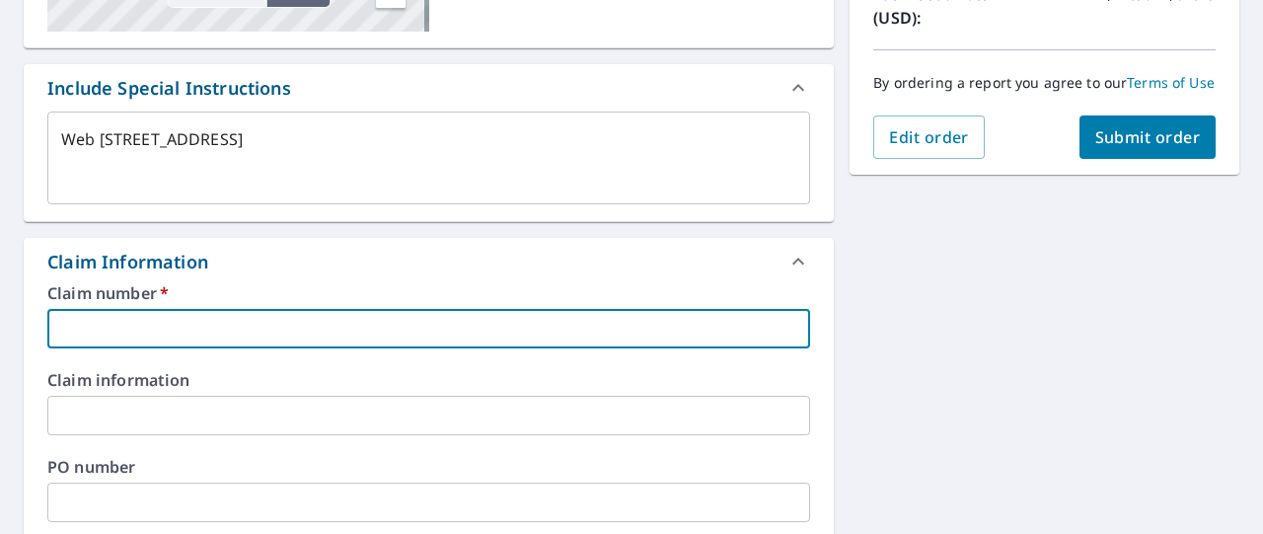
click at [209, 317] on input "text" at bounding box center [428, 328] width 763 height 39
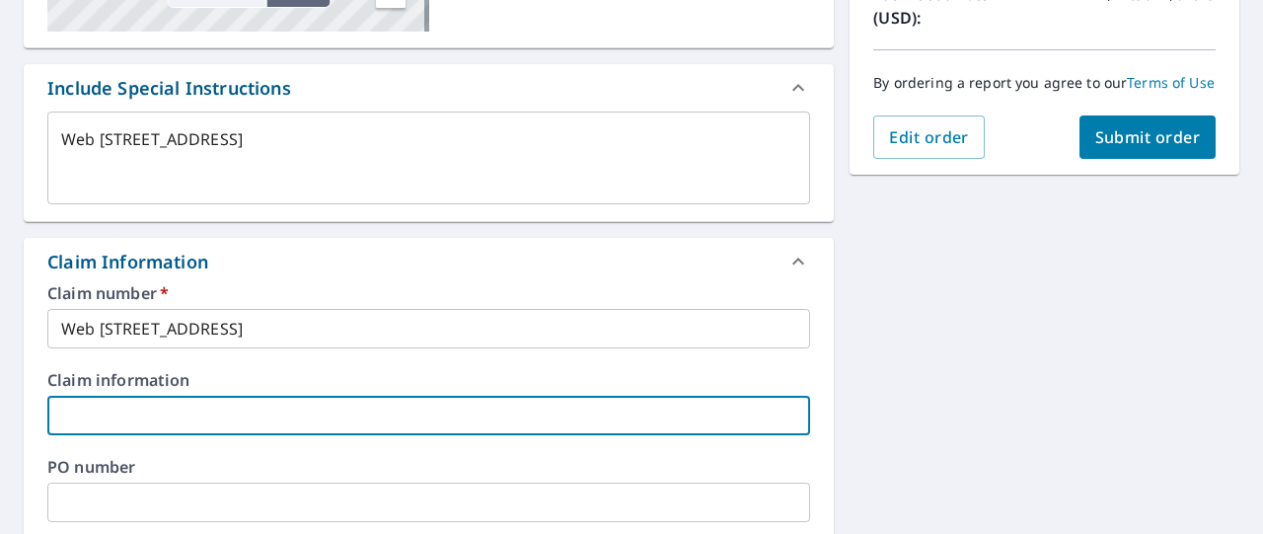
click at [163, 427] on input "text" at bounding box center [428, 415] width 763 height 39
click at [156, 423] on input "text" at bounding box center [428, 415] width 763 height 39
click at [103, 496] on input "text" at bounding box center [428, 501] width 763 height 39
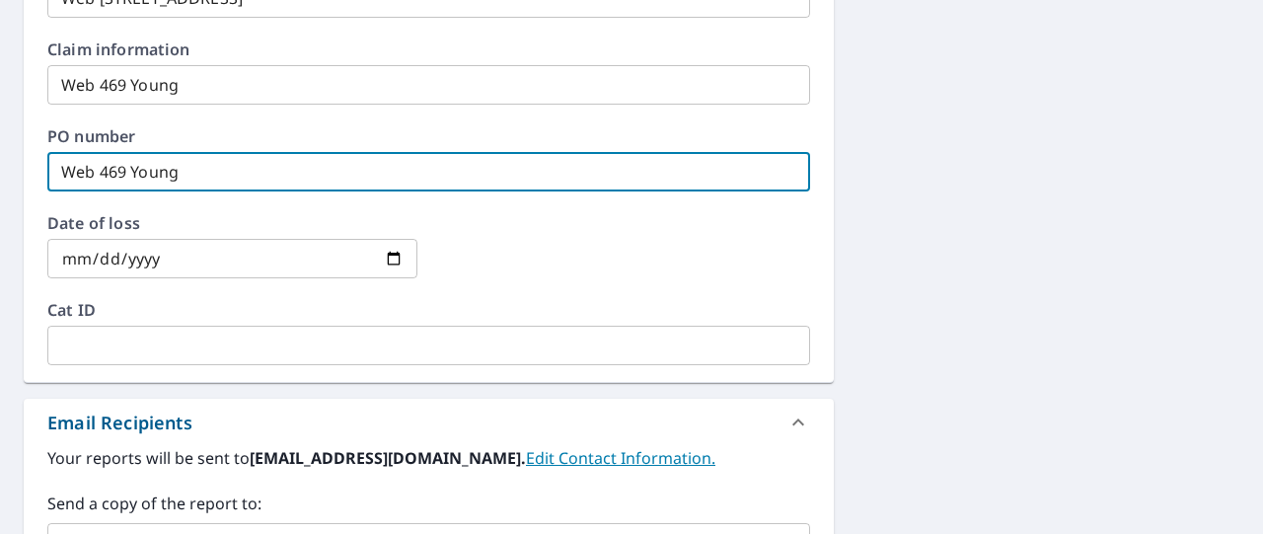
scroll to position [834, 0]
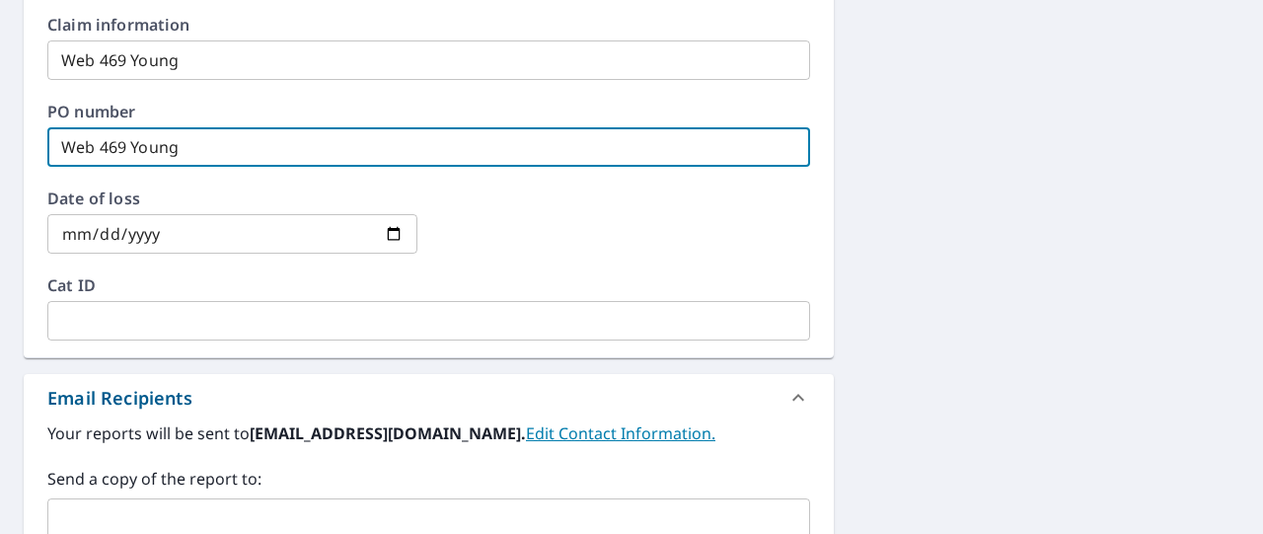
click at [93, 221] on input "date" at bounding box center [232, 233] width 370 height 39
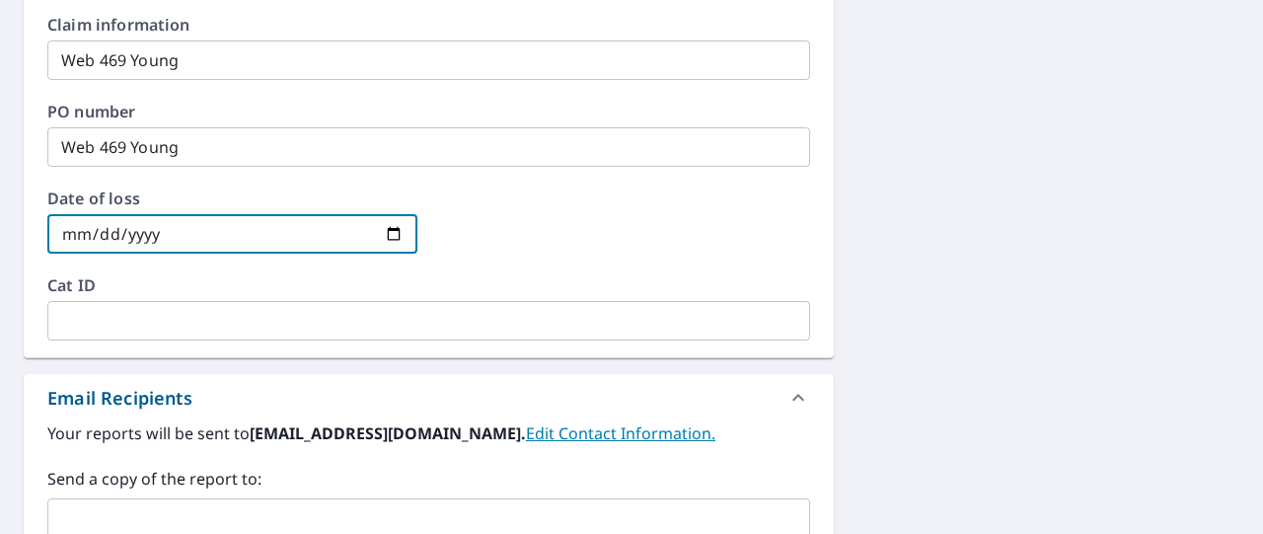
click at [107, 304] on input "text" at bounding box center [428, 320] width 763 height 39
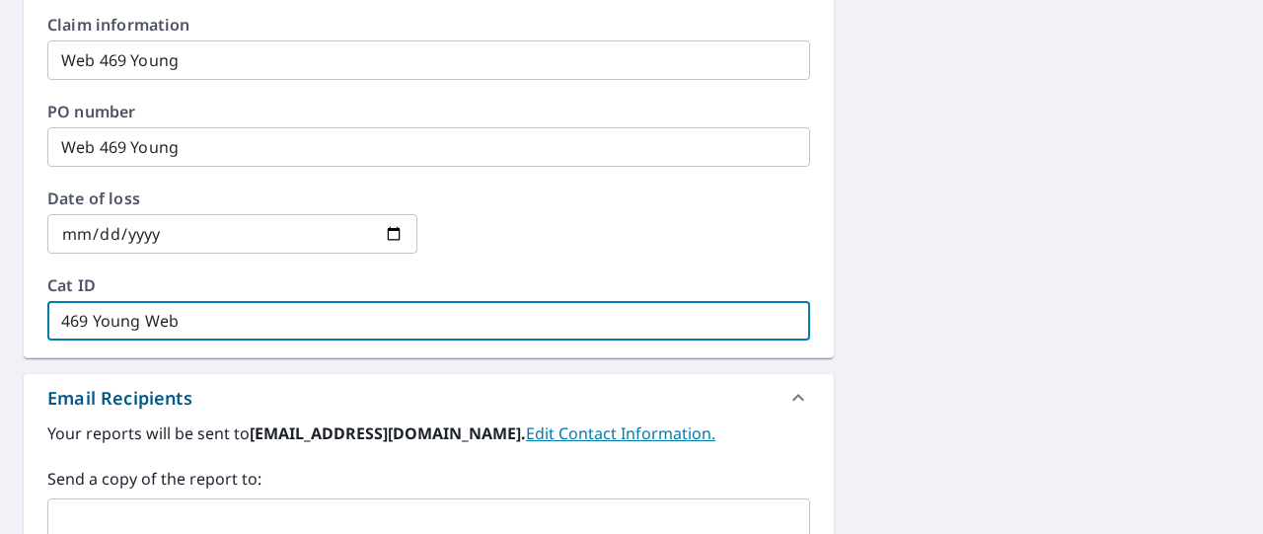
click at [168, 518] on input "text" at bounding box center [413, 525] width 715 height 37
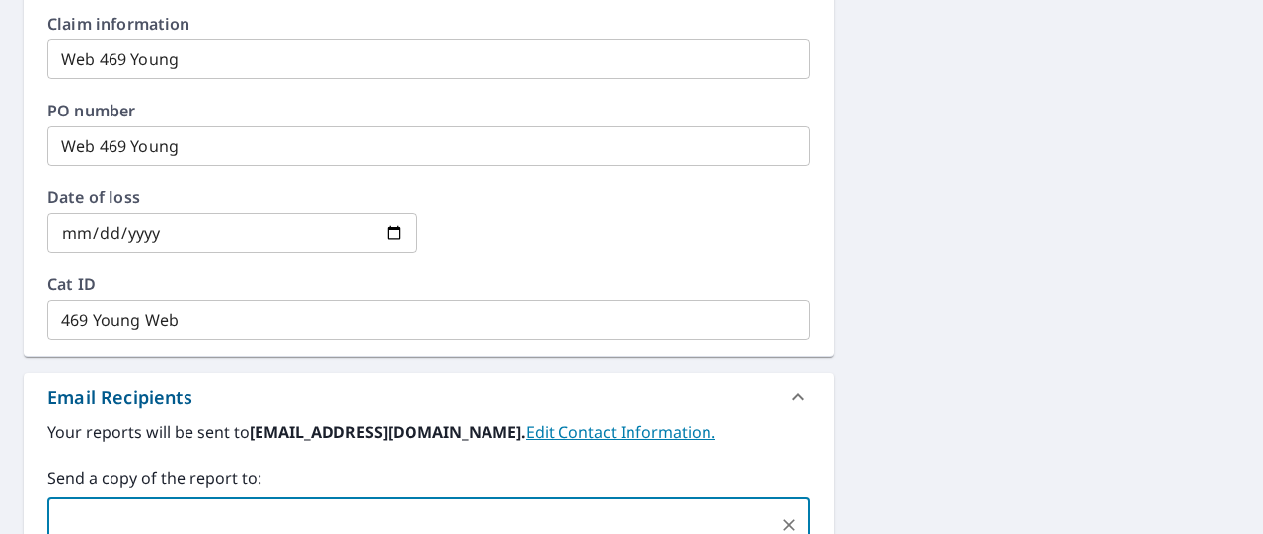
scroll to position [1144, 0]
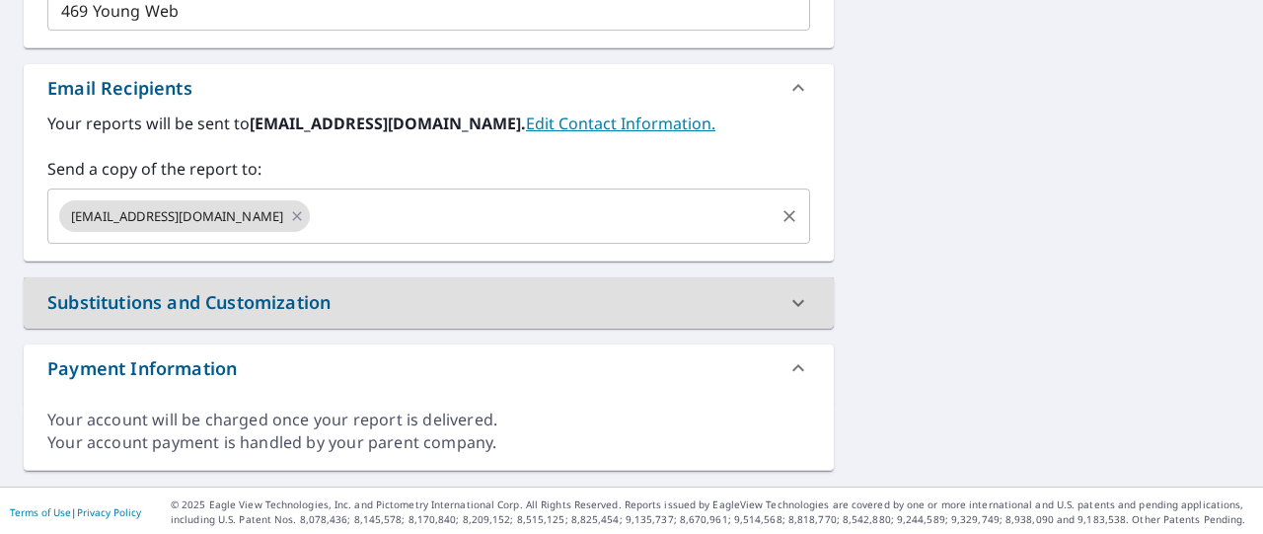
click at [331, 215] on input "text" at bounding box center [542, 215] width 459 height 37
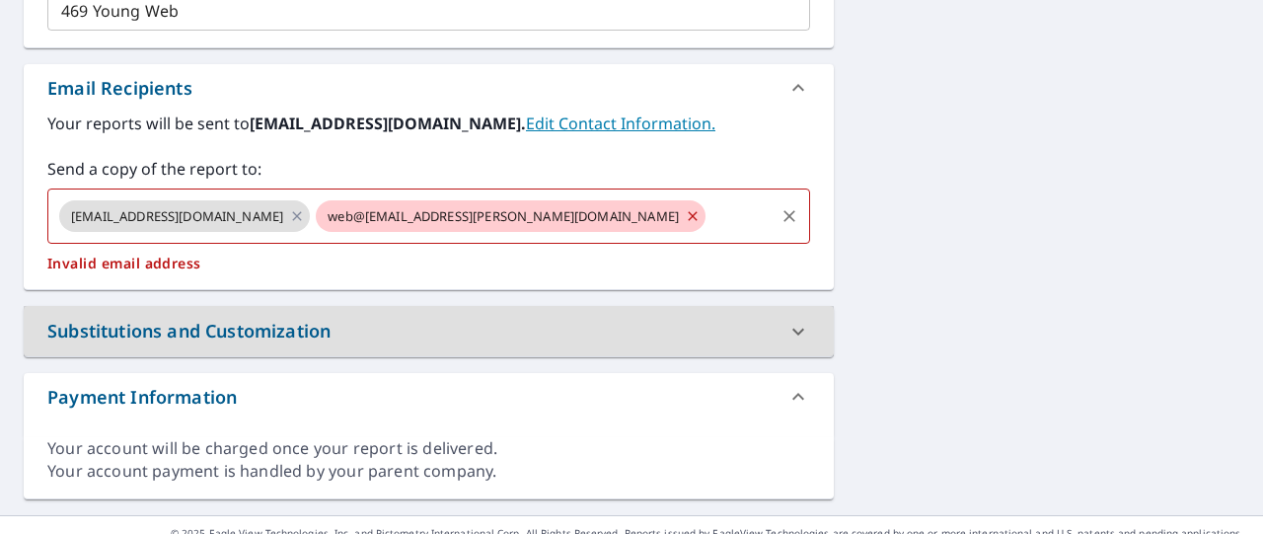
click at [685, 210] on icon at bounding box center [693, 216] width 16 height 22
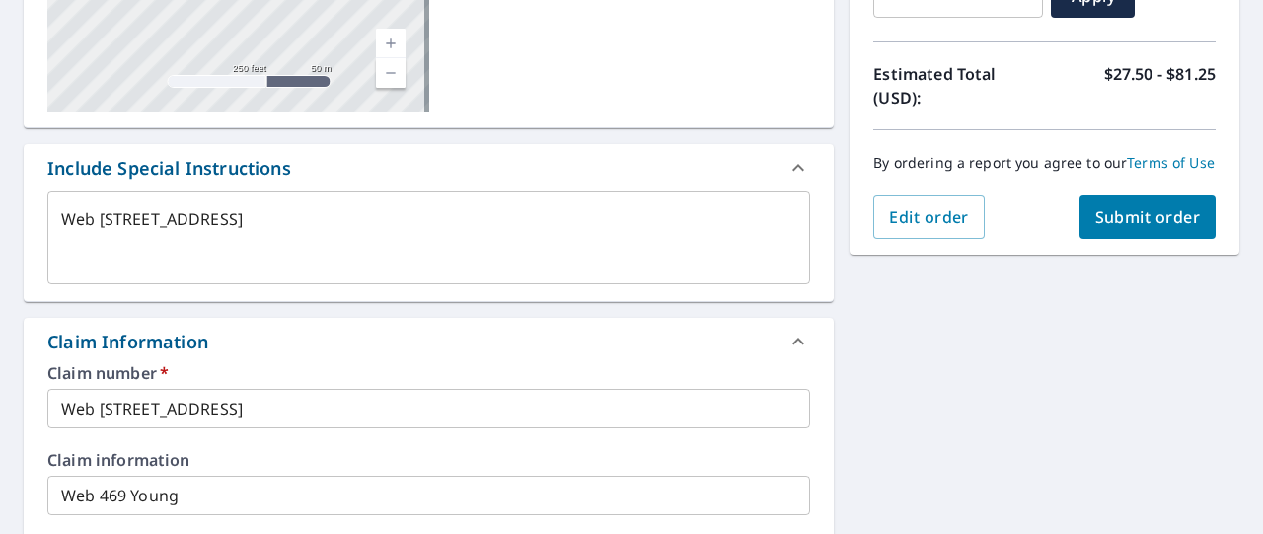
scroll to position [397, 0]
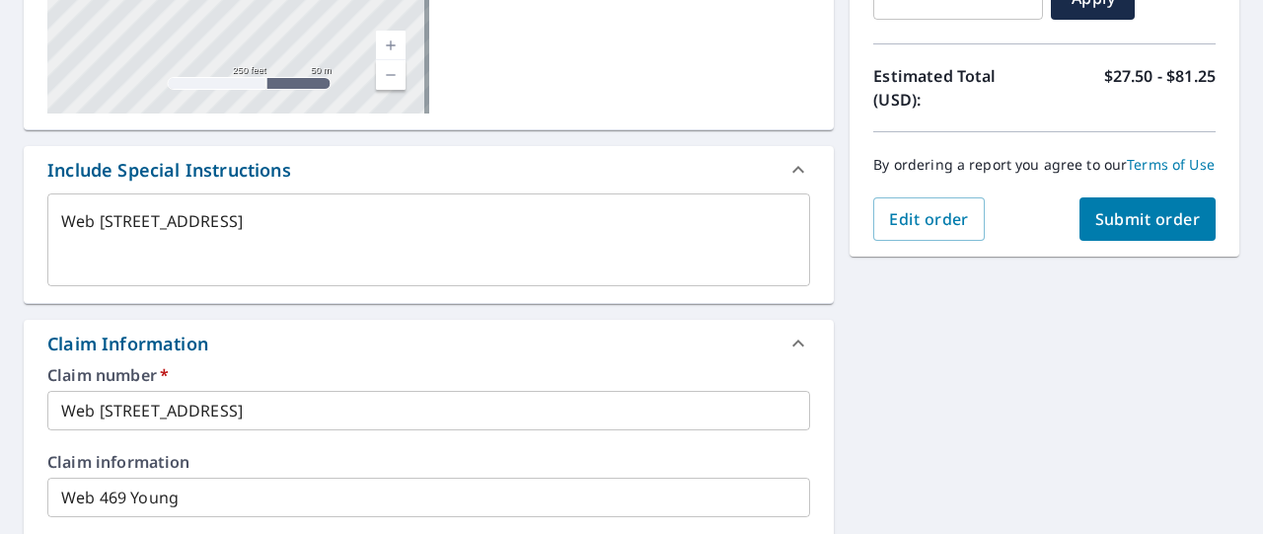
click at [1137, 230] on span "Submit order" at bounding box center [1148, 219] width 106 height 22
